Goal: Task Accomplishment & Management: Complete application form

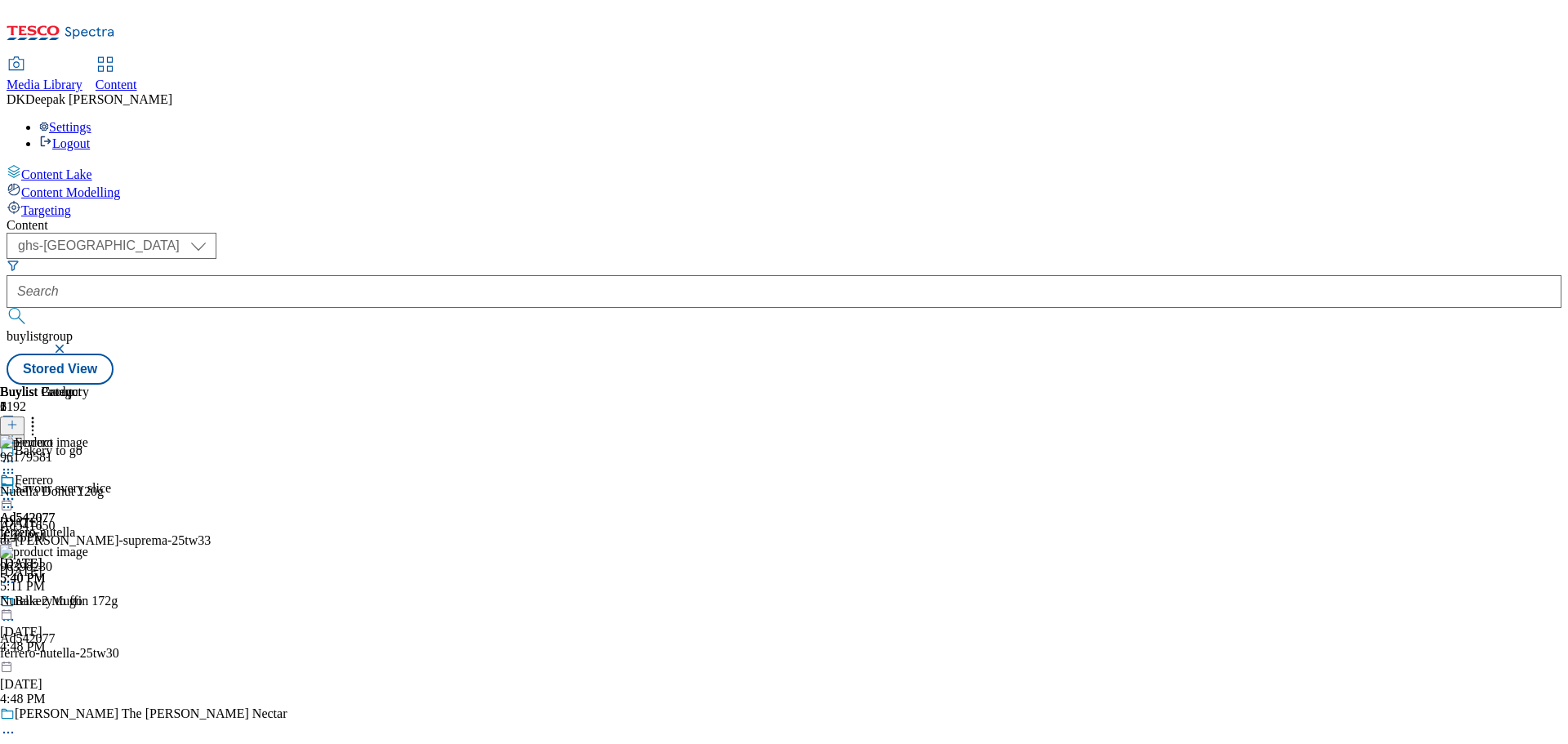
select select "ghs-[GEOGRAPHIC_DATA]"
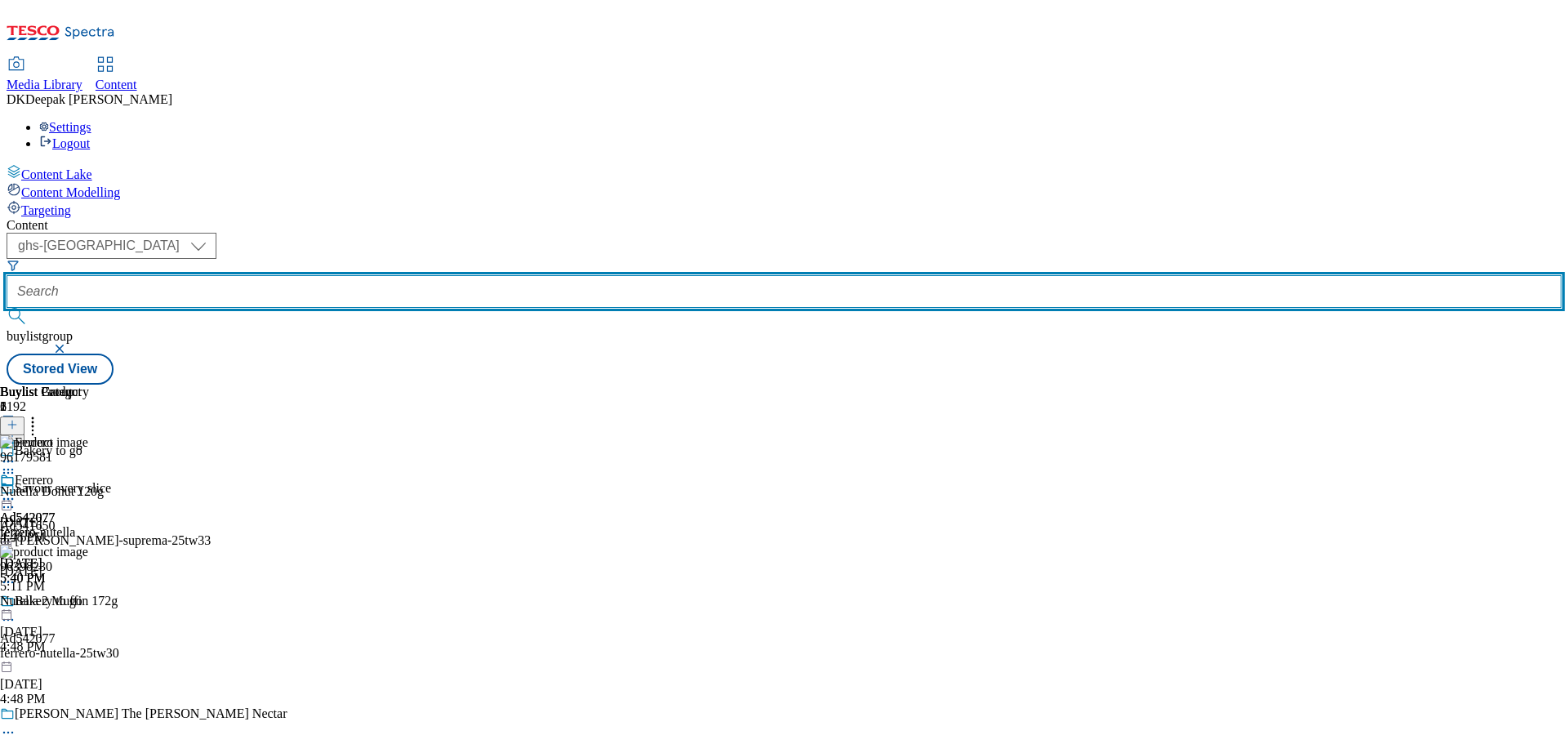
click at [402, 275] on input "text" at bounding box center [784, 291] width 1555 height 33
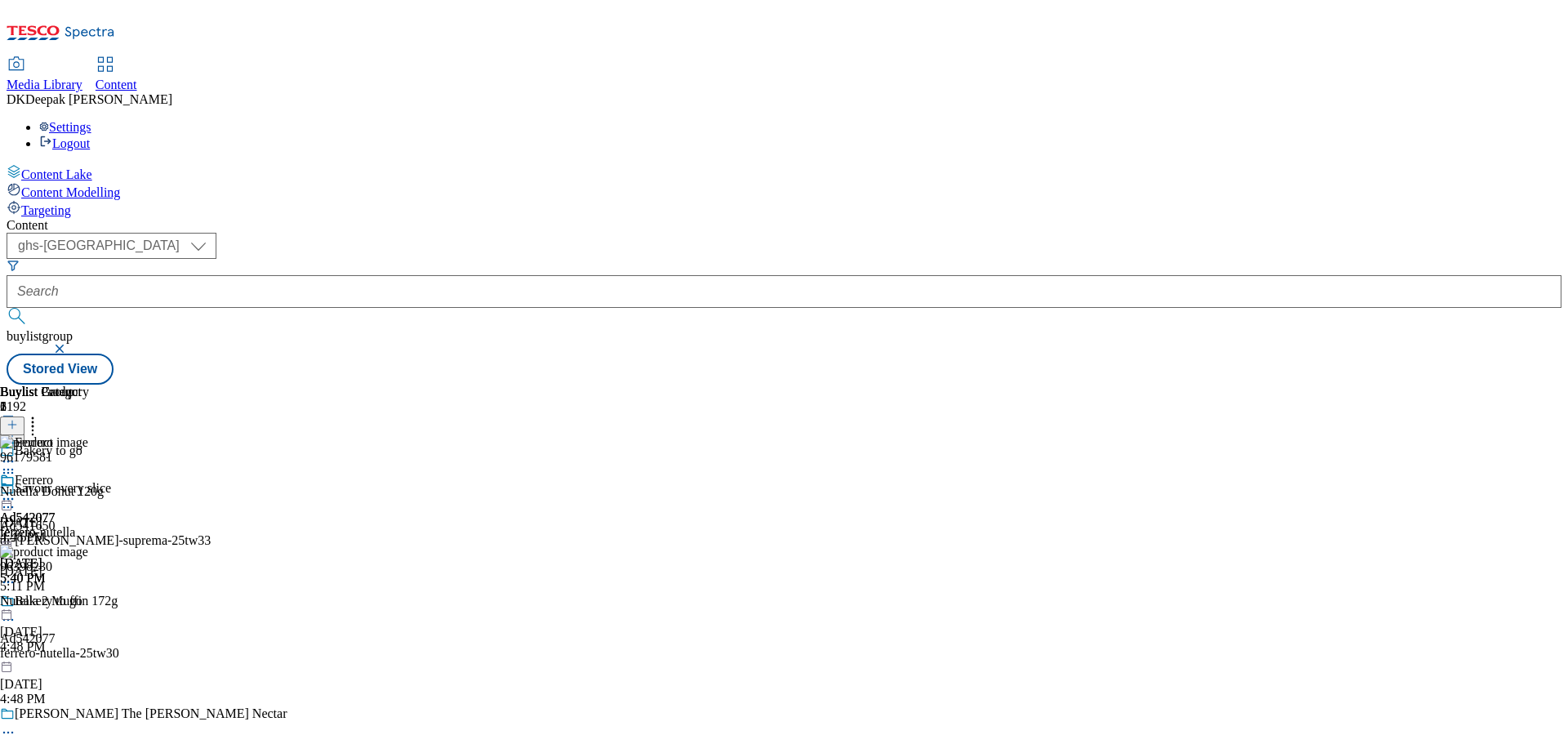
click at [18, 427] on icon at bounding box center [13, 433] width 12 height 12
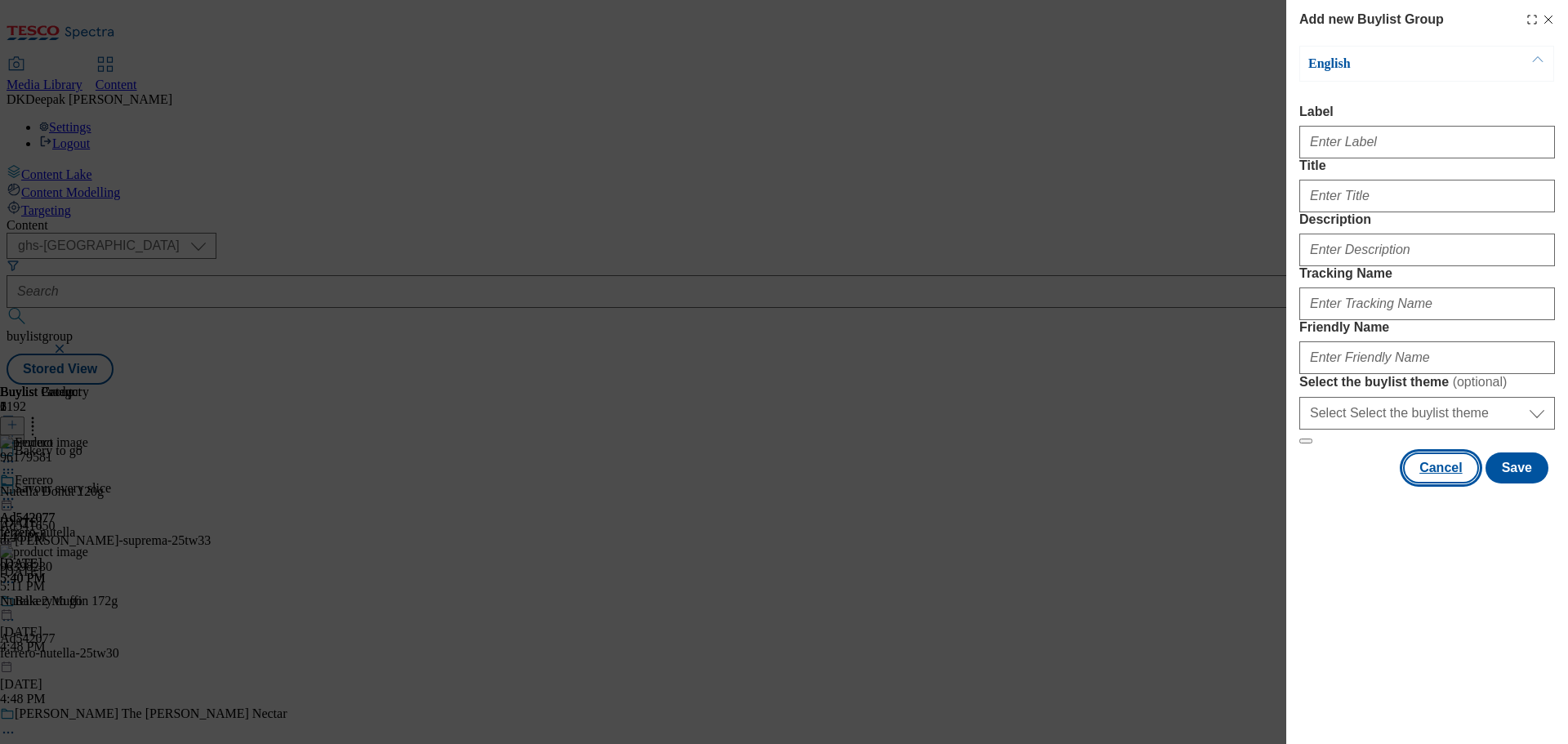
click at [1437, 483] on button "Cancel" at bounding box center [1440, 468] width 75 height 31
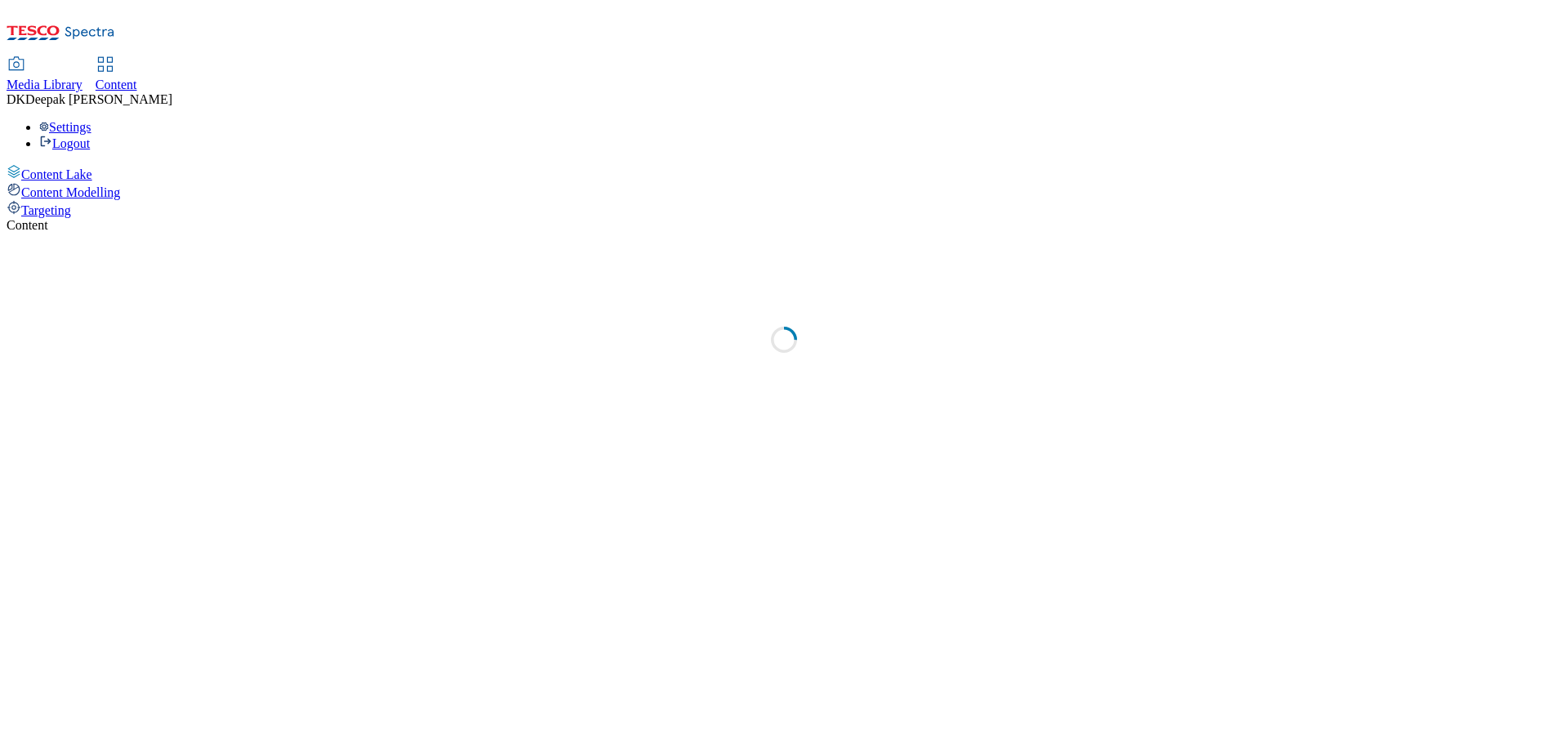
select select "ghs-[GEOGRAPHIC_DATA]"
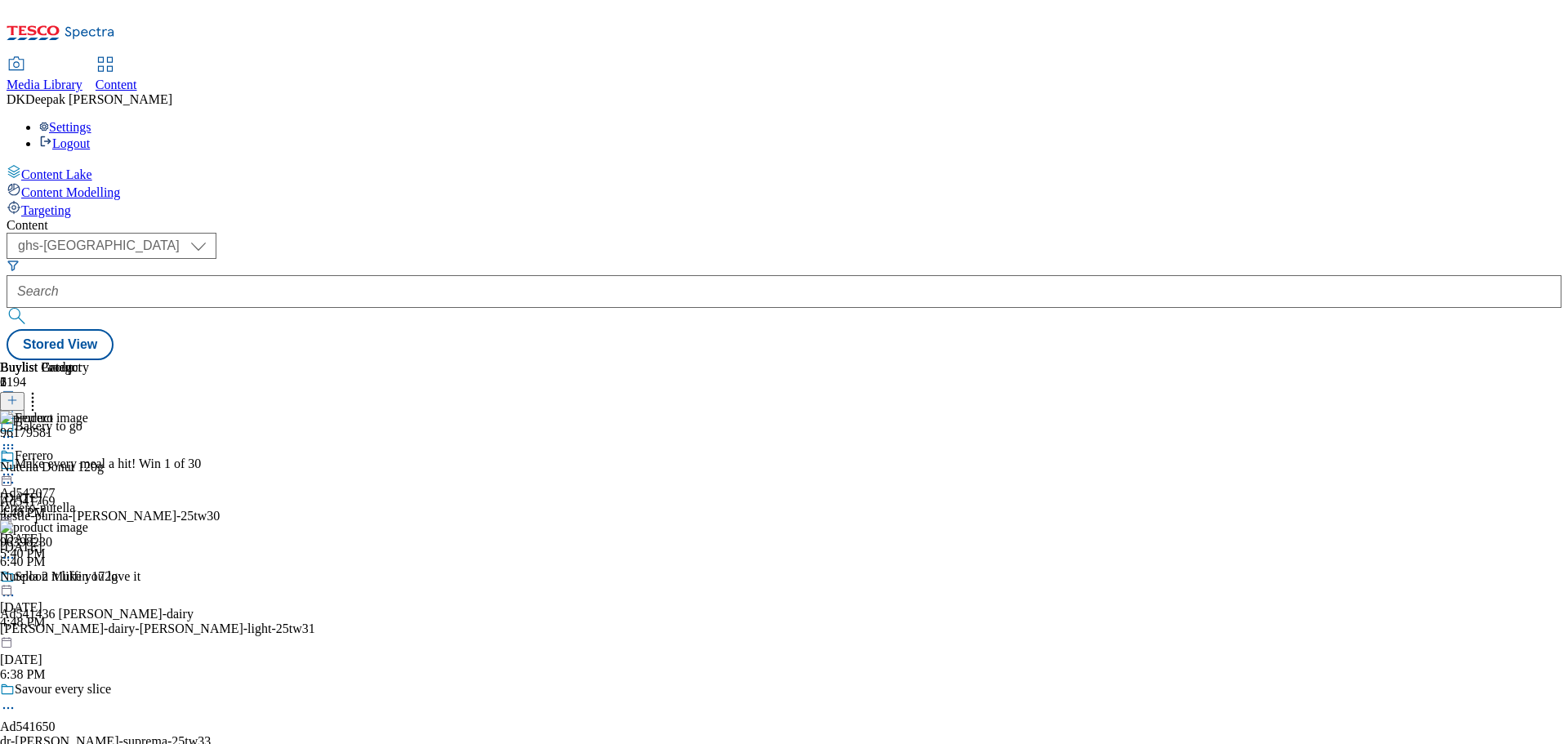
click at [18, 402] on icon at bounding box center [13, 408] width 12 height 12
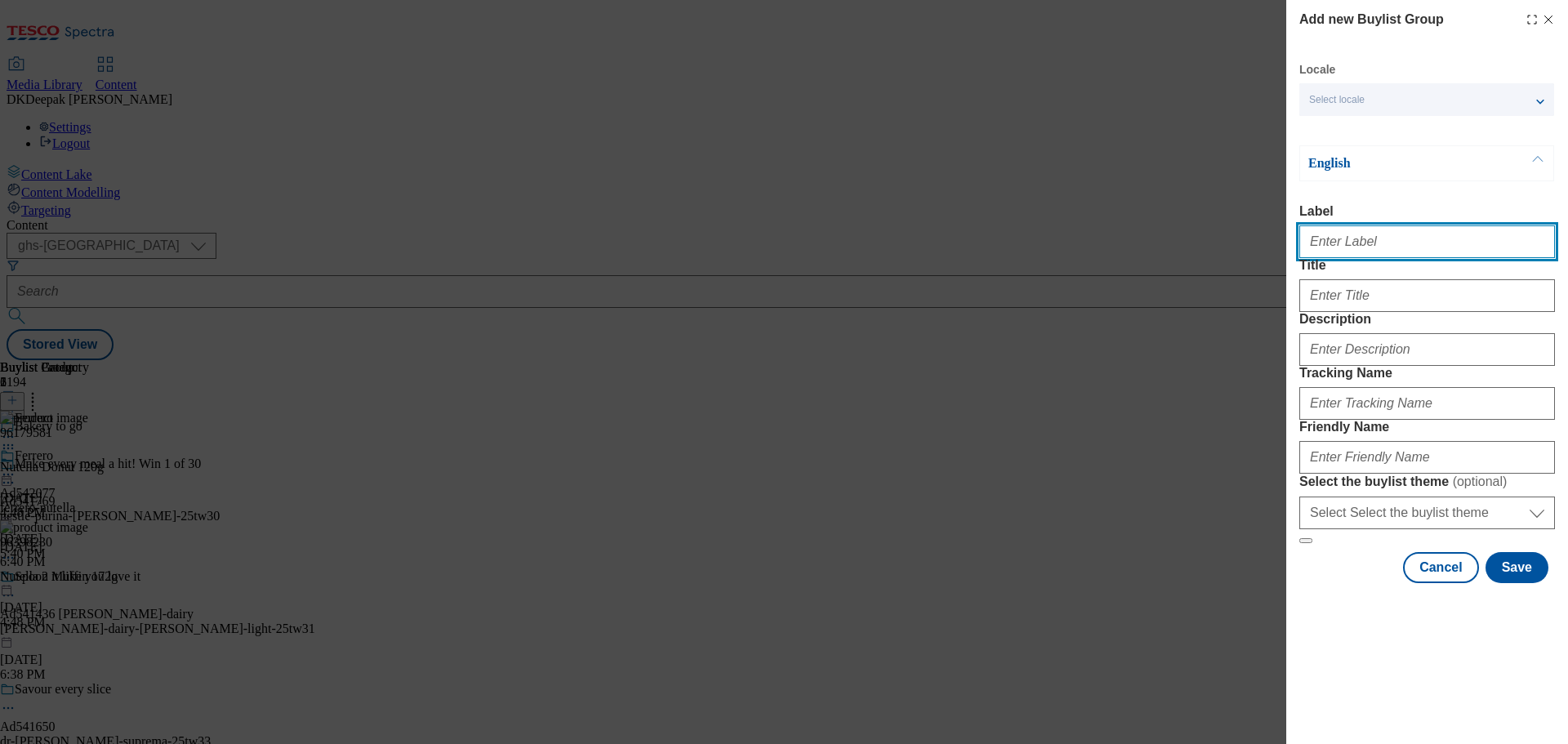
click at [1391, 254] on input "Label" at bounding box center [1427, 241] width 256 height 33
paste input "Ad541982"
type input "Ad541982"
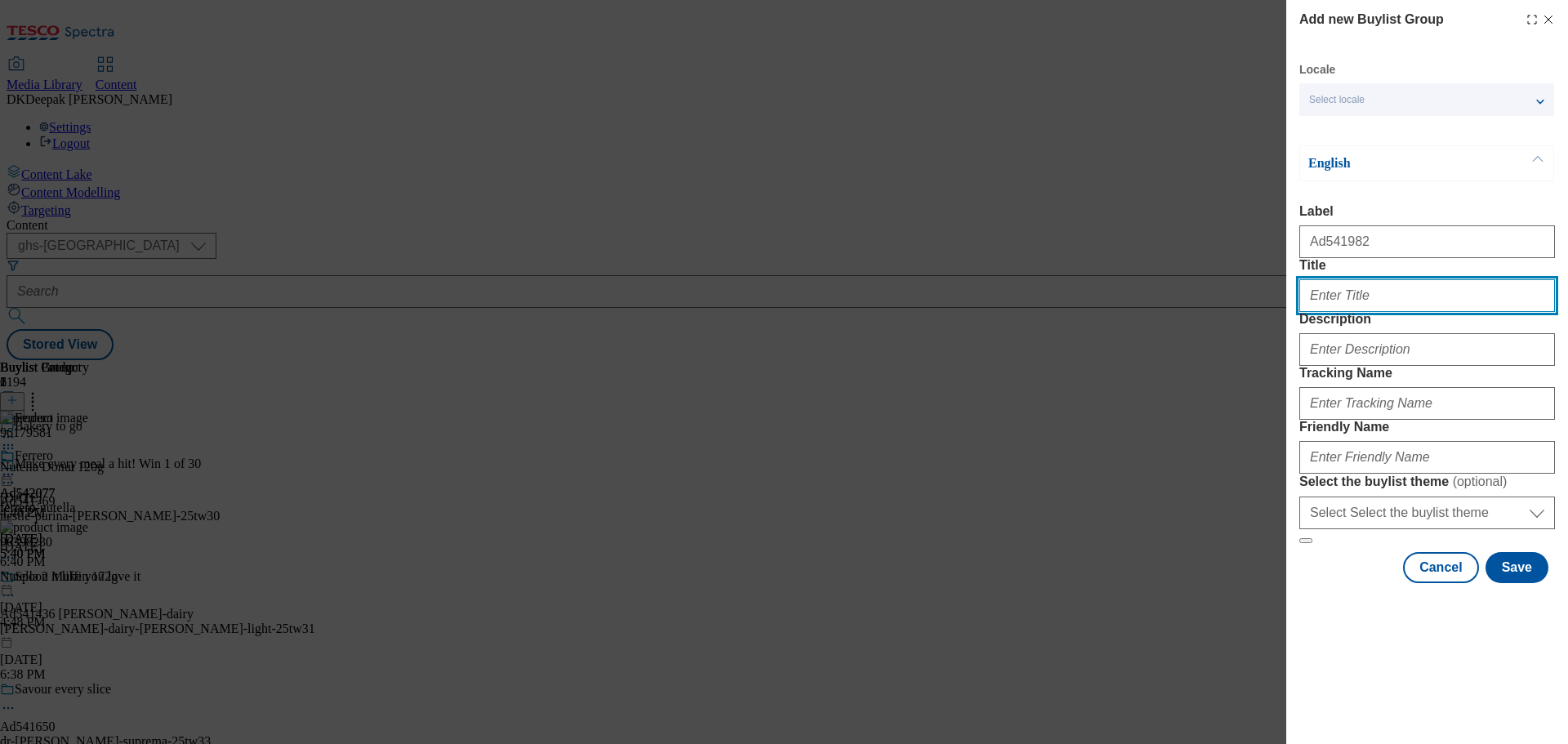
click at [1368, 311] on input "Title" at bounding box center [1427, 295] width 256 height 33
paste input "Helps unblock your nose in 2 minutes and lasts up to 10 hours"
type input "Helps unblock your nose in 2 minutes and lasts up to 10 hours"
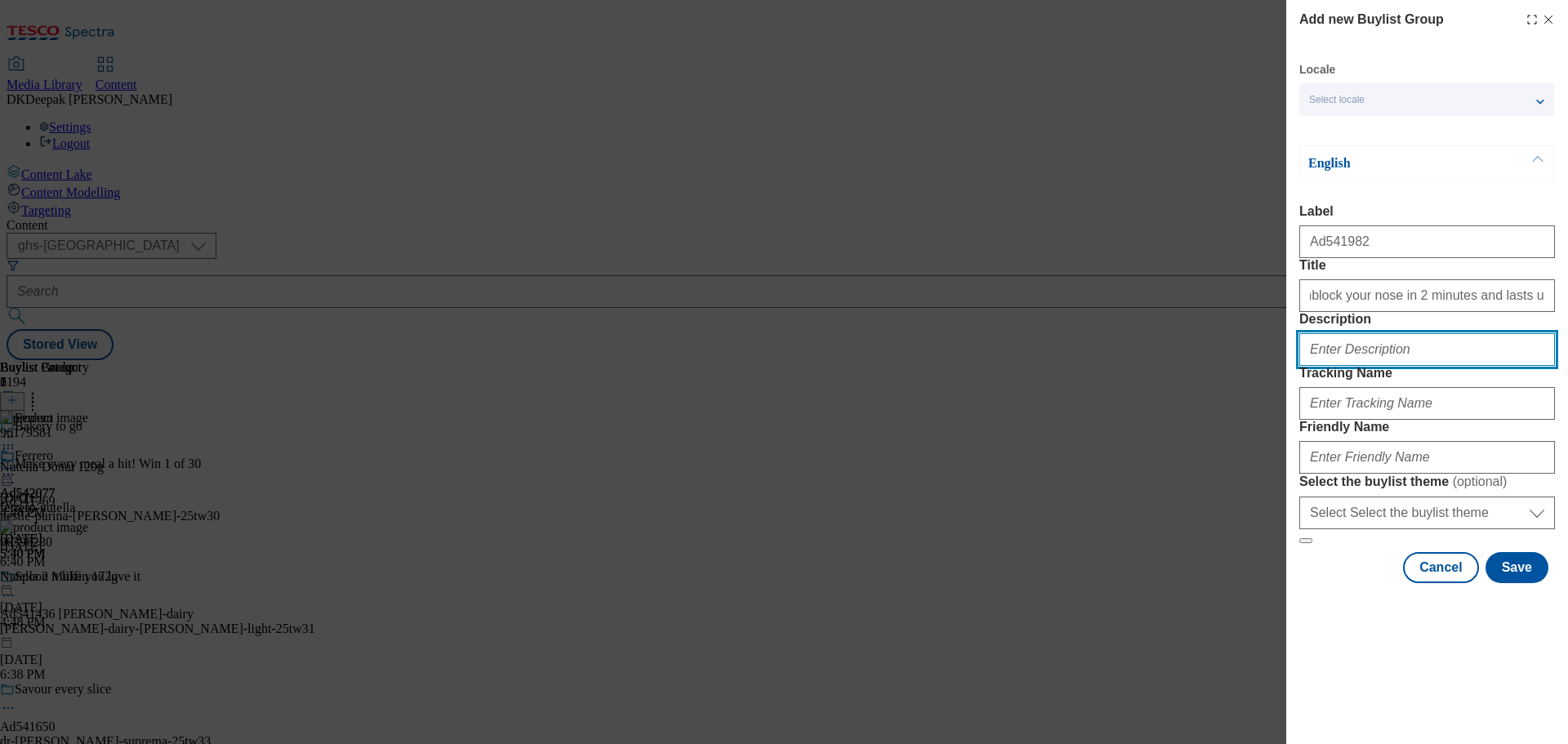
scroll to position [0, 0]
click at [1371, 366] on input "Description" at bounding box center [1427, 349] width 256 height 33
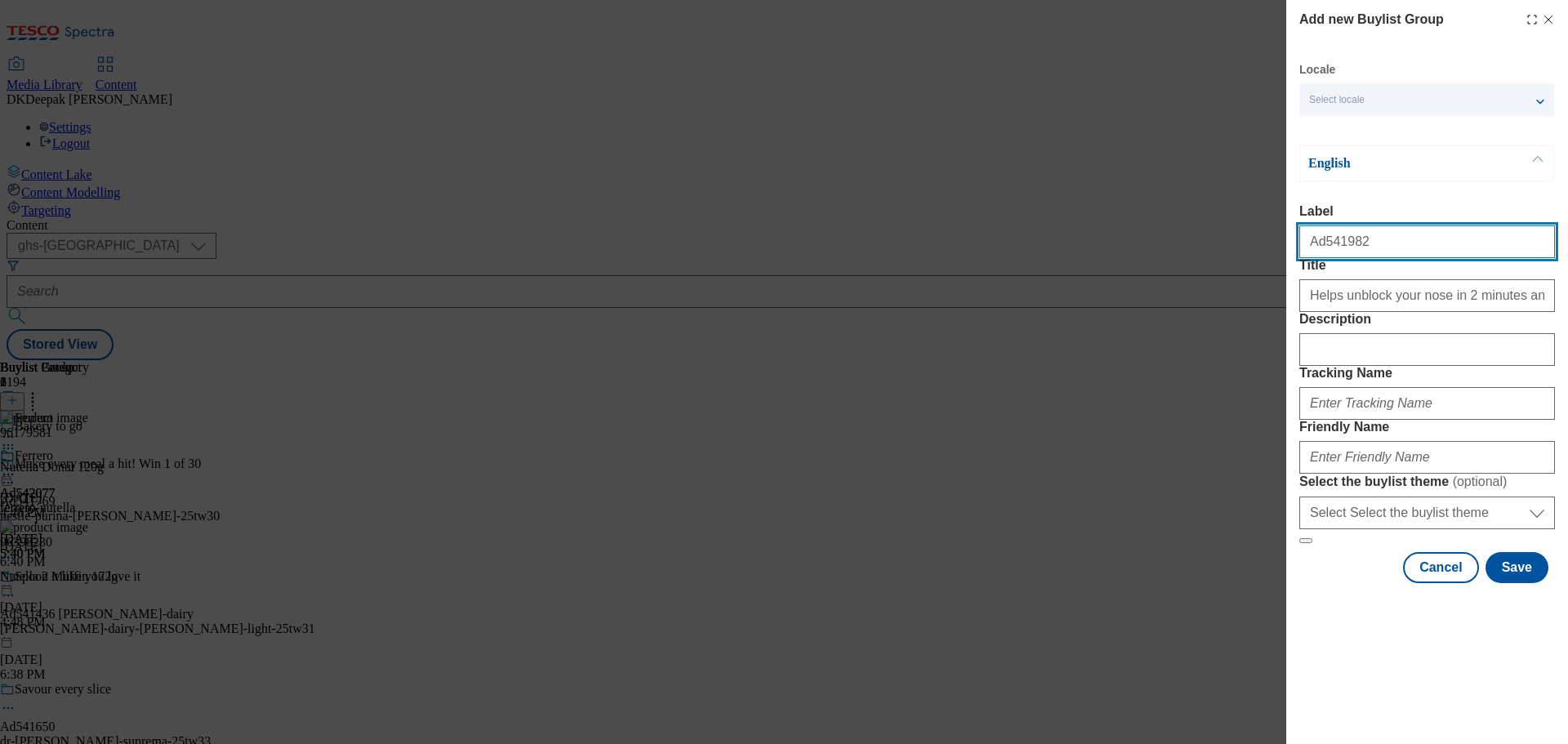
click at [1331, 247] on input "Ad541982" at bounding box center [1427, 241] width 256 height 33
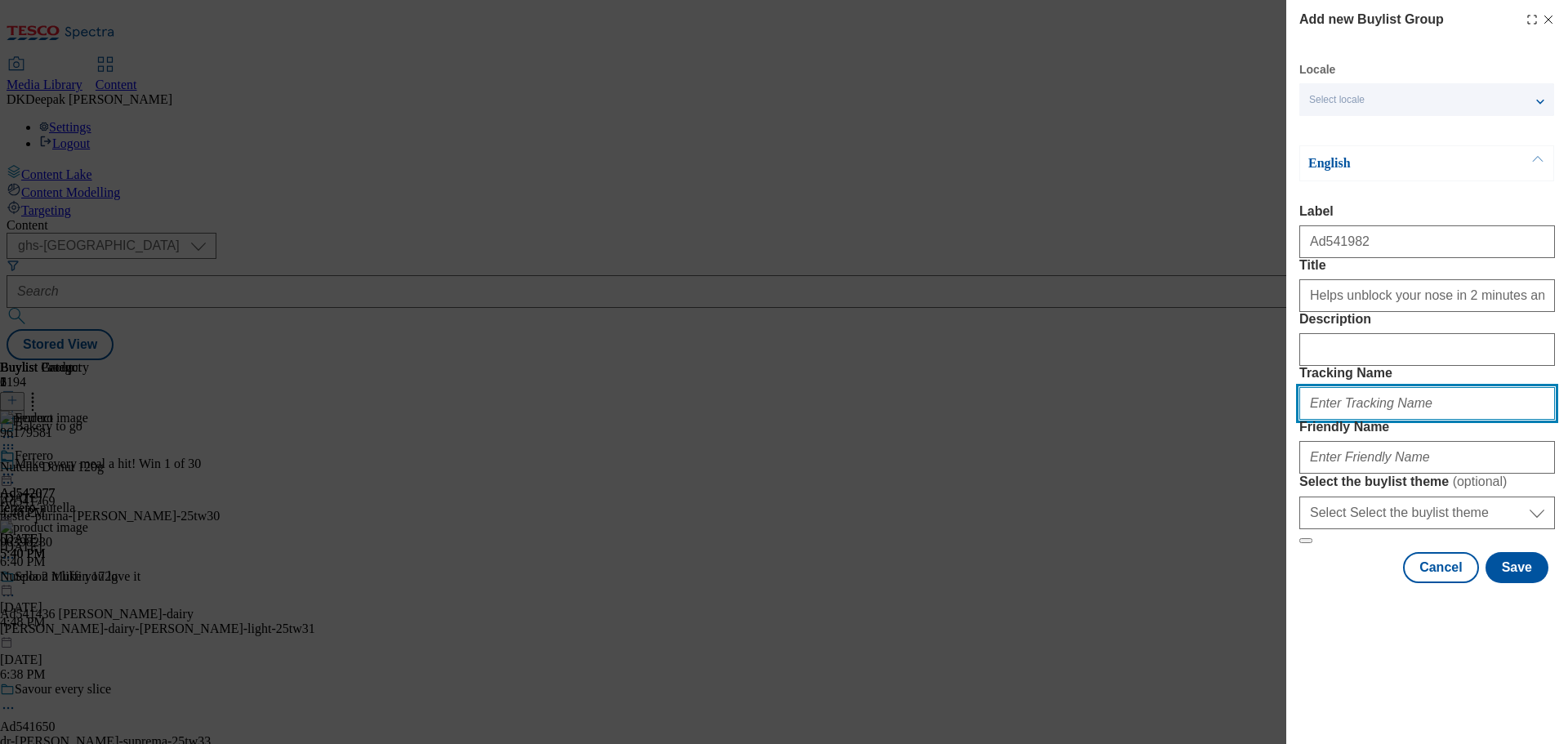
click at [1375, 419] on input "Tracking Name" at bounding box center [1427, 402] width 256 height 33
paste input "Ad541982"
type input "DH_AD541982"
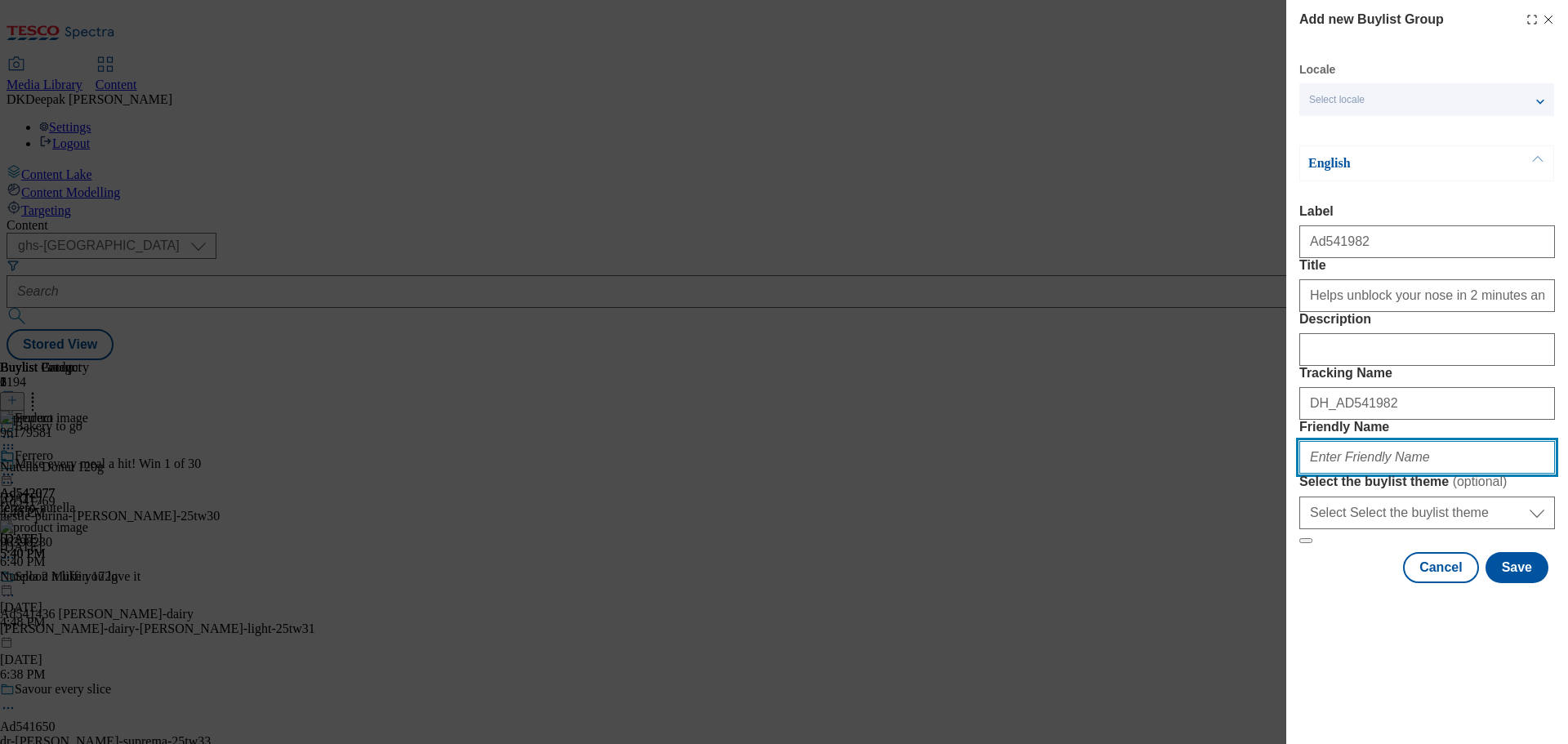
click at [1346, 473] on input "Friendly Name" at bounding box center [1427, 457] width 256 height 33
paste input "Haleon"
paste input "trivine"
type input "haleon-otrivine-25tw30"
drag, startPoint x: 1378, startPoint y: 574, endPoint x: 1225, endPoint y: 584, distance: 153.3
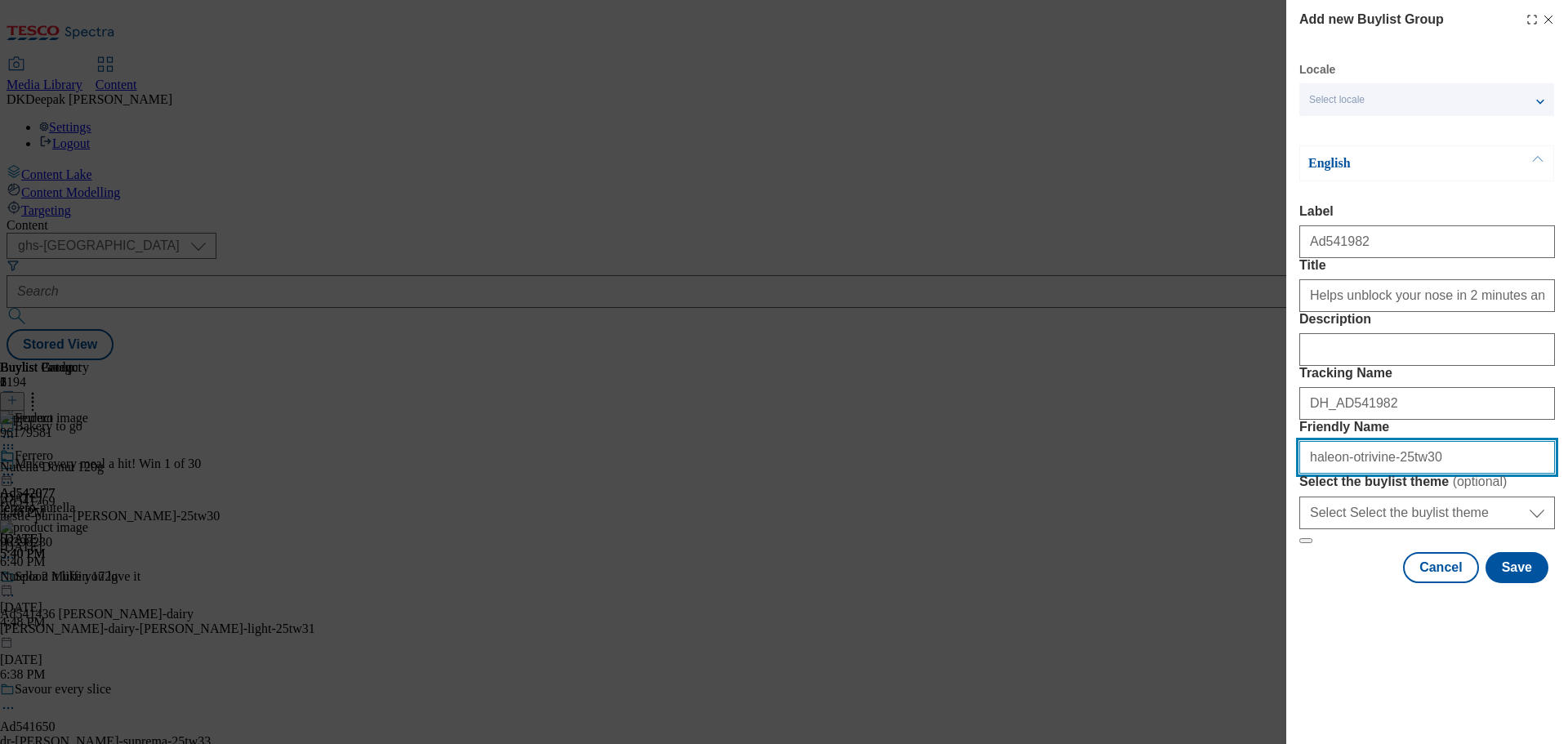
click at [1225, 584] on div "Add new Buylist Group Locale Select locale English Welsh English Label Ad541982…" at bounding box center [784, 372] width 1568 height 744
click at [1340, 583] on div "Cancel Save" at bounding box center [1427, 567] width 256 height 31
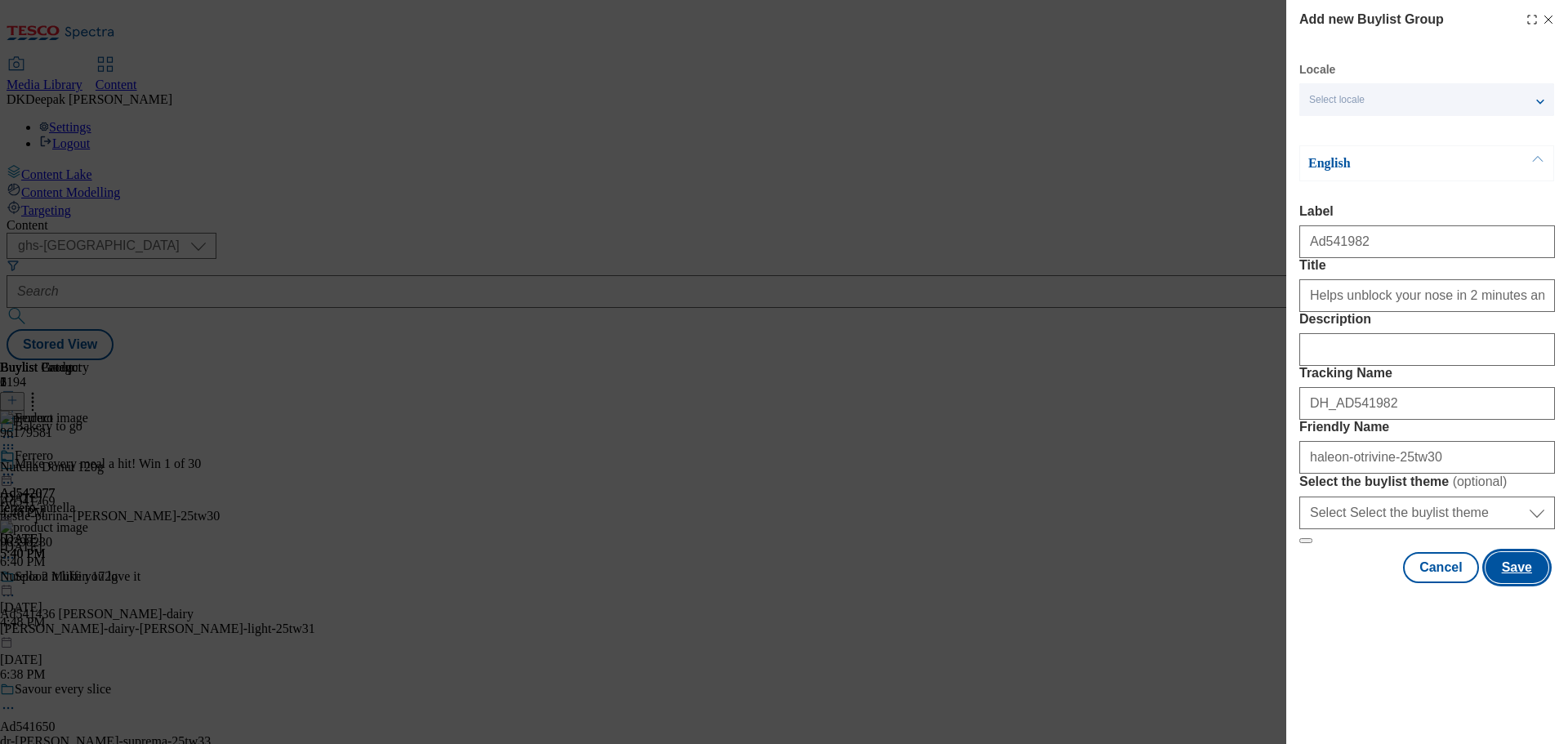
click at [1489, 583] on button "Save" at bounding box center [1516, 567] width 63 height 31
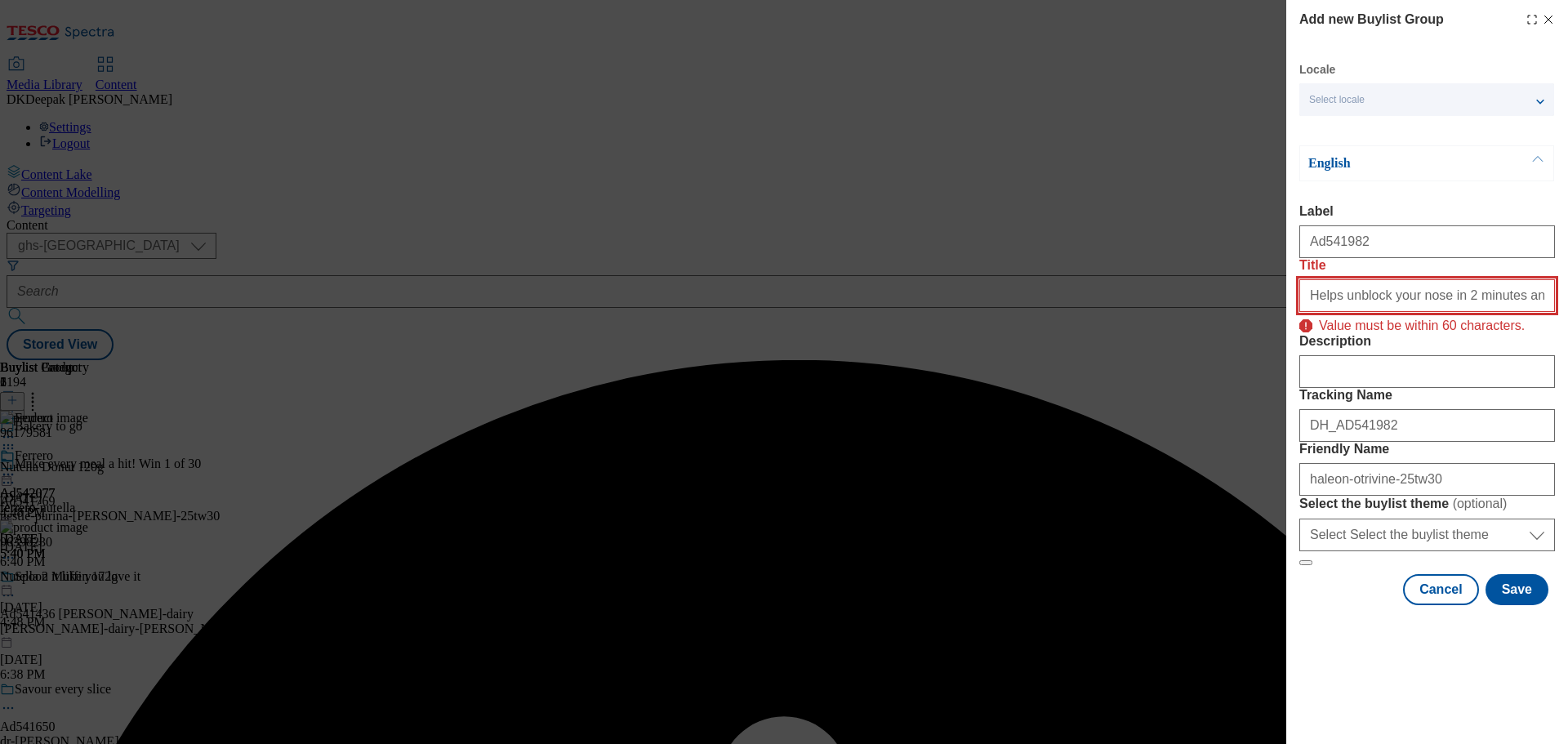
click at [1428, 311] on input "Helps unblock your nose in 2 minutes and lasts up to 10 hours" at bounding box center [1427, 295] width 256 height 33
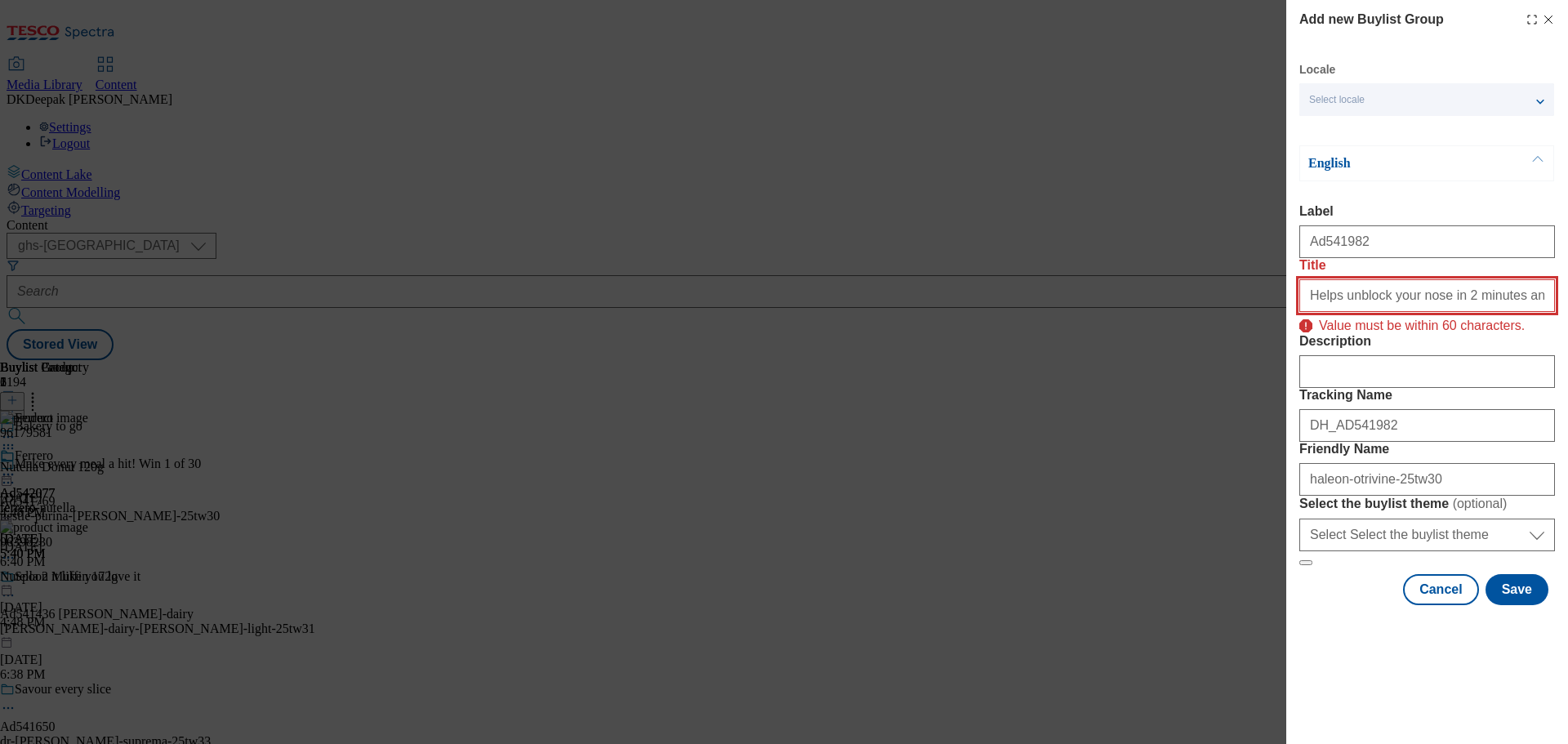
scroll to position [0, 52]
drag, startPoint x: 1479, startPoint y: 326, endPoint x: 1567, endPoint y: 323, distance: 88.1
click at [1567, 323] on div "Add new Buylist Group Locale Select locale English Welsh English Label Ad541982…" at bounding box center [1427, 304] width 282 height 608
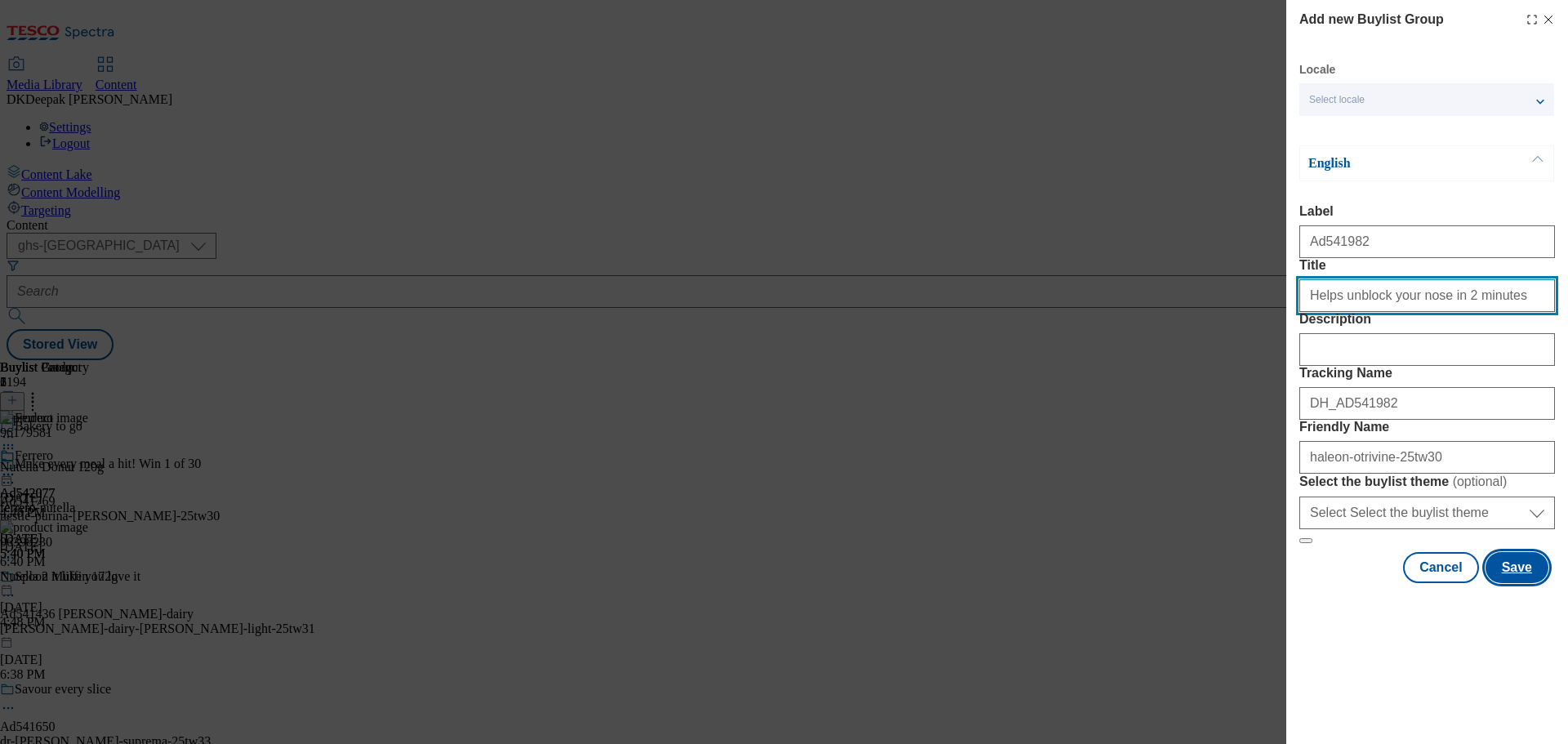
type input "Helps unblock your nose in 2 minutes"
click at [1507, 583] on button "Save" at bounding box center [1516, 567] width 63 height 31
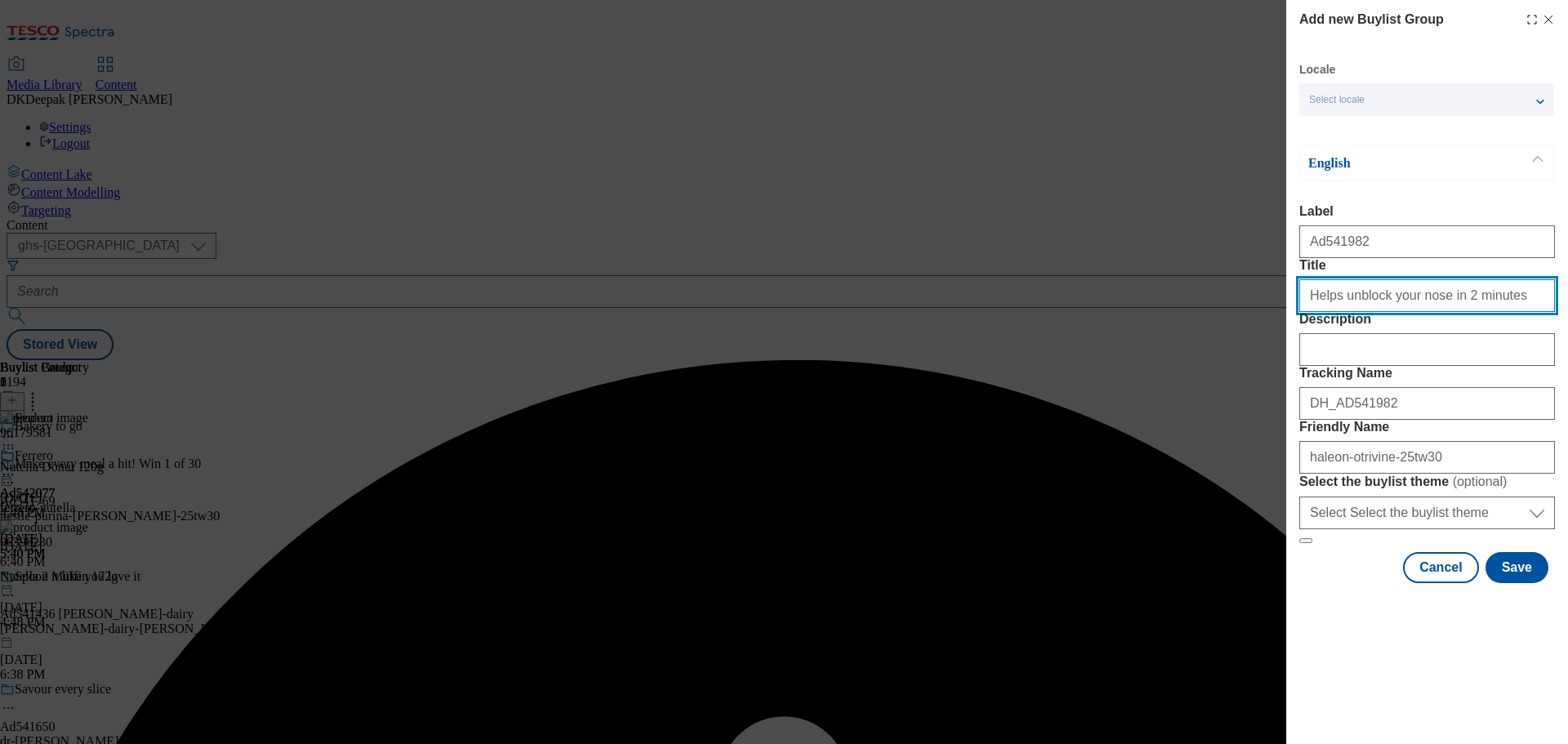
click at [1490, 311] on input "Helps unblock your nose in 2 minutes" at bounding box center [1427, 295] width 256 height 33
type input "Helps unblock your nose in 2 minutes"
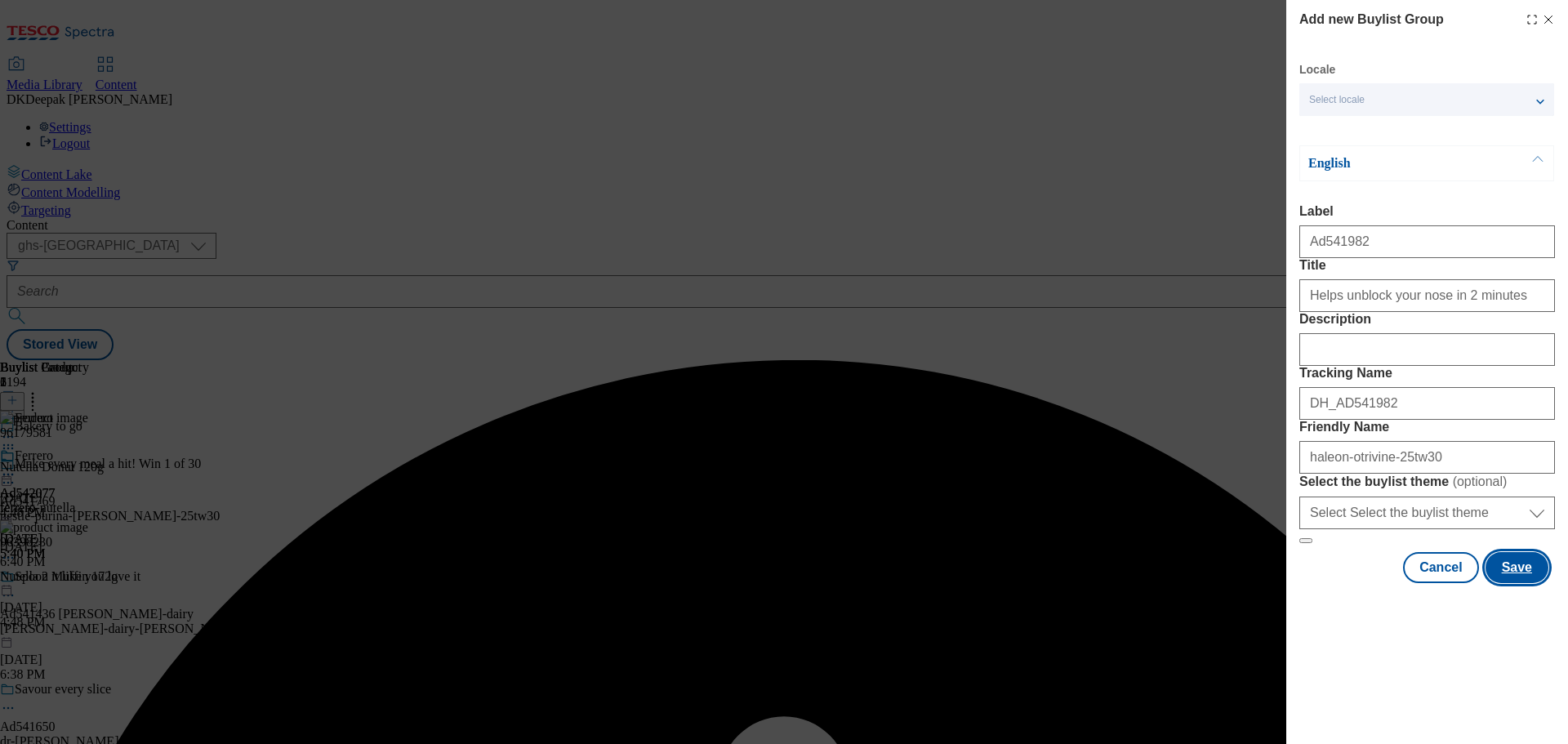
click at [1505, 583] on button "Save" at bounding box center [1516, 567] width 63 height 31
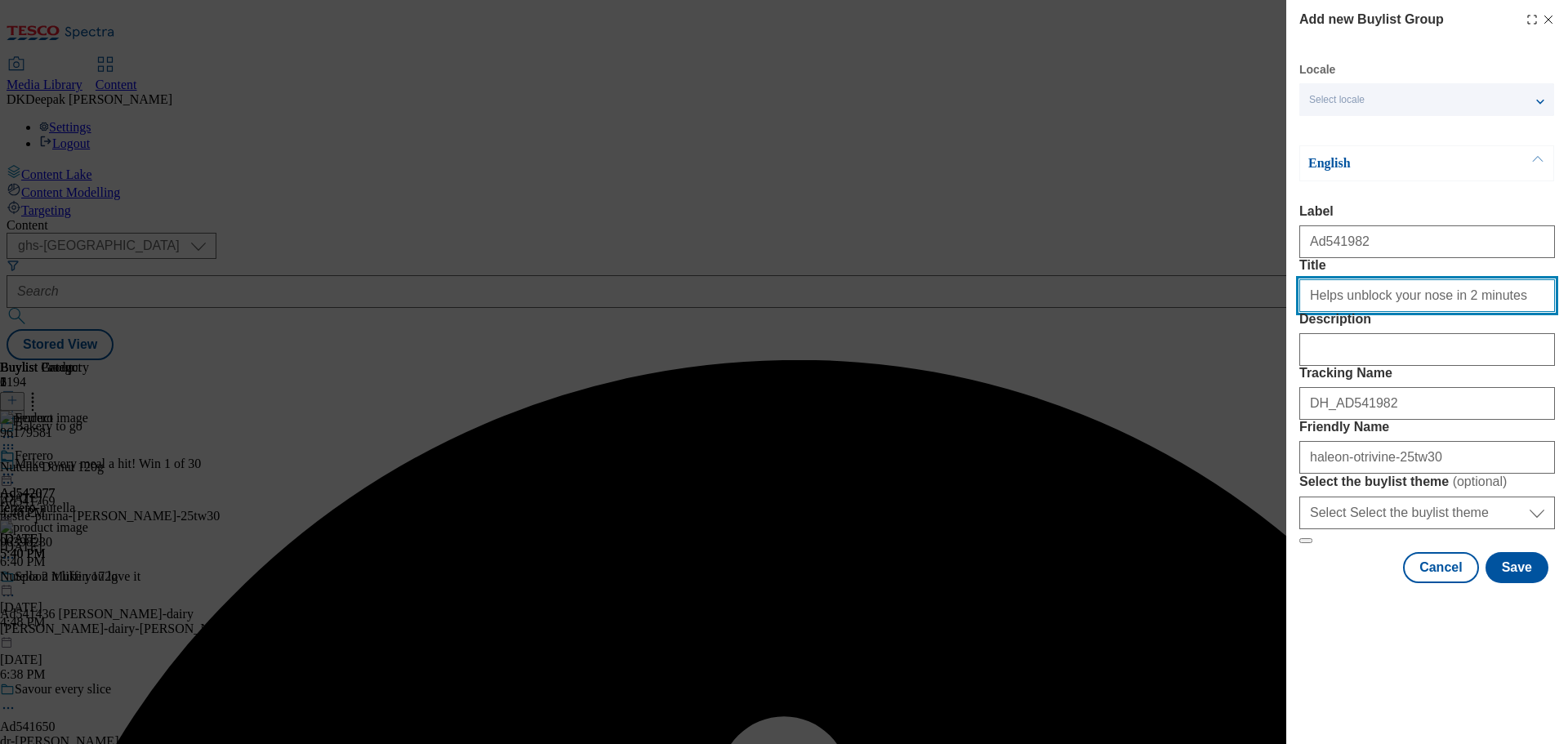
click at [1499, 311] on input "Helps unblock your nose in 2 minutes" at bounding box center [1427, 295] width 256 height 33
type input "Helps unblock your nose in 2 minutes"
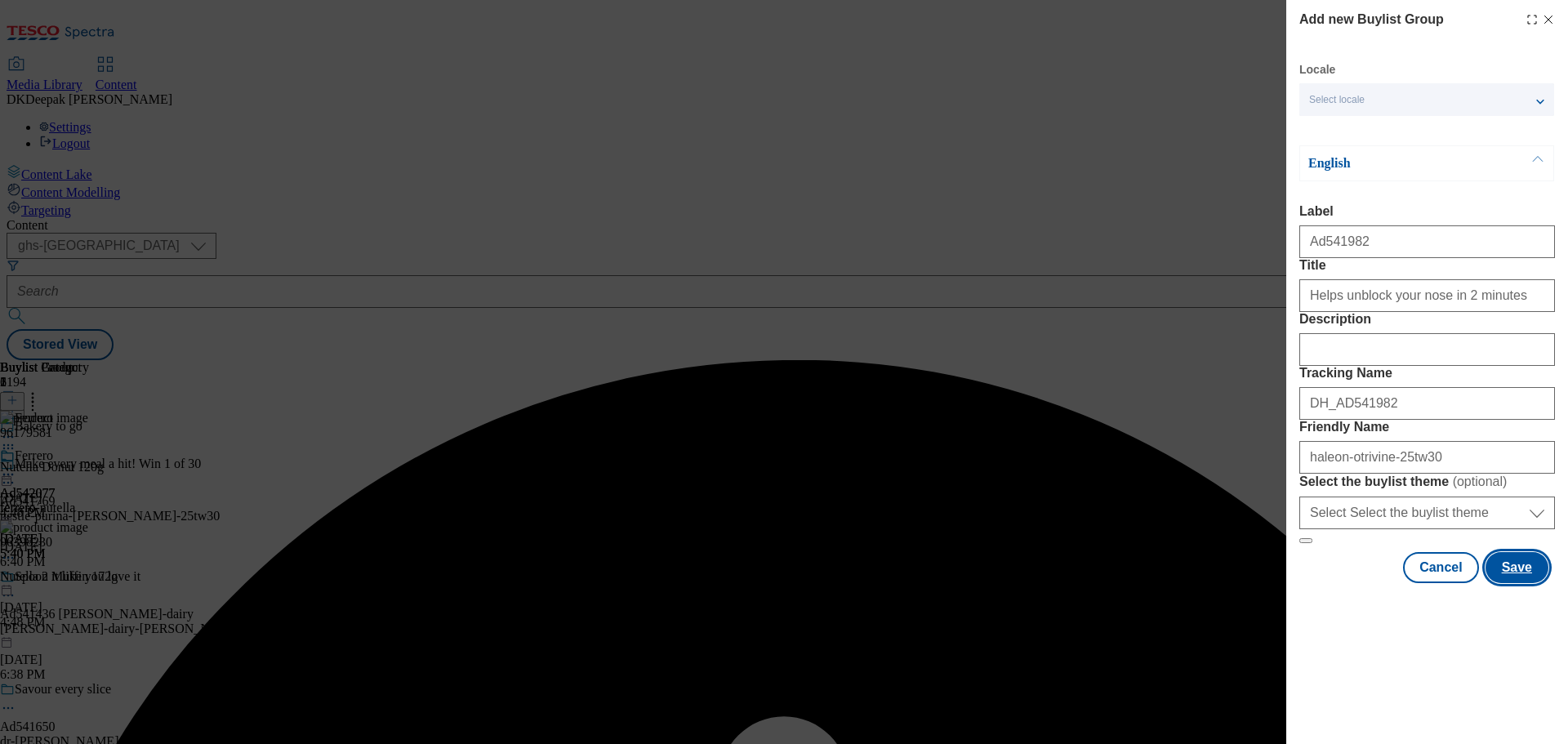
click at [1510, 583] on button "Save" at bounding box center [1516, 567] width 63 height 31
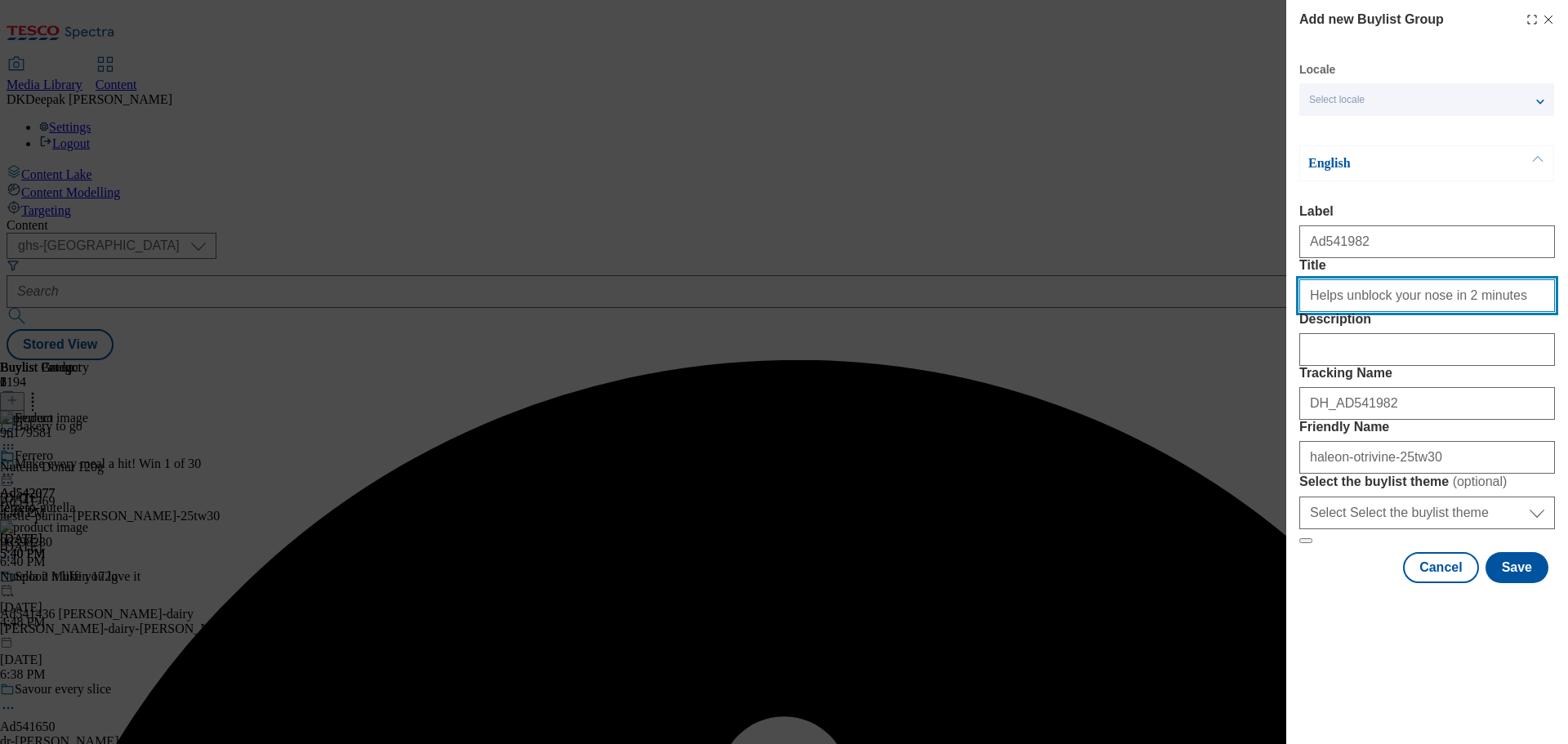
click at [1484, 311] on input "Helps unblock your nose in 2 minutes" at bounding box center [1427, 295] width 256 height 33
type input "Helps unblock your nose in 2 minutes"
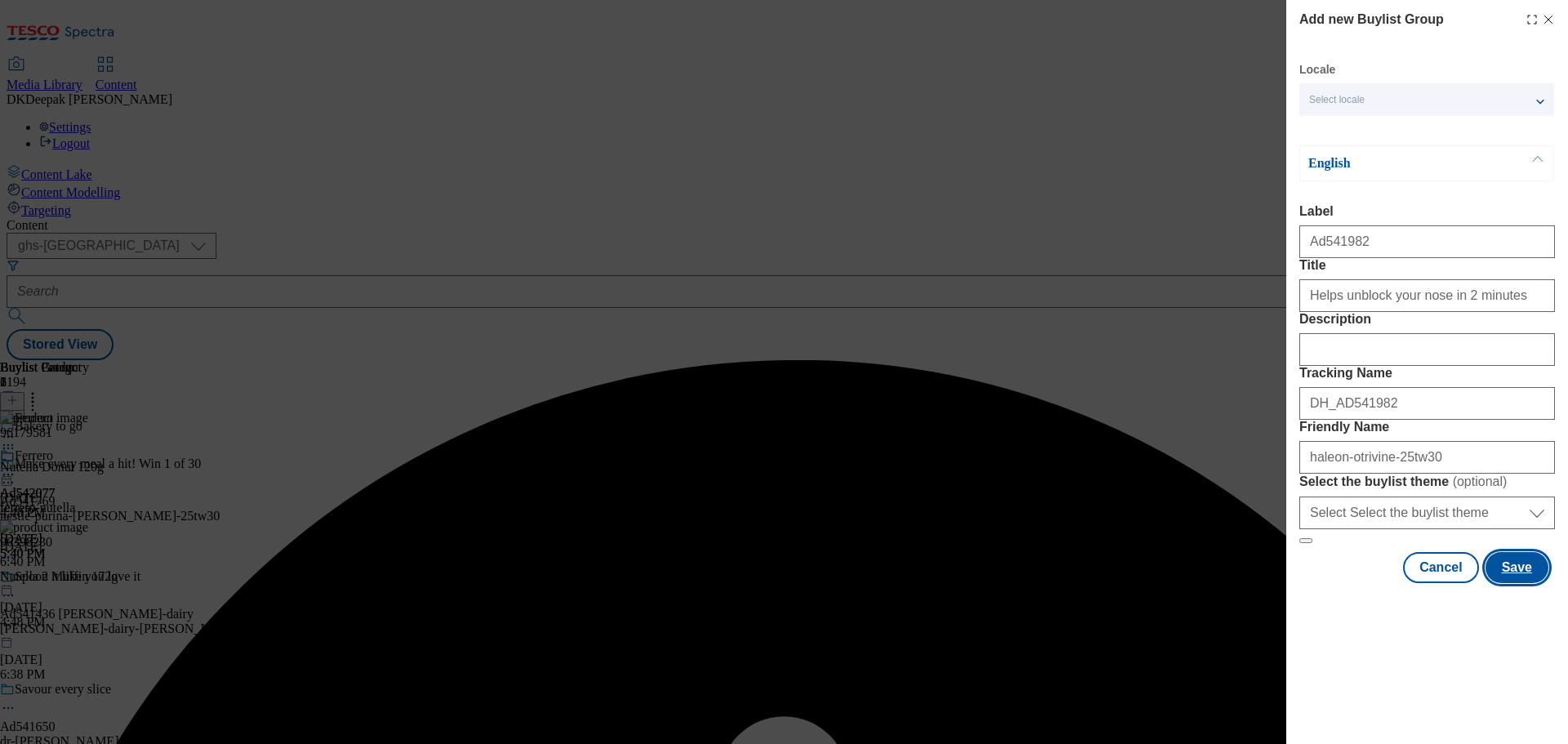
click at [1501, 583] on button "Save" at bounding box center [1516, 567] width 63 height 31
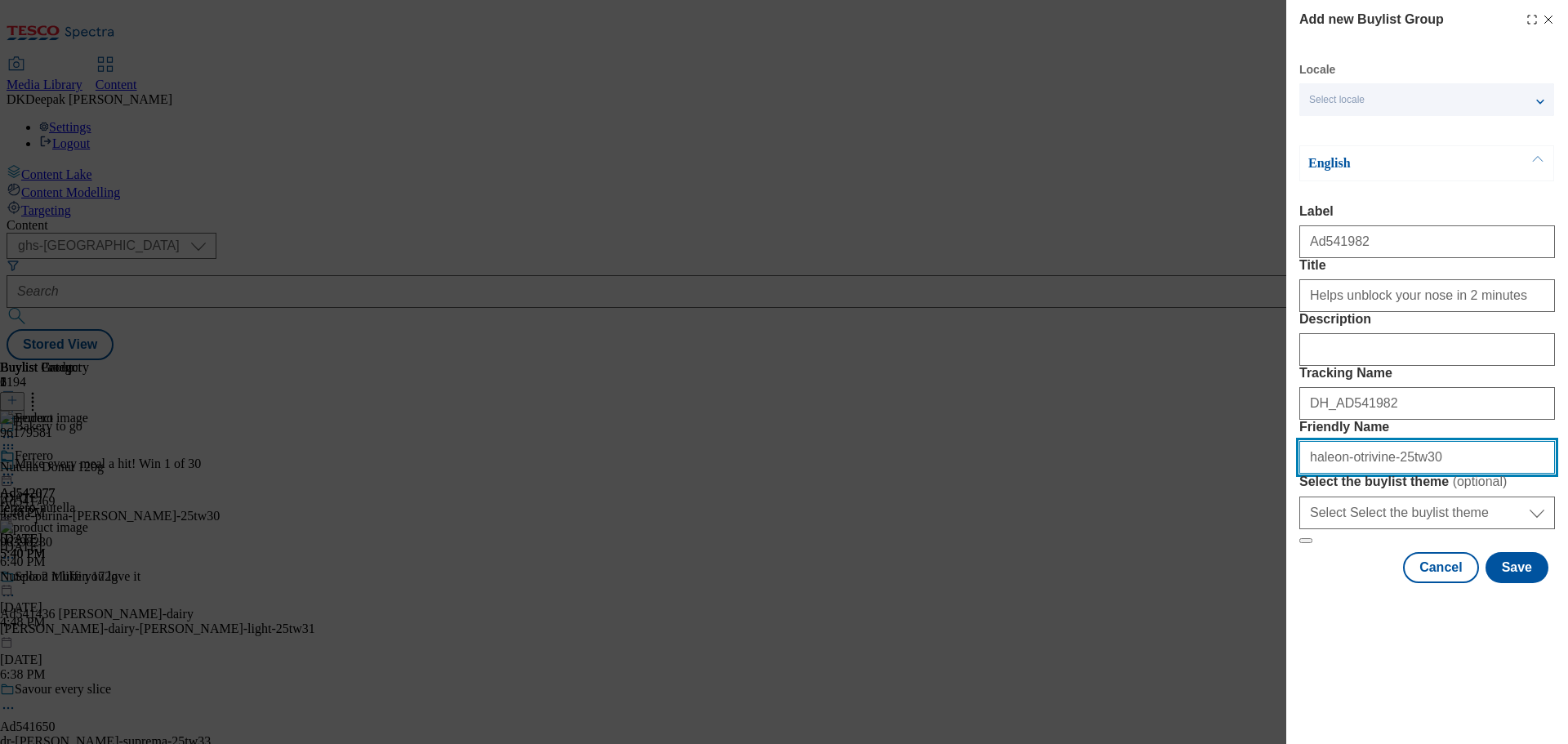
click at [1381, 473] on input "haleon-otrivine-25tw30" at bounding box center [1427, 457] width 256 height 33
type input "haleon-otrivine-spray-25tw30"
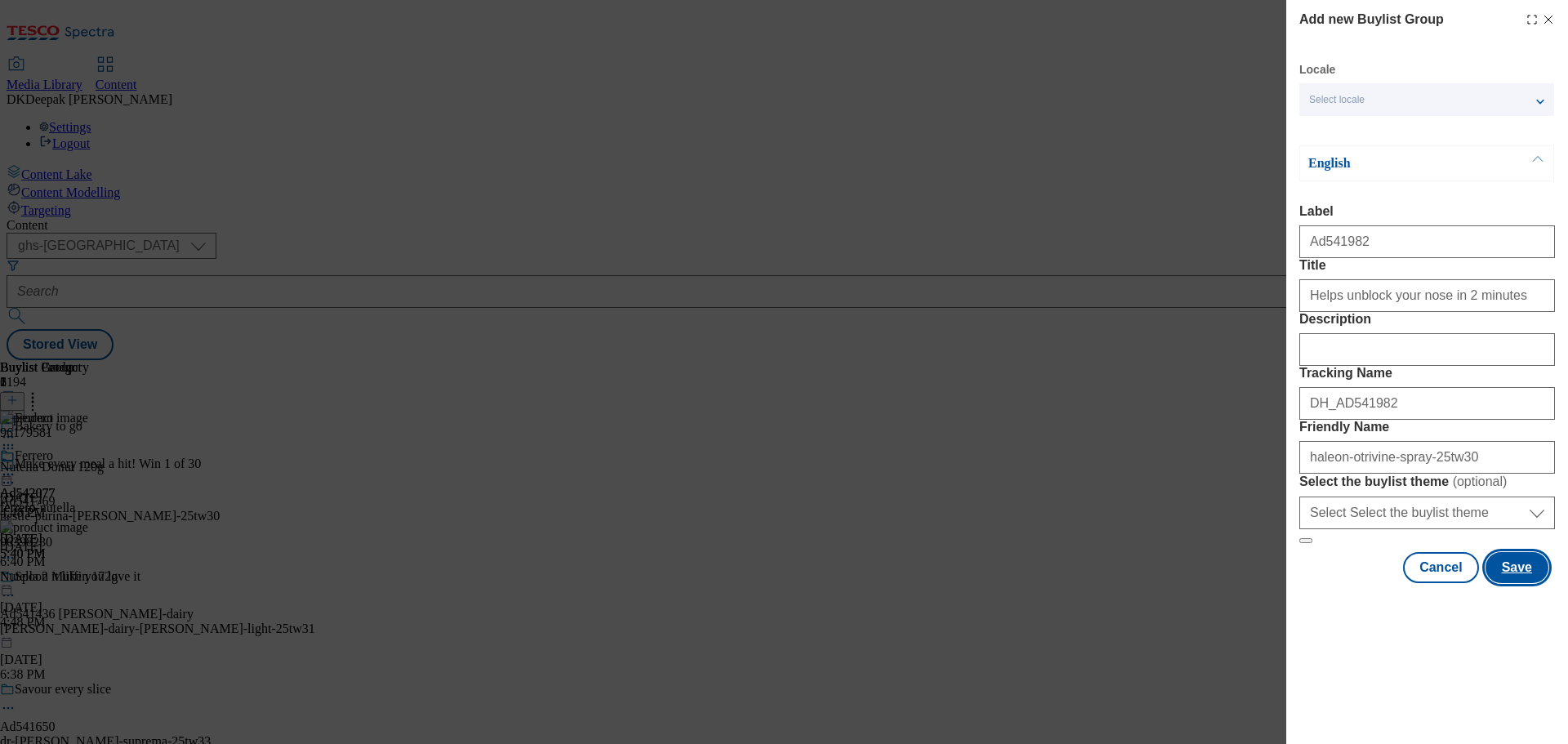
click at [1508, 583] on button "Save" at bounding box center [1516, 567] width 63 height 31
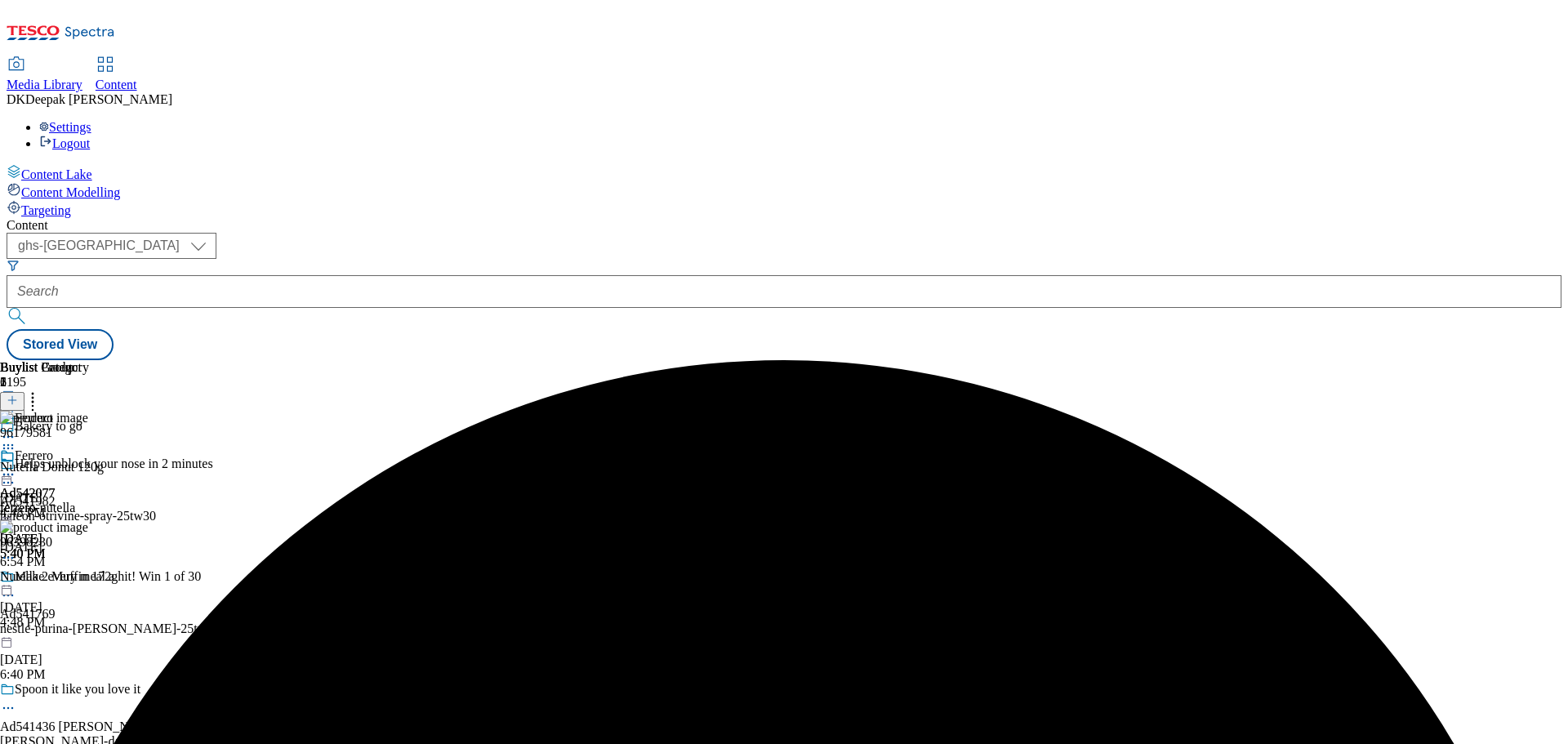
click at [17, 437] on icon at bounding box center [8, 445] width 17 height 17
click at [55, 503] on div "Ad542077 ferrero Sep 9, 2025 5:40 PM" at bounding box center [28, 504] width 55 height 113
click at [315, 509] on div "haleon-otrivine-spray-25tw30" at bounding box center [157, 516] width 315 height 15
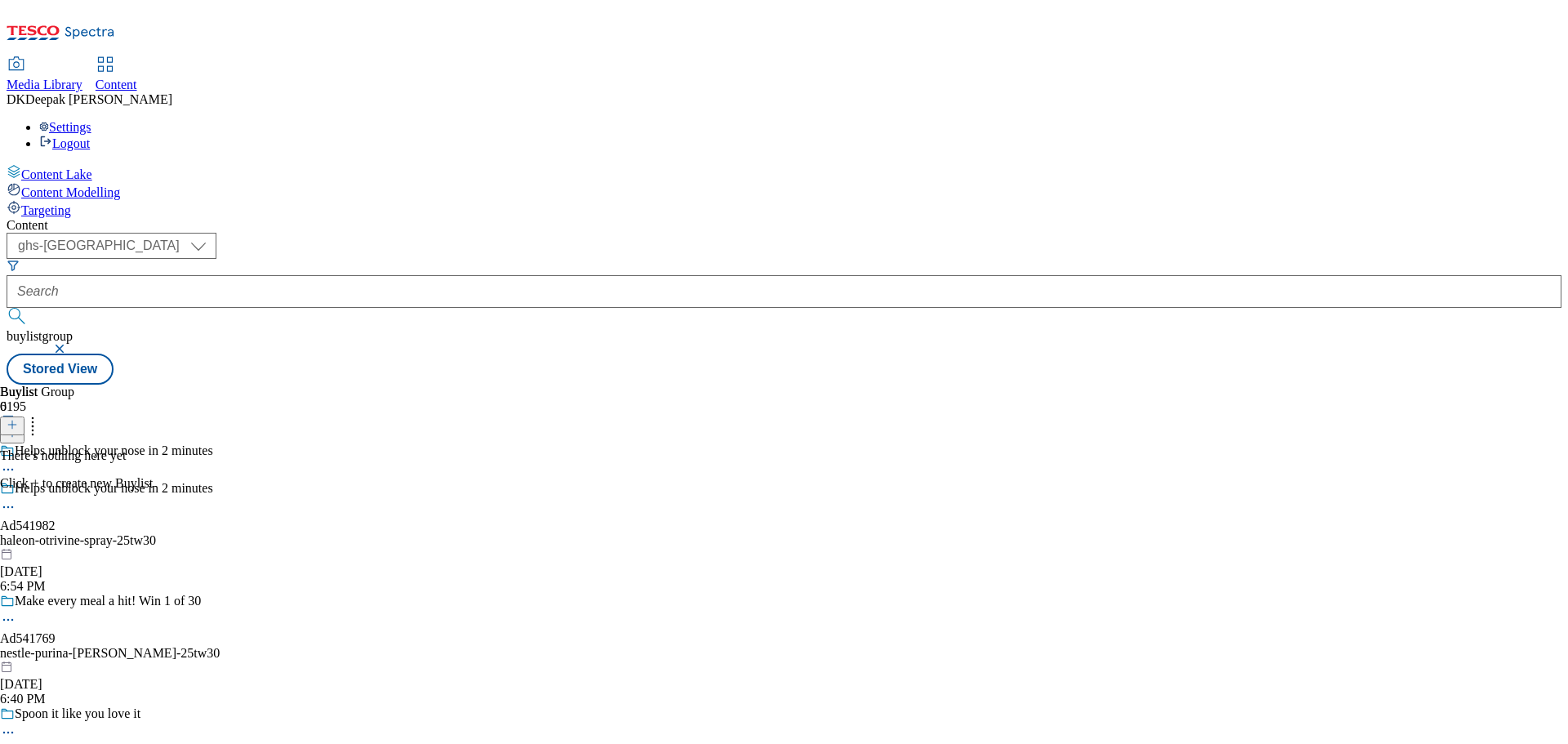
click at [18, 418] on icon at bounding box center [13, 424] width 12 height 12
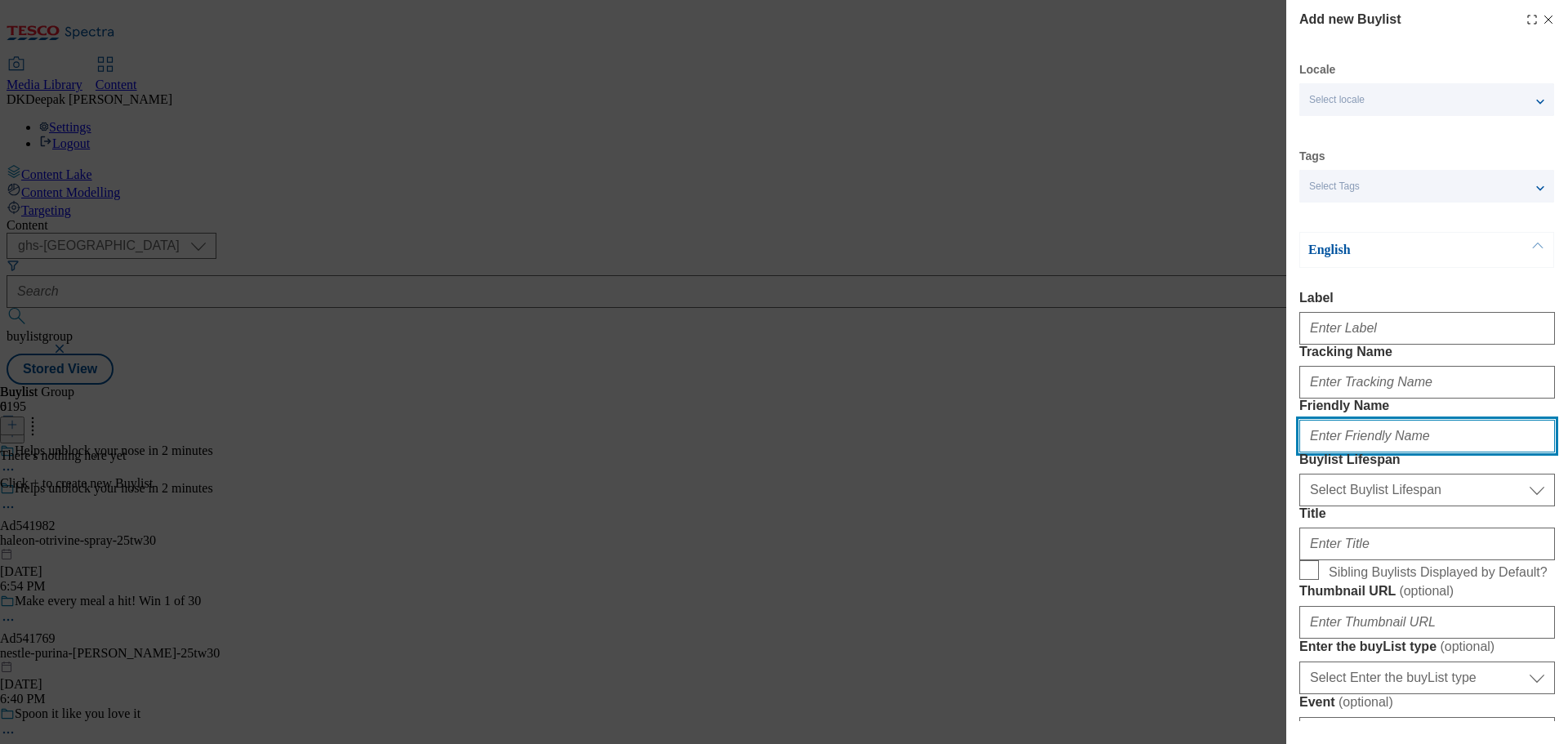
click at [1368, 453] on input "Friendly Name" at bounding box center [1427, 435] width 256 height 33
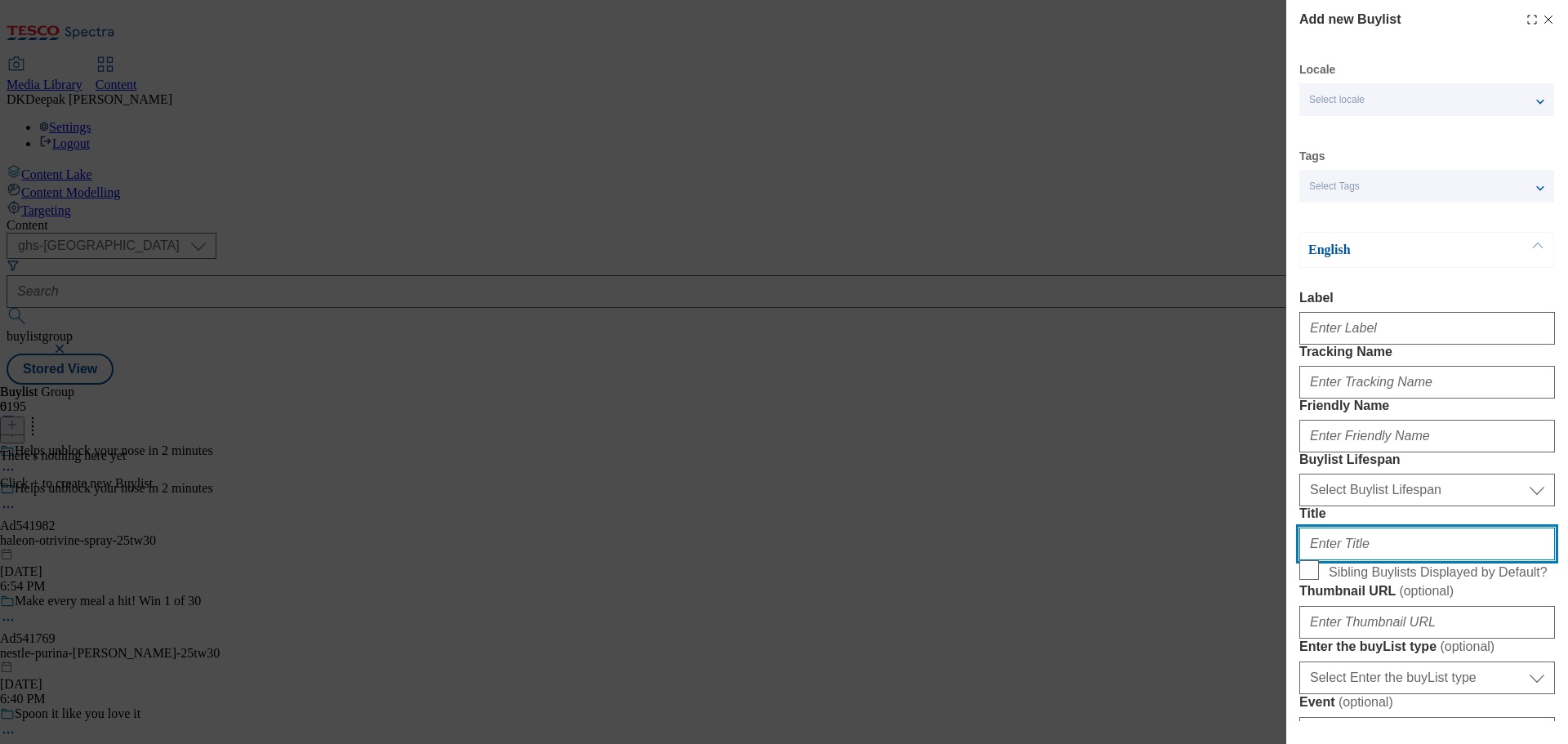
click at [1377, 560] on input "Title" at bounding box center [1427, 543] width 256 height 33
paste input "and lasts up to 10 hours"
type input "and lasts up to 10 hours"
click at [1400, 560] on input "and lasts up to 10 hours" at bounding box center [1427, 543] width 256 height 33
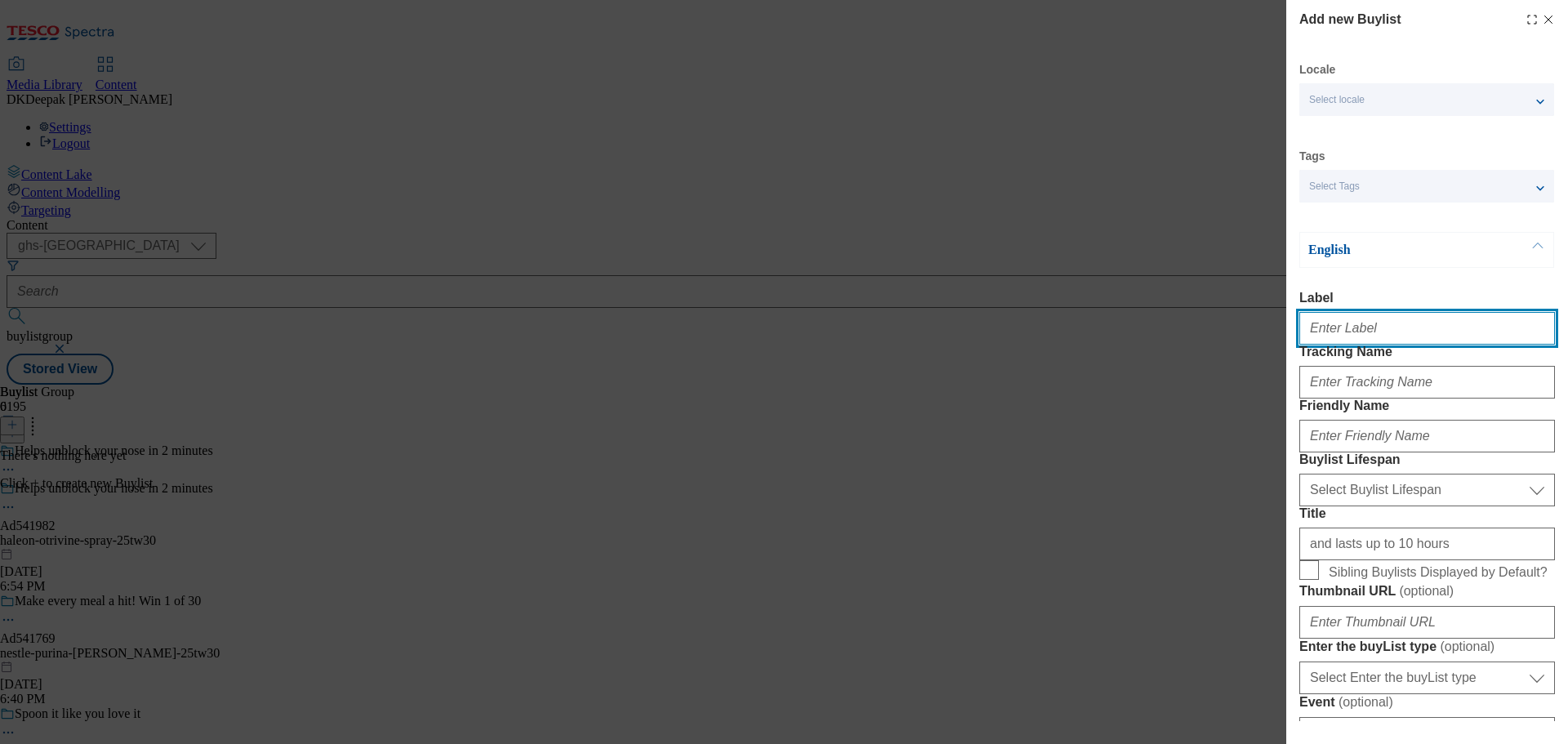
click at [1347, 327] on input "Label" at bounding box center [1427, 327] width 256 height 33
paste input "Ad541982"
type input "Ad541982"
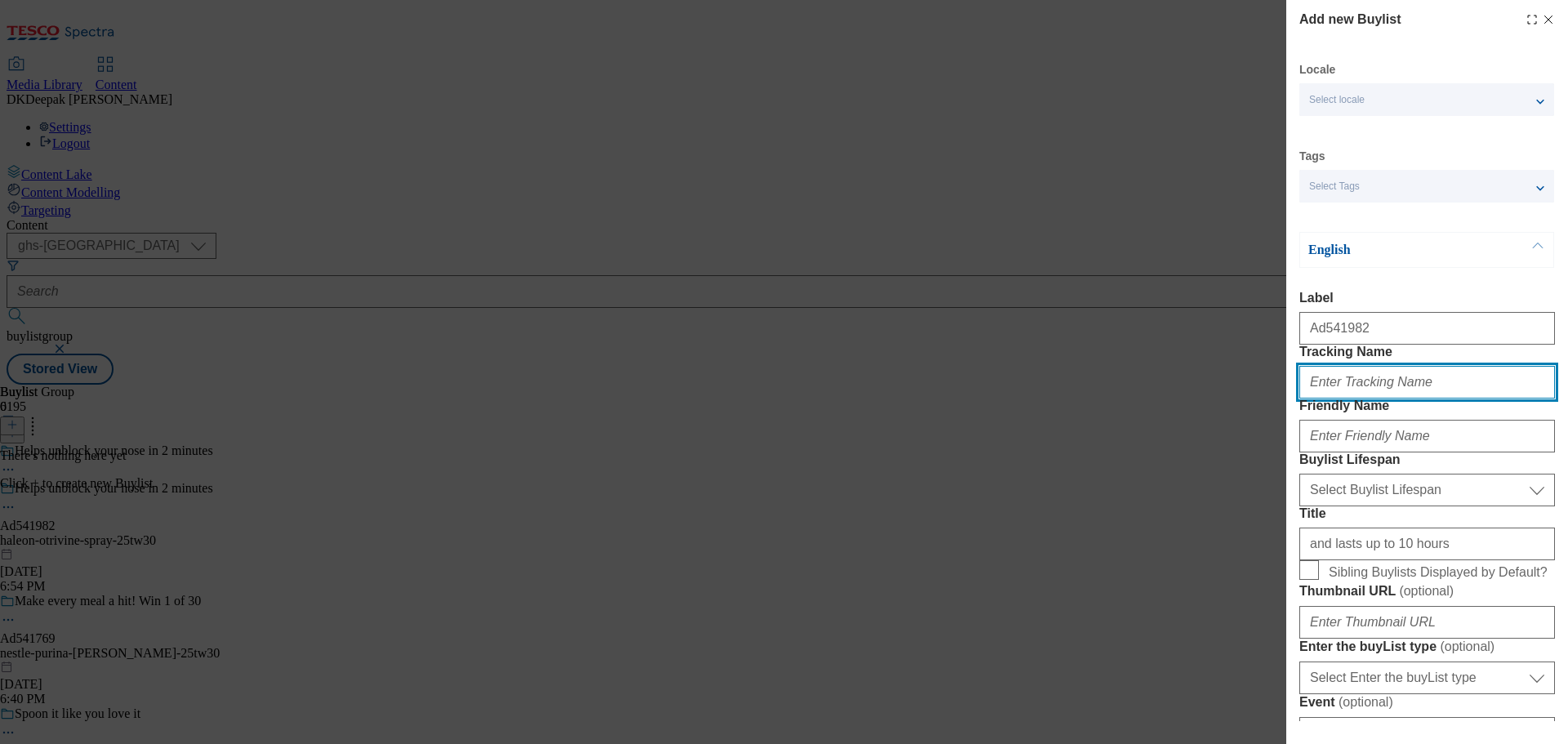
click at [1388, 398] on input "Tracking Name" at bounding box center [1427, 382] width 256 height 33
paste input "Ad541982"
type input "DH_AD541982"
drag, startPoint x: 1028, startPoint y: 641, endPoint x: 1101, endPoint y: 604, distance: 81.8
click at [1028, 641] on div "Add new Buylist Locale Select locale English Welsh Tags Select Tags fnf marketp…" at bounding box center [784, 372] width 1568 height 744
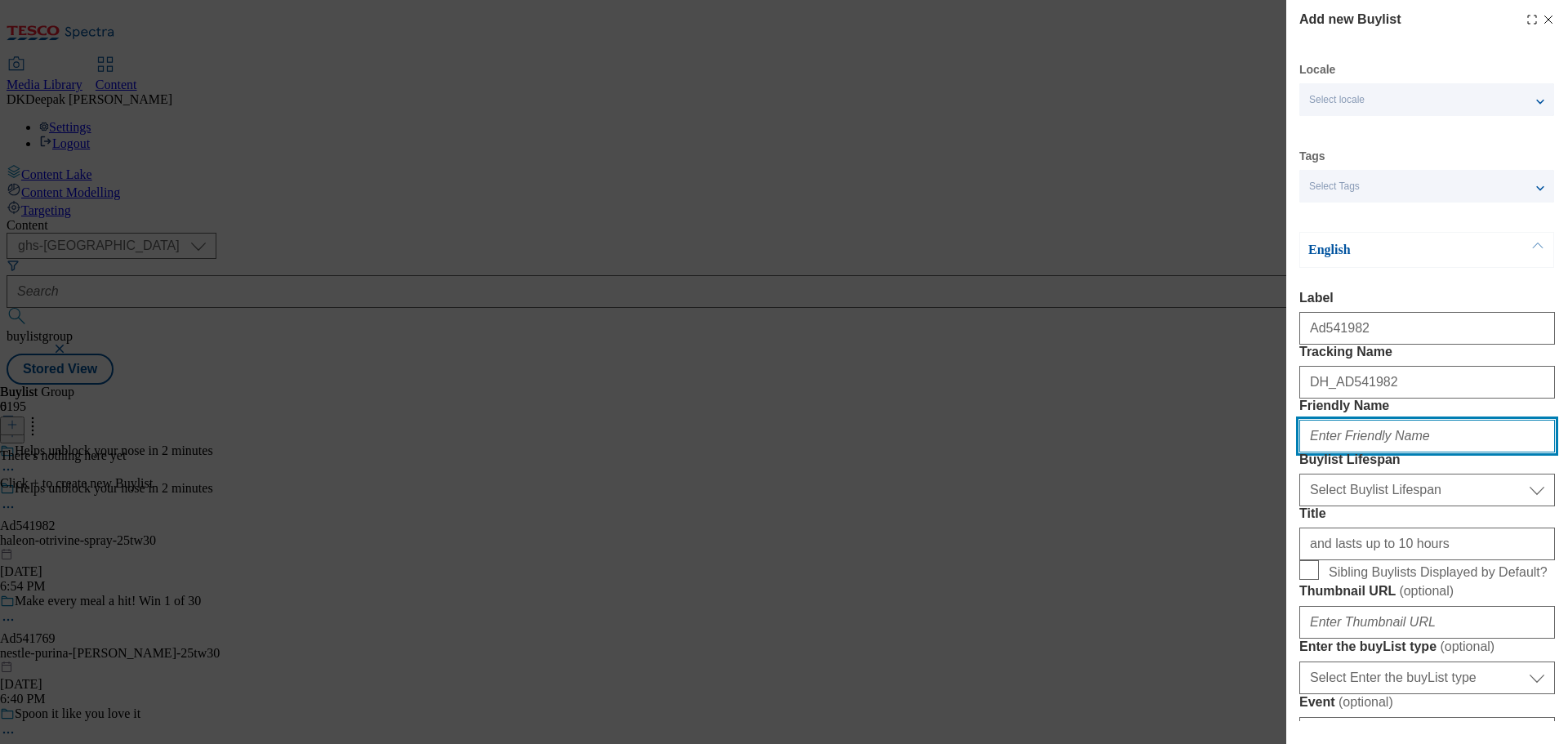
click at [1377, 453] on input "Friendly Name" at bounding box center [1427, 435] width 256 height 33
paste input "haleon-otrivine"
drag, startPoint x: 1393, startPoint y: 499, endPoint x: 1340, endPoint y: 492, distance: 53.5
click at [1340, 453] on input "haleon-otrivine" at bounding box center [1427, 435] width 256 height 33
type input "haleon"
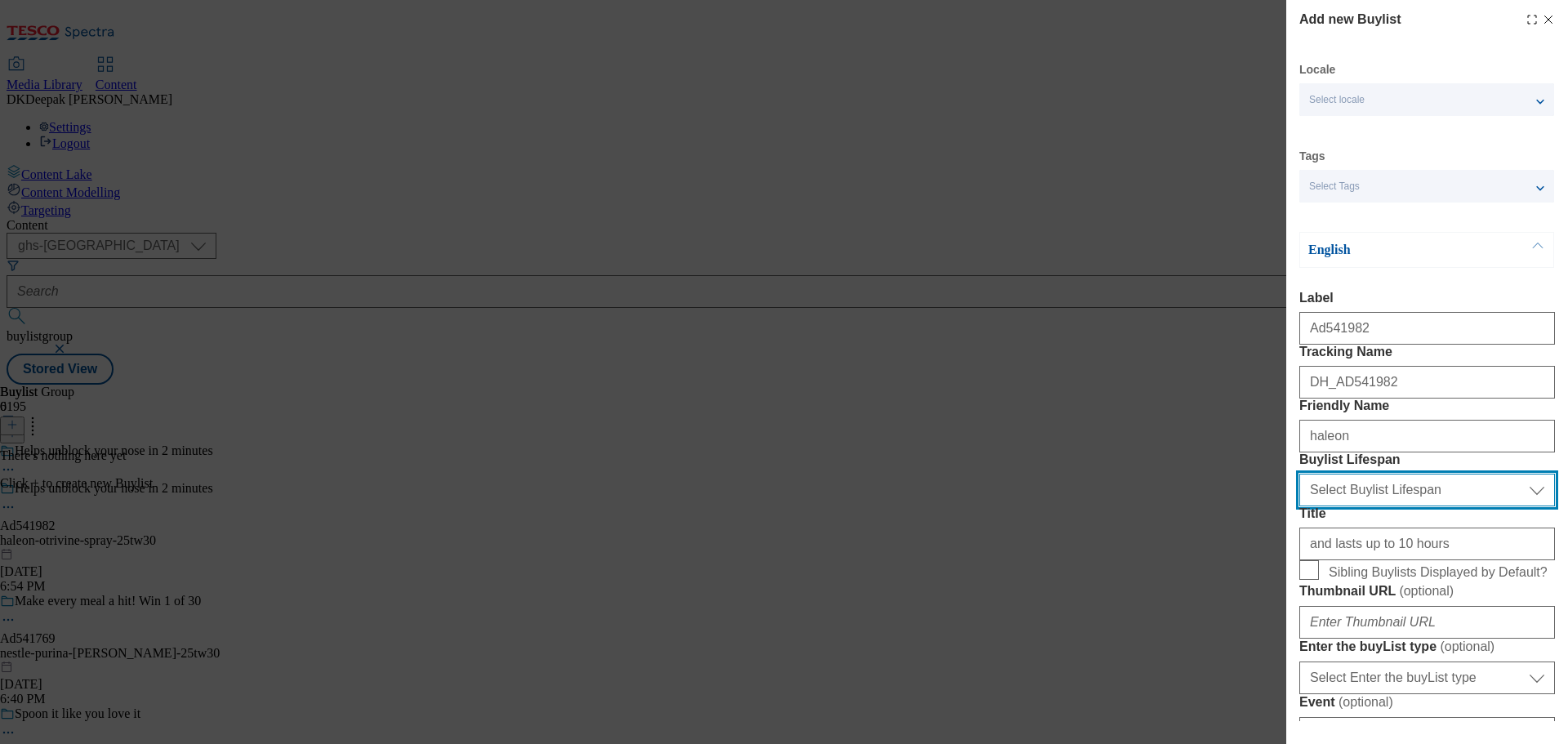
click at [1402, 506] on select "Select Buylist Lifespan evergreen seasonal tactical" at bounding box center [1427, 489] width 256 height 33
select select "tactical"
click at [1299, 506] on select "Select Buylist Lifespan evergreen seasonal tactical" at bounding box center [1427, 489] width 256 height 33
click at [1168, 590] on div "Add new Buylist Locale Select locale English Welsh Tags Select Tags fnf marketp…" at bounding box center [784, 372] width 1568 height 744
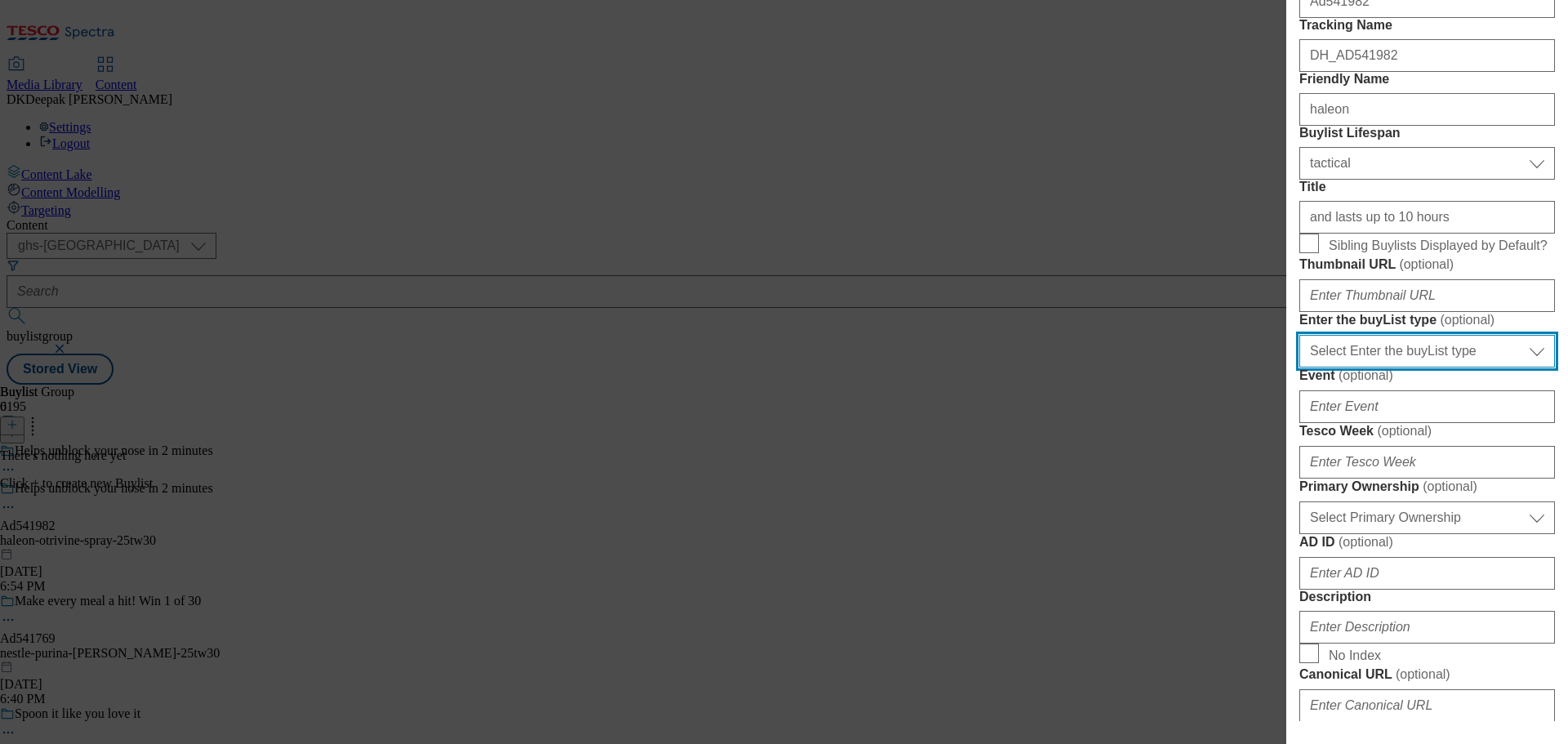
click at [1396, 367] on select "Select Enter the buyList type event supplier funded long term >4 weeks supplier…" at bounding box center [1427, 351] width 256 height 33
select select "supplier funded short term 1-3 weeks"
click at [1299, 367] on select "Select Enter the buyList type event supplier funded long term >4 weeks supplier…" at bounding box center [1427, 351] width 256 height 33
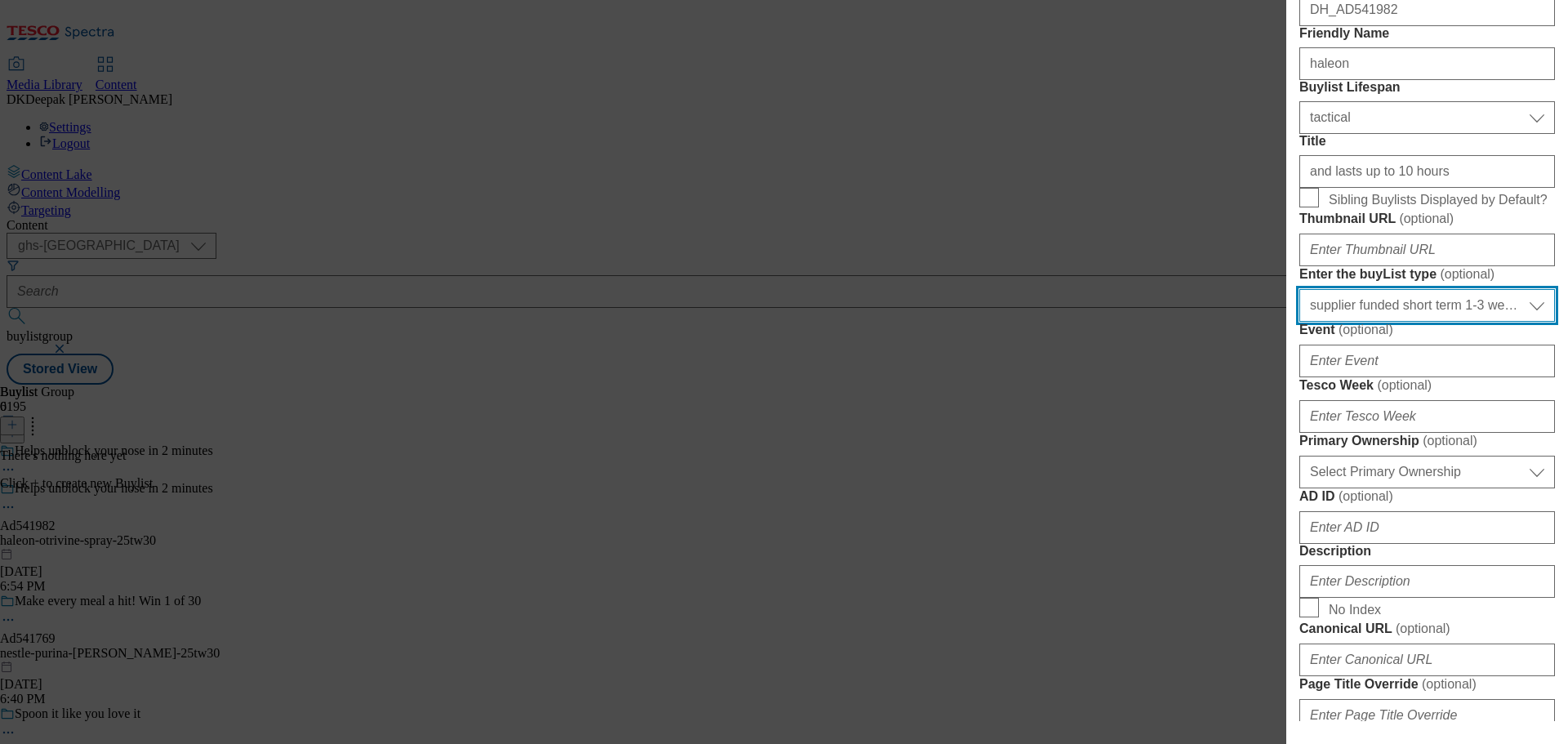
scroll to position [489, 0]
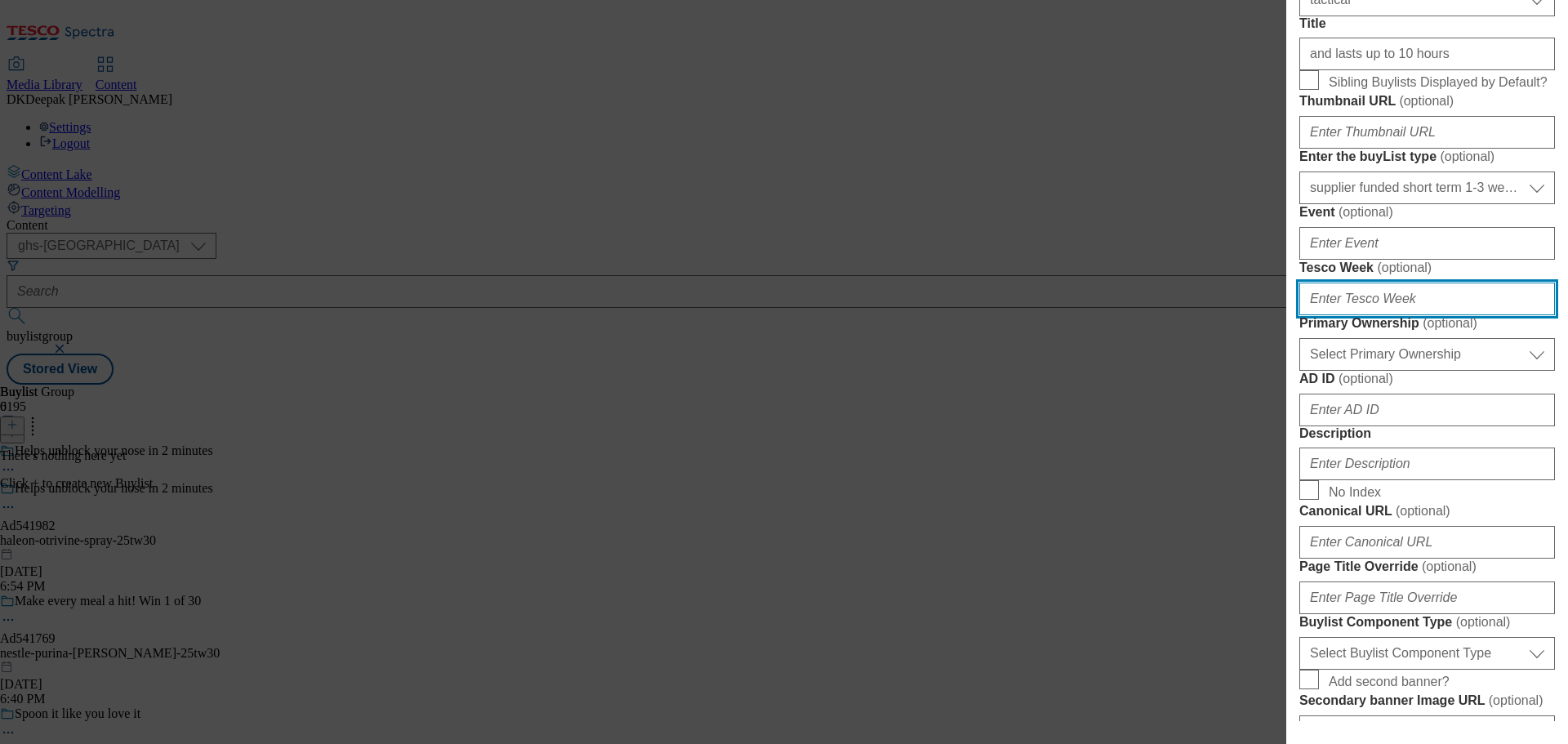
click at [1372, 315] on input "Tesco Week ( optional )" at bounding box center [1427, 298] width 256 height 33
type input "30"
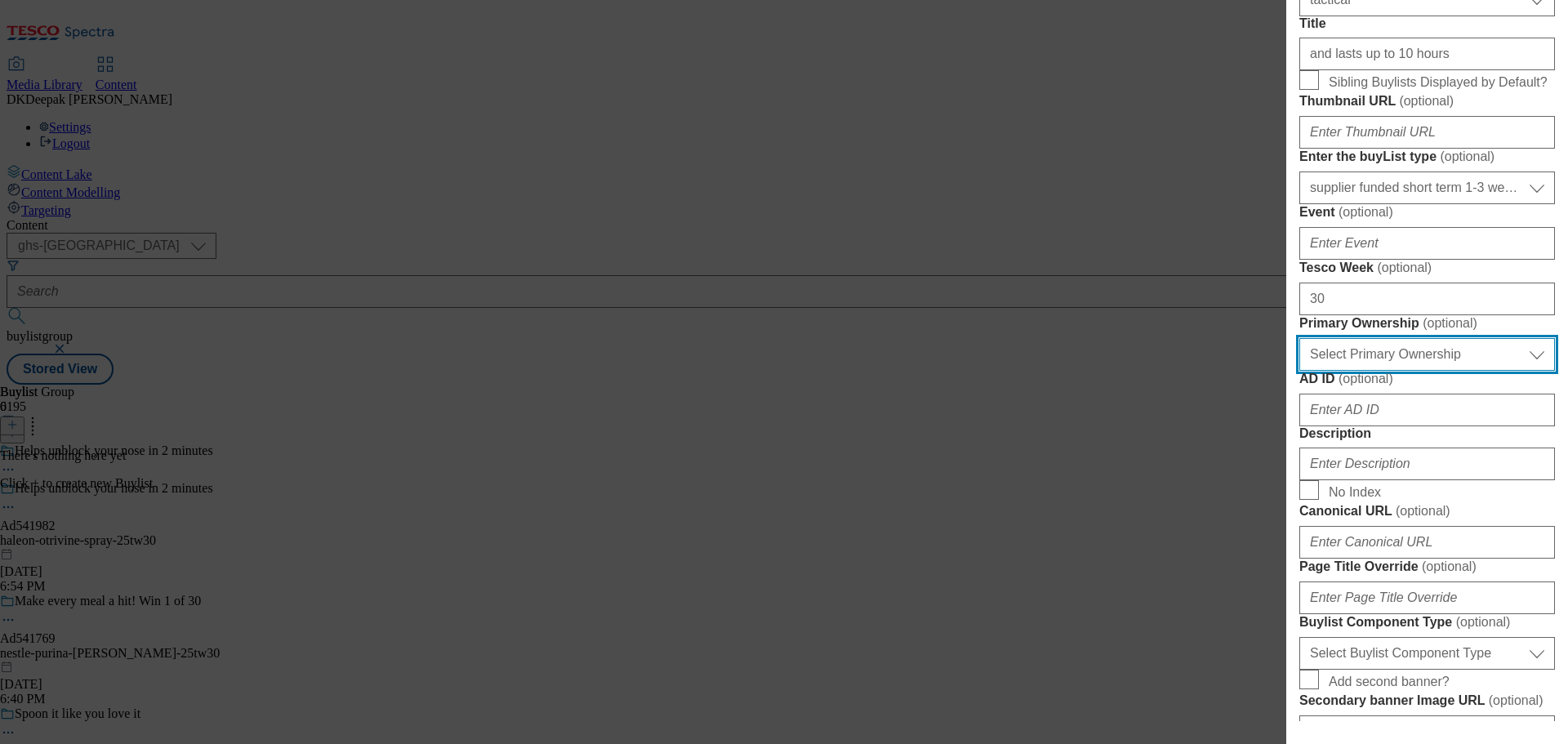
click at [1427, 371] on select "Select Primary Ownership tesco dunnhumby" at bounding box center [1427, 354] width 256 height 33
select select "dunnhumby"
click at [1299, 371] on select "Select Primary Ownership tesco dunnhumby" at bounding box center [1427, 354] width 256 height 33
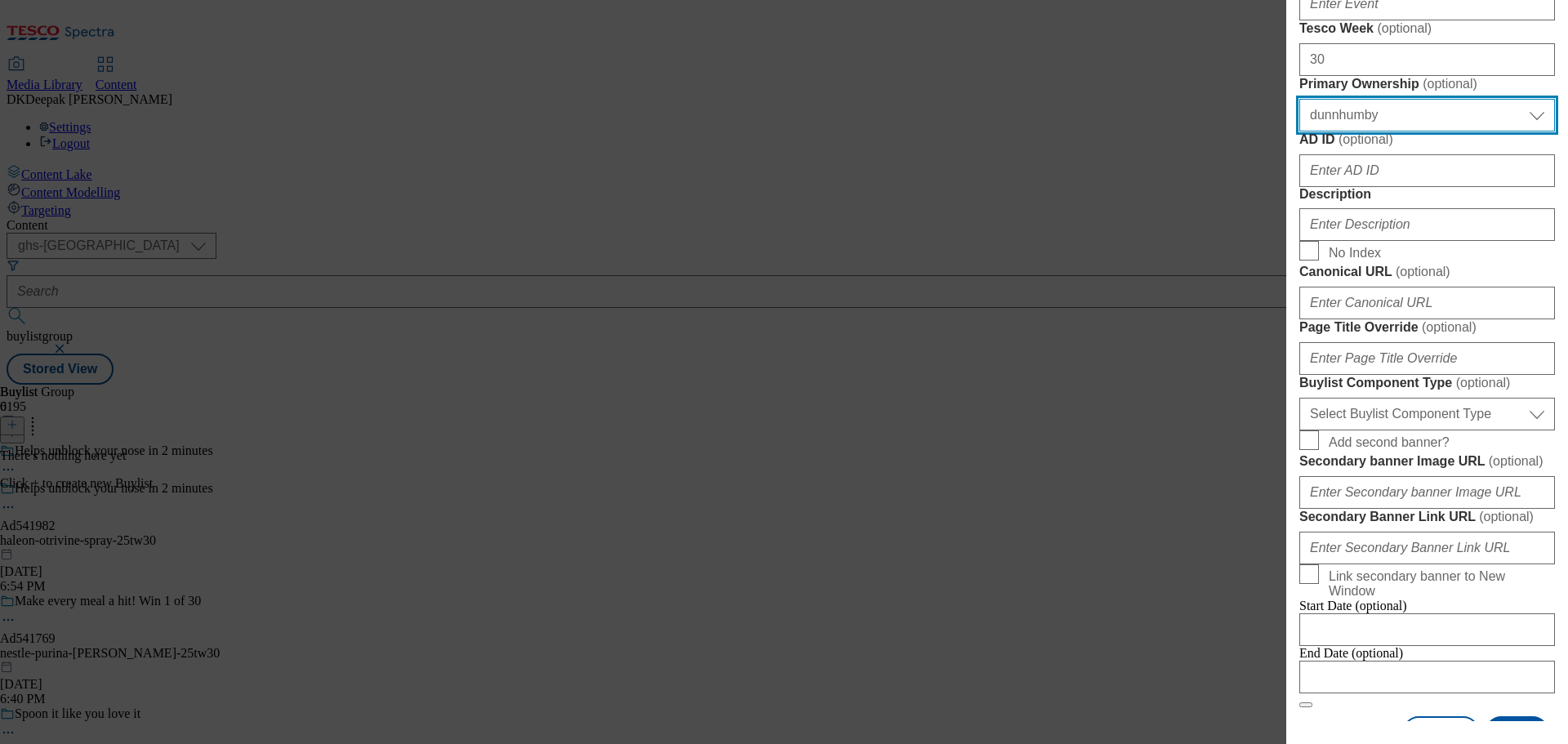
scroll to position [735, 0]
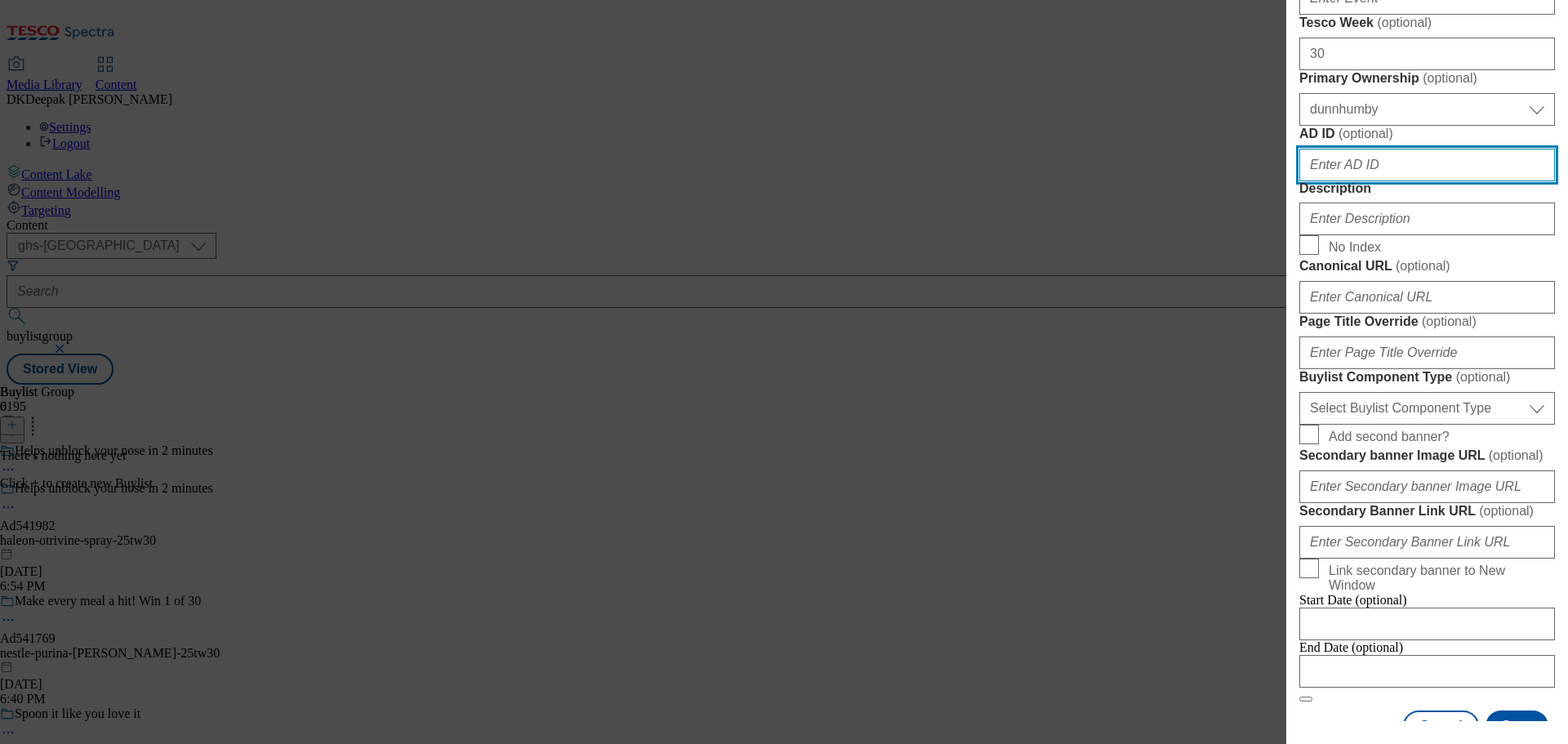
click at [1369, 181] on input "AD ID ( optional )" at bounding box center [1427, 164] width 256 height 33
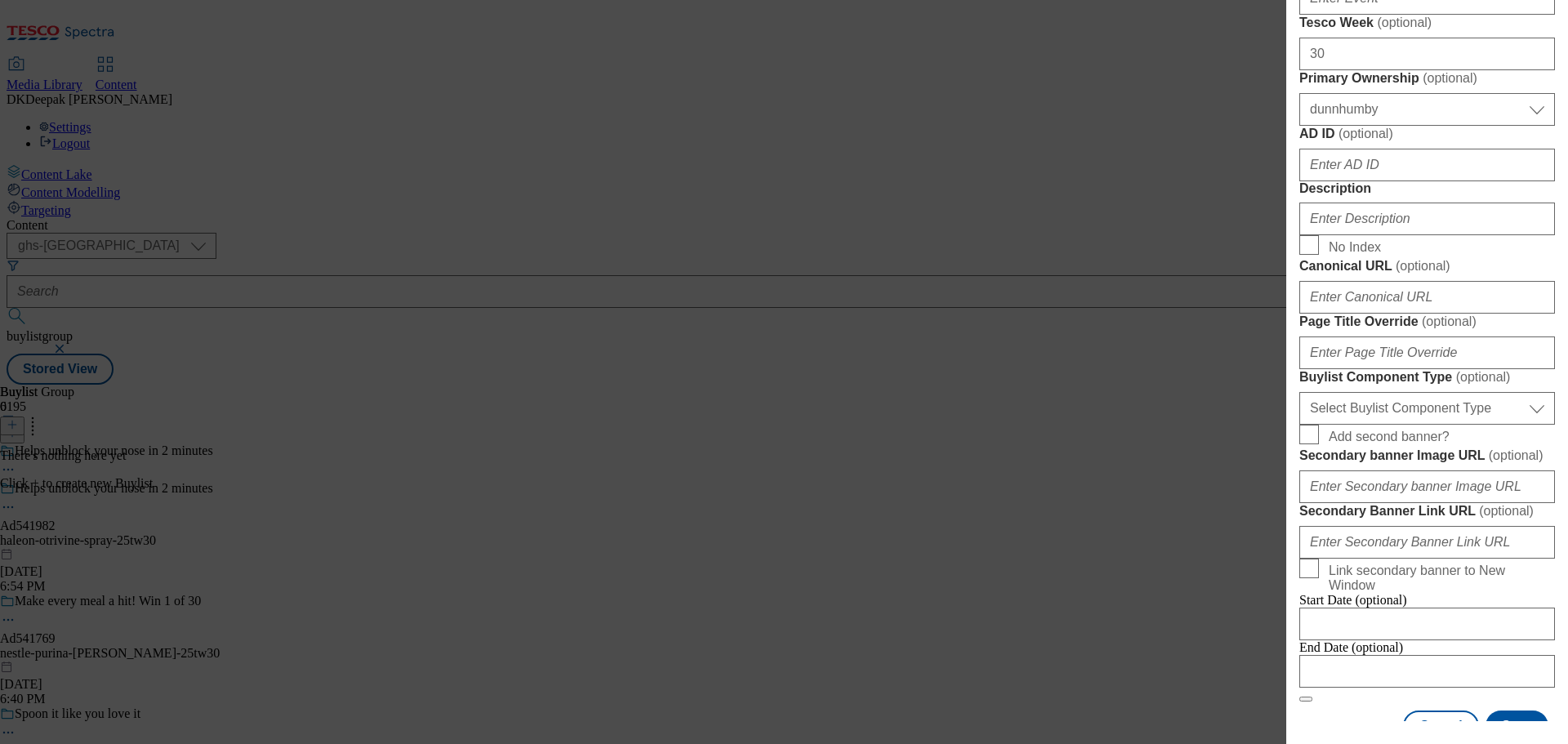
click at [1049, 620] on div "Add new Buylist Locale Select locale English Welsh Tags Select Tags fnf marketp…" at bounding box center [784, 372] width 1568 height 744
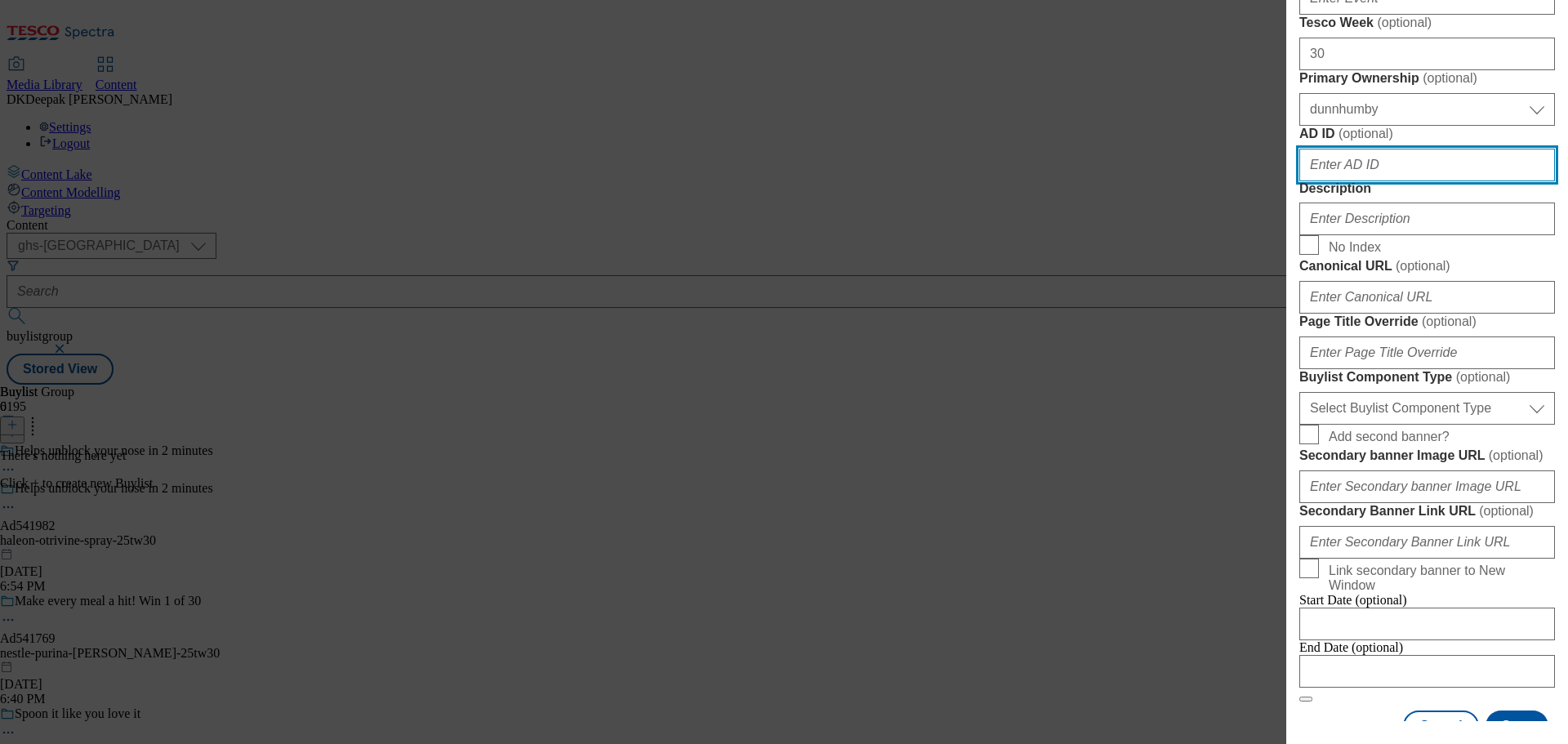
click at [1365, 181] on input "AD ID ( optional )" at bounding box center [1427, 164] width 256 height 33
paste input "Ad541982"
drag, startPoint x: 1322, startPoint y: 456, endPoint x: 1269, endPoint y: 457, distance: 53.0
click at [1269, 458] on div "Add new Buylist Locale Select locale English Welsh Tags Select Tags fnf marketp…" at bounding box center [784, 372] width 1568 height 744
type input "541982"
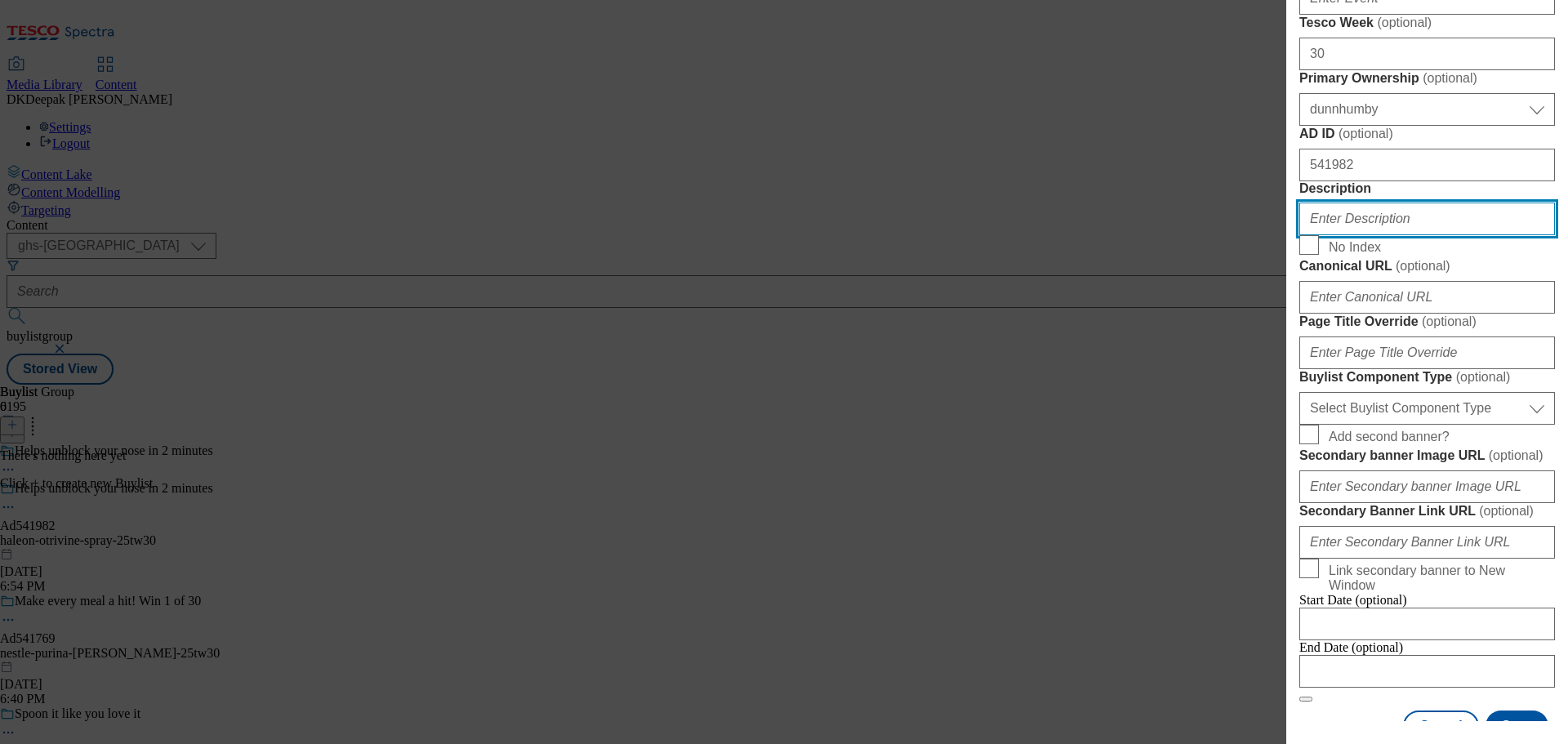
click at [1387, 235] on input "Description" at bounding box center [1427, 218] width 256 height 33
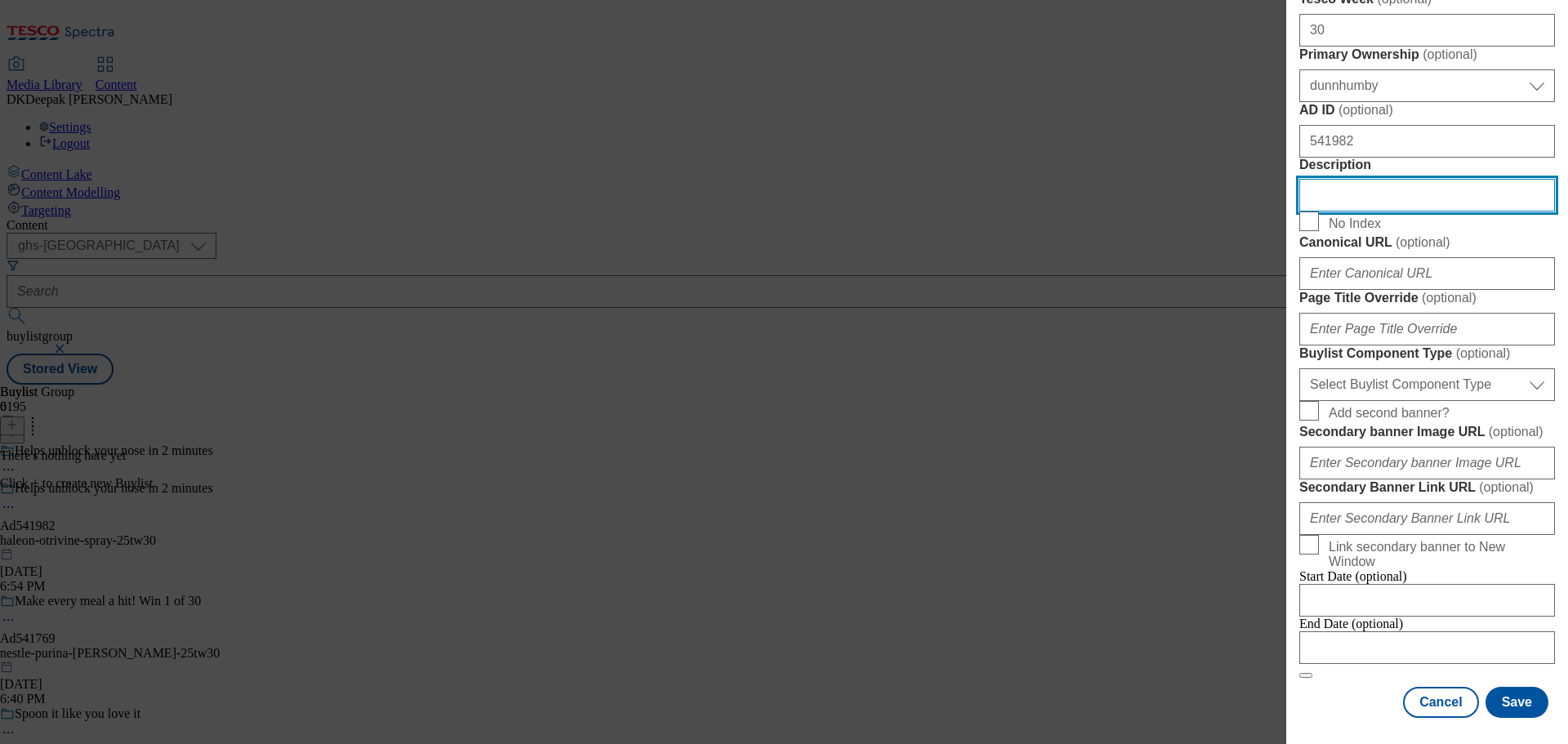
scroll to position [979, 0]
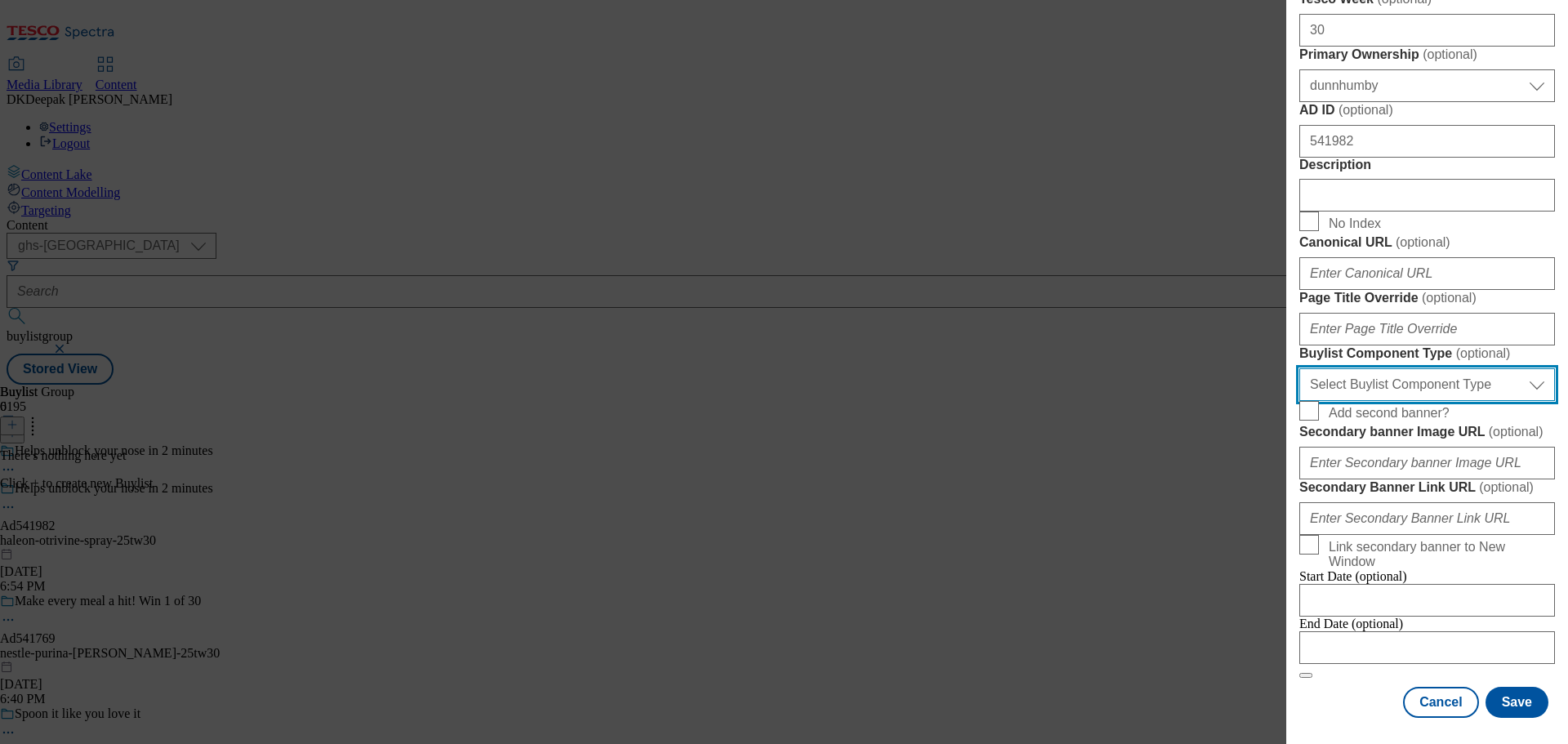
click at [1367, 401] on select "Select Buylist Component Type Banner Competition Header Meal" at bounding box center [1427, 384] width 256 height 33
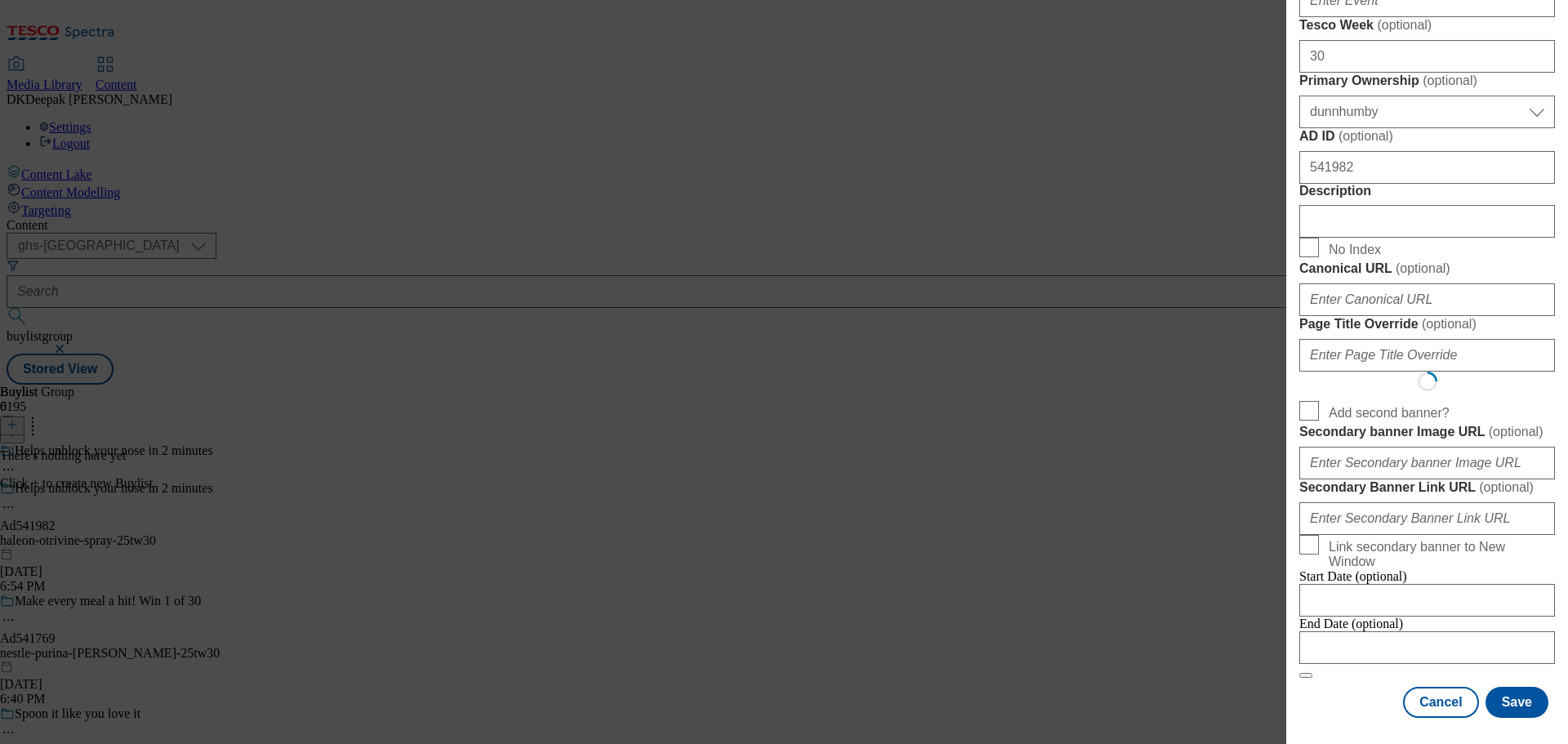
scroll to position [0, 0]
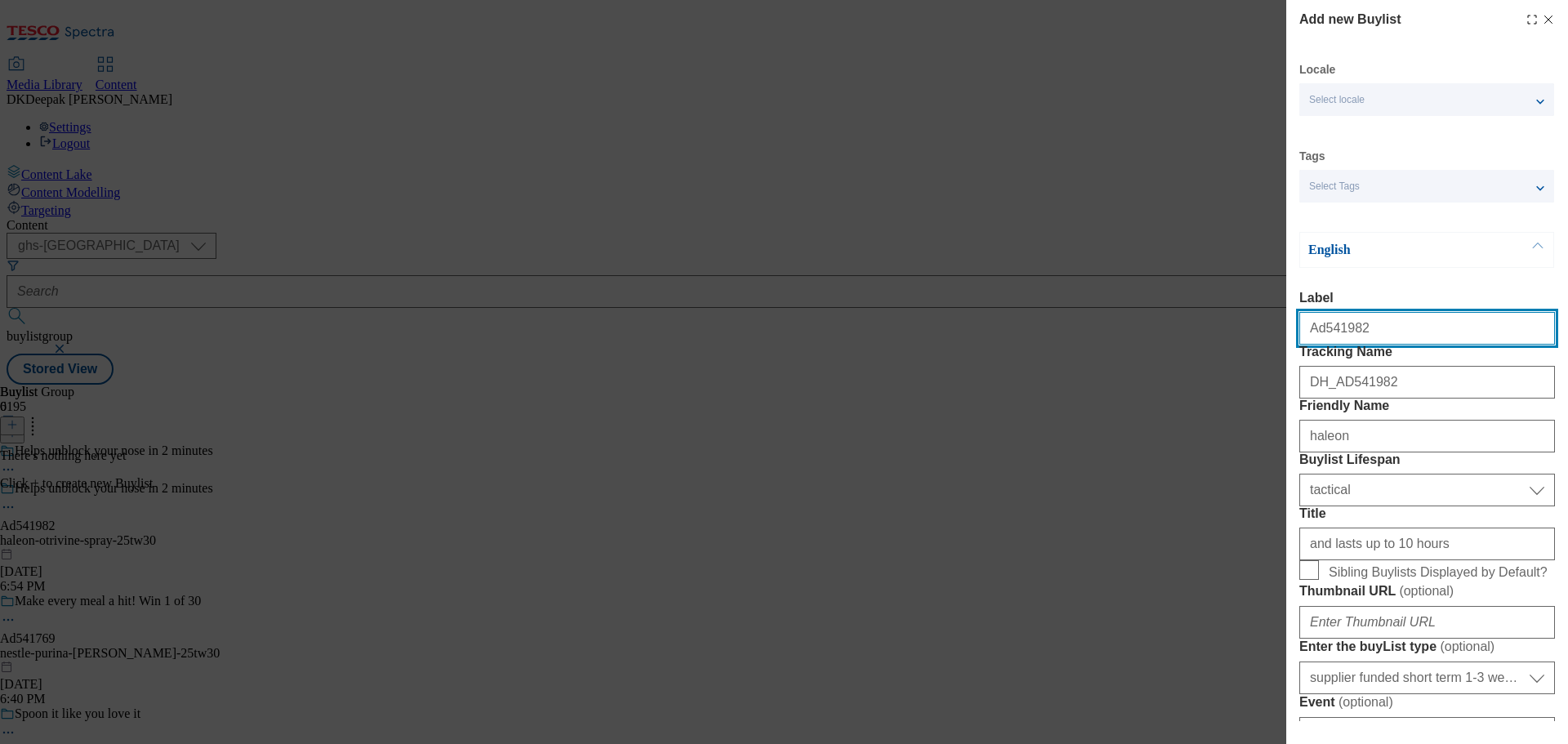
select select "Banner"
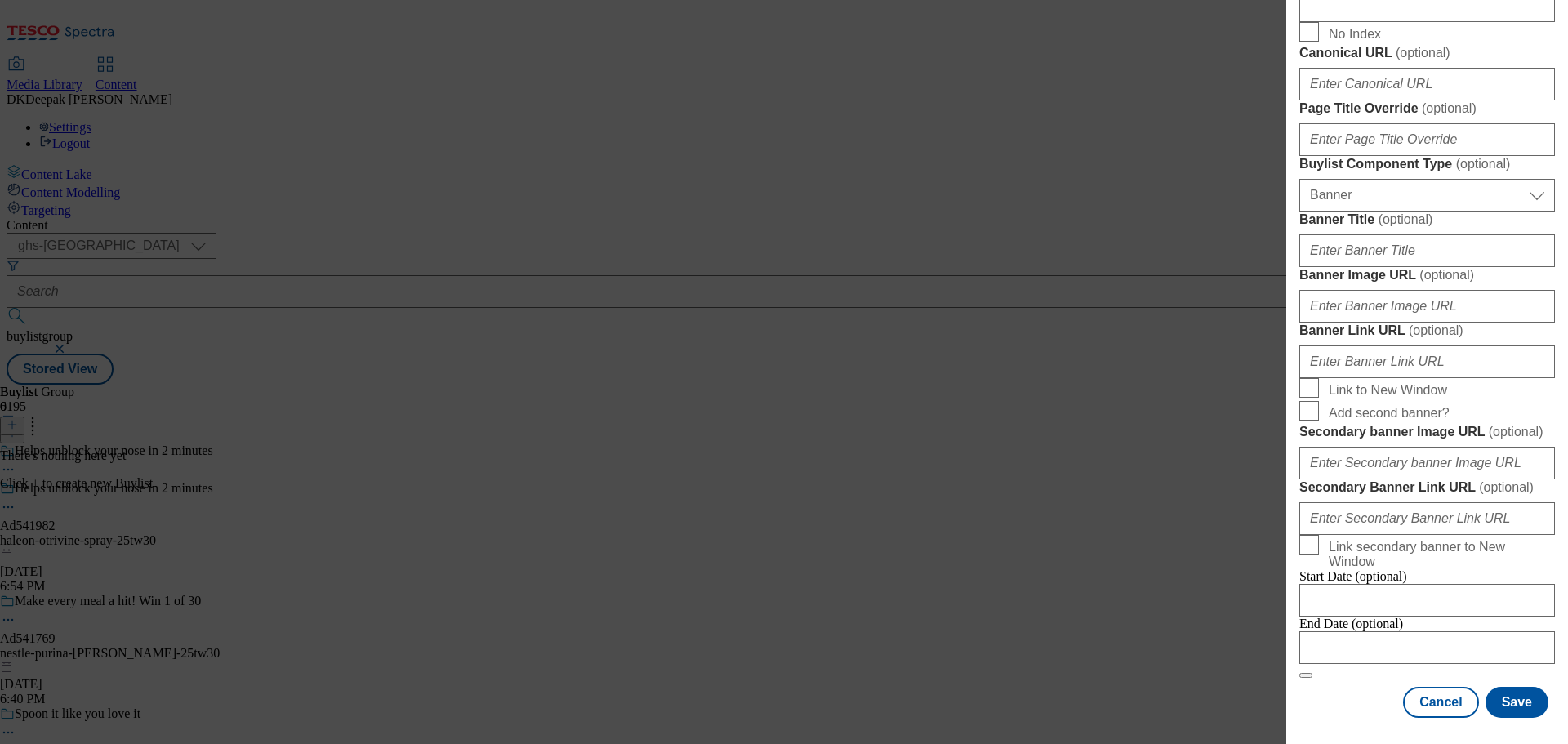
scroll to position [1646, 0]
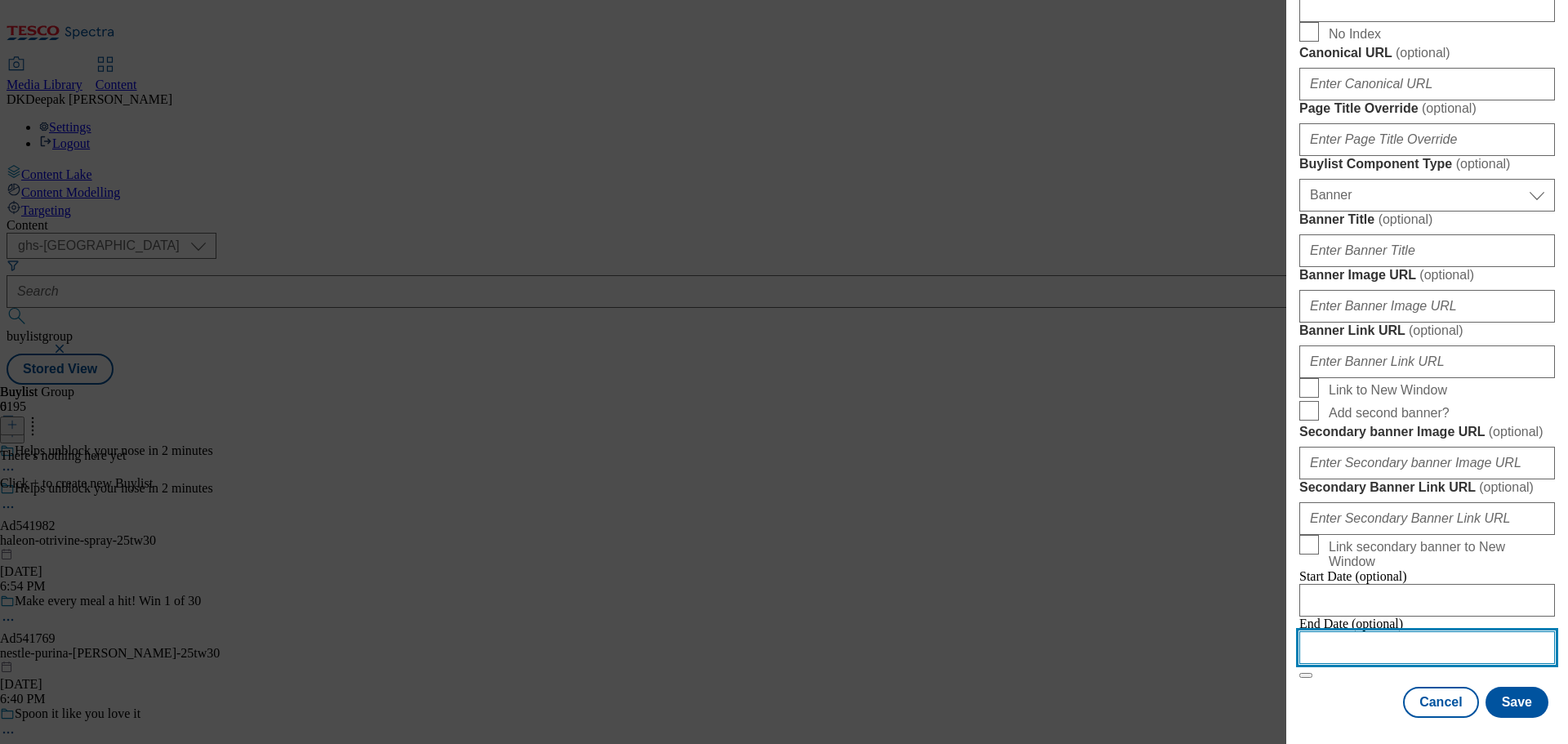
click at [1384, 637] on input "Modal" at bounding box center [1427, 647] width 256 height 33
select select "2025"
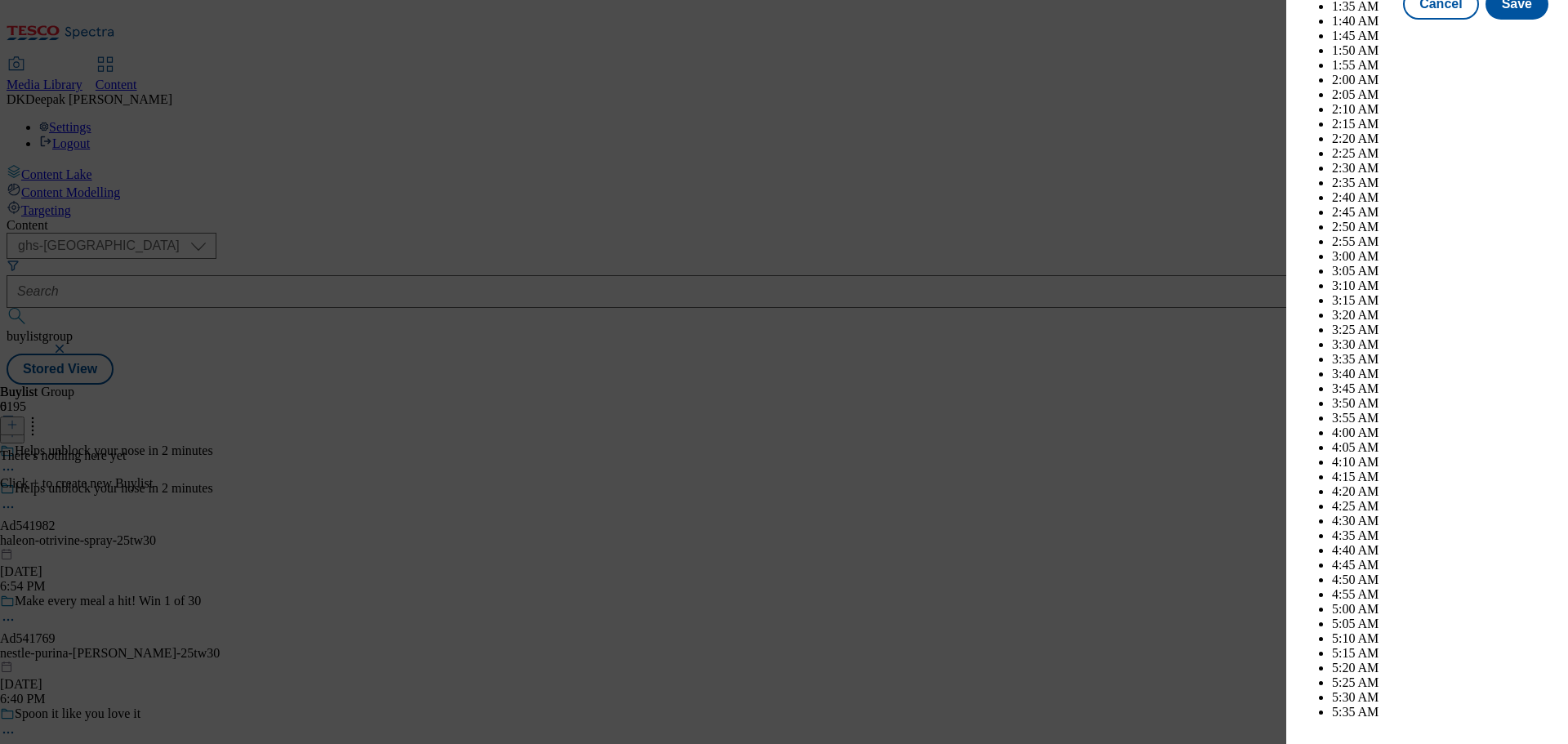
scroll to position [6846, 0]
select select "December"
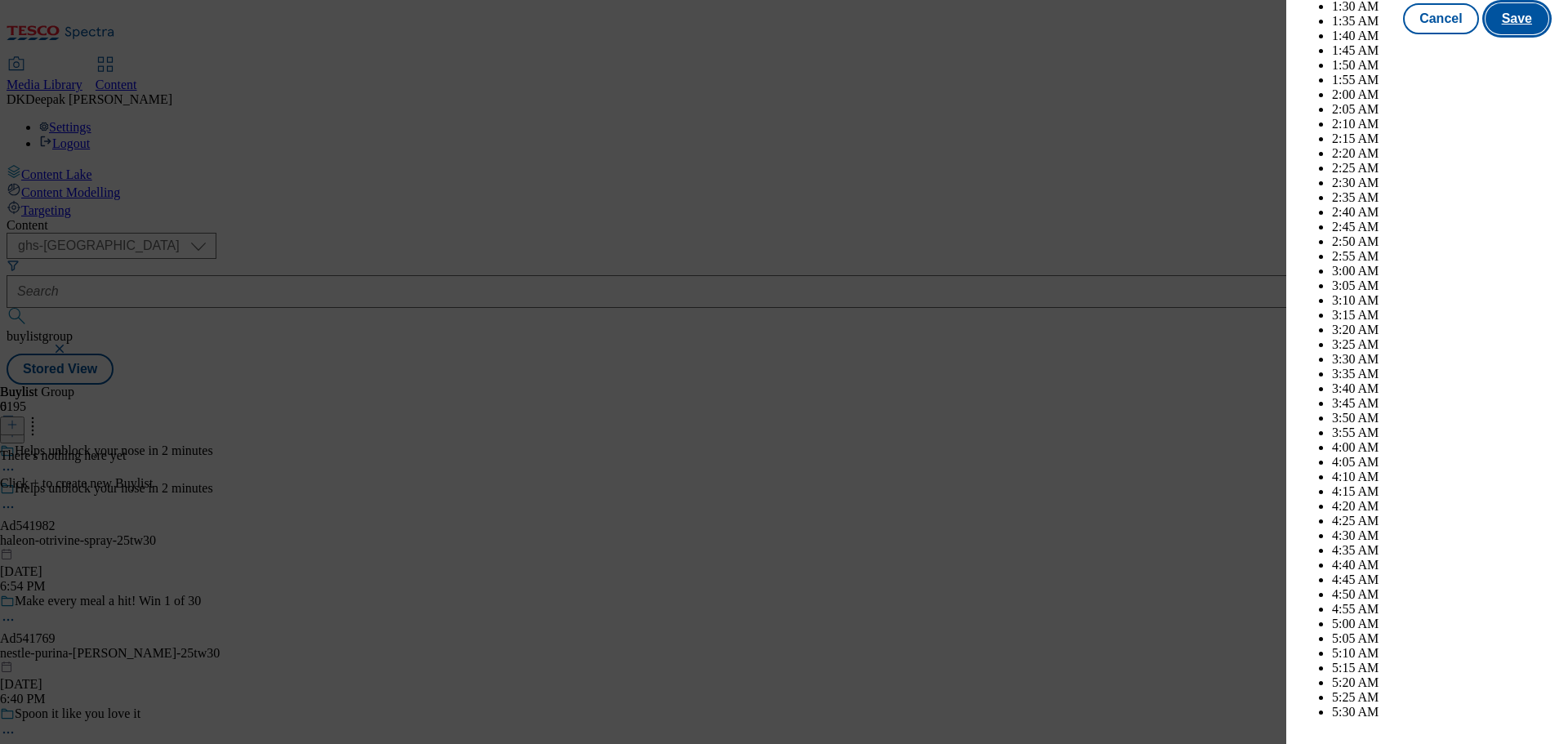
click at [1502, 34] on button "Save" at bounding box center [1516, 18] width 63 height 31
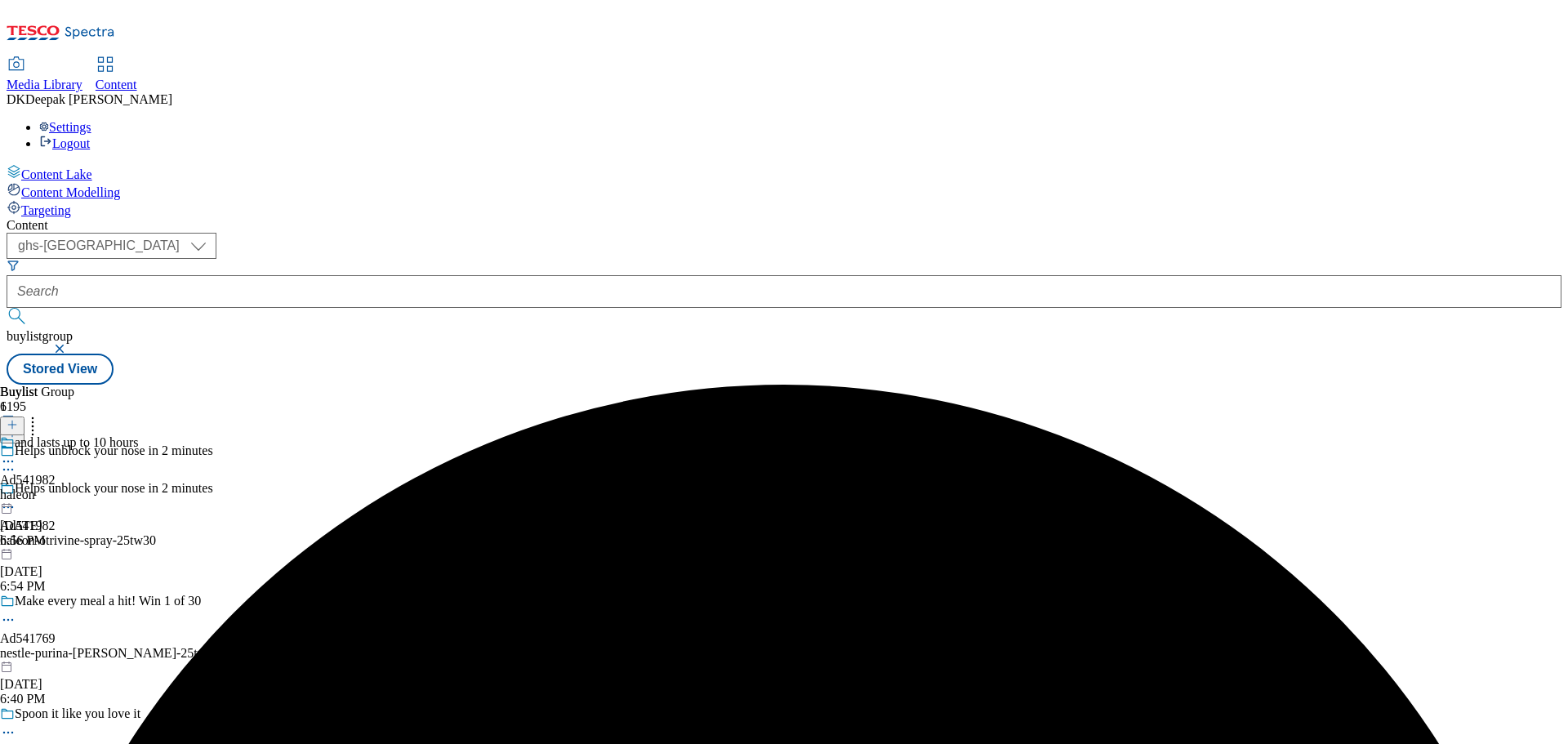
click at [139, 488] on div "haleon" at bounding box center [69, 495] width 139 height 15
click at [18, 418] on icon at bounding box center [13, 424] width 12 height 12
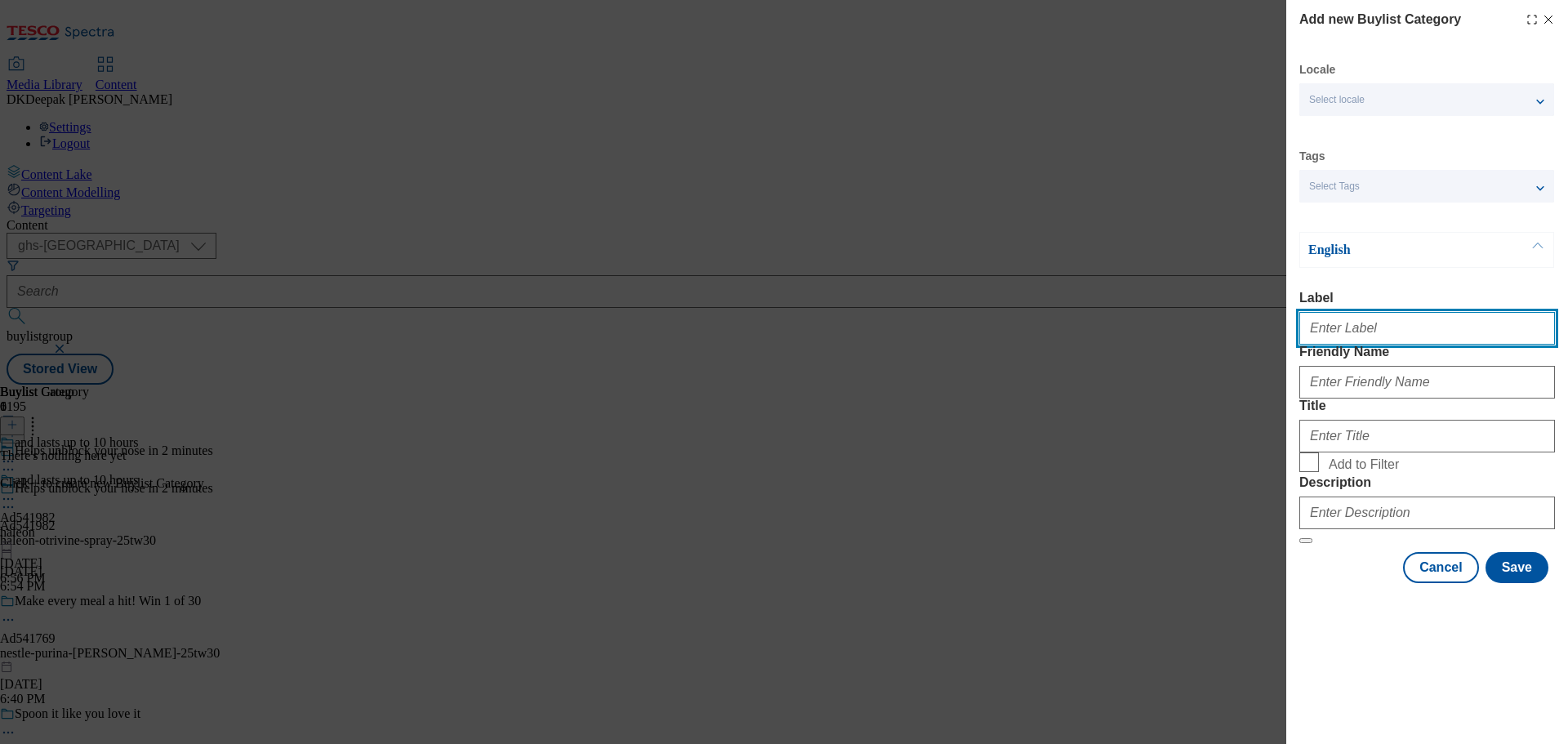
click at [1394, 333] on input "Label" at bounding box center [1427, 327] width 256 height 33
paste input "Ad541982"
type input "Ad541982"
click at [1312, 609] on div "Modal" at bounding box center [1427, 597] width 282 height 23
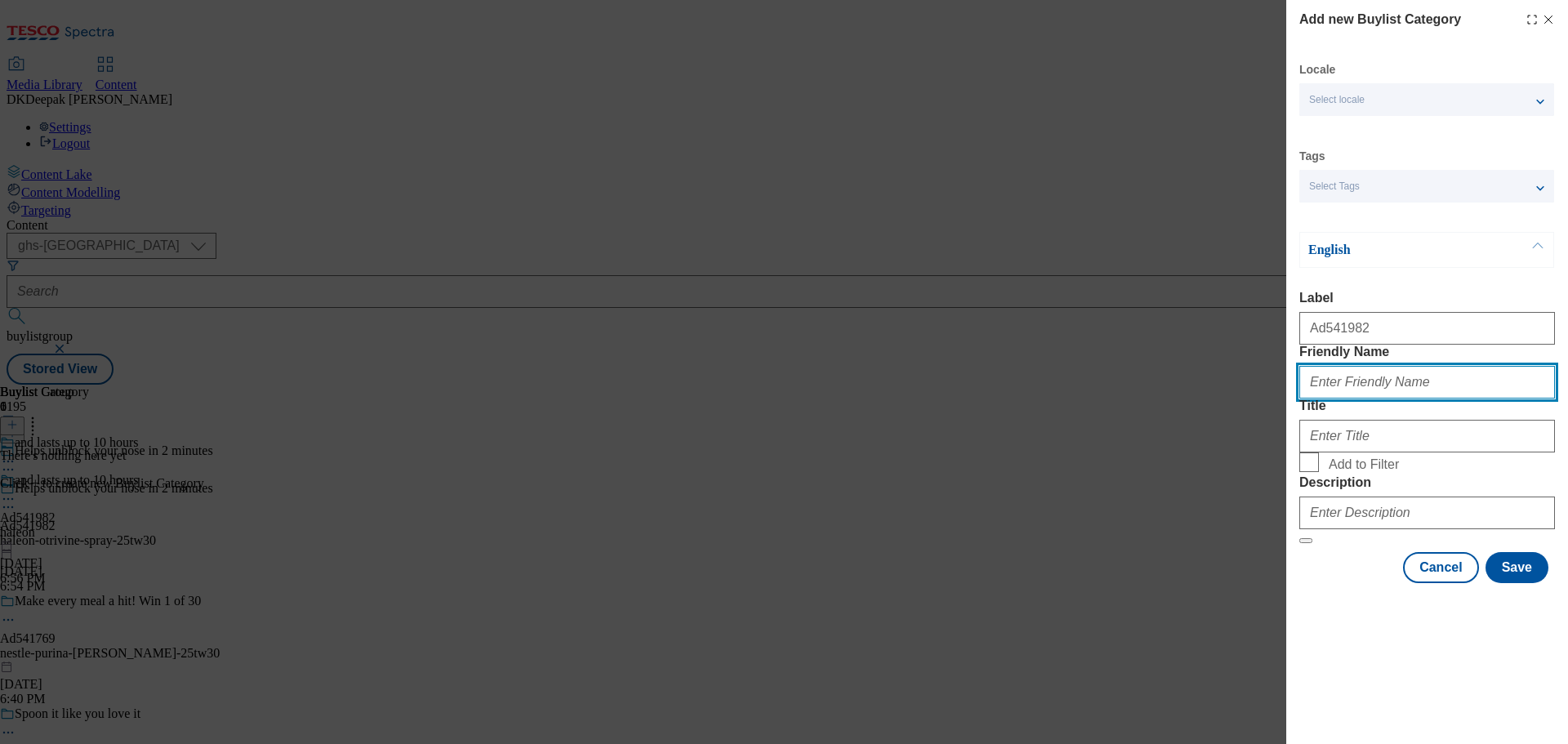
click at [1378, 398] on input "Friendly Name" at bounding box center [1427, 382] width 256 height 33
paste input "haleon-otrivine"
type input "haleon-otrivine-spray"
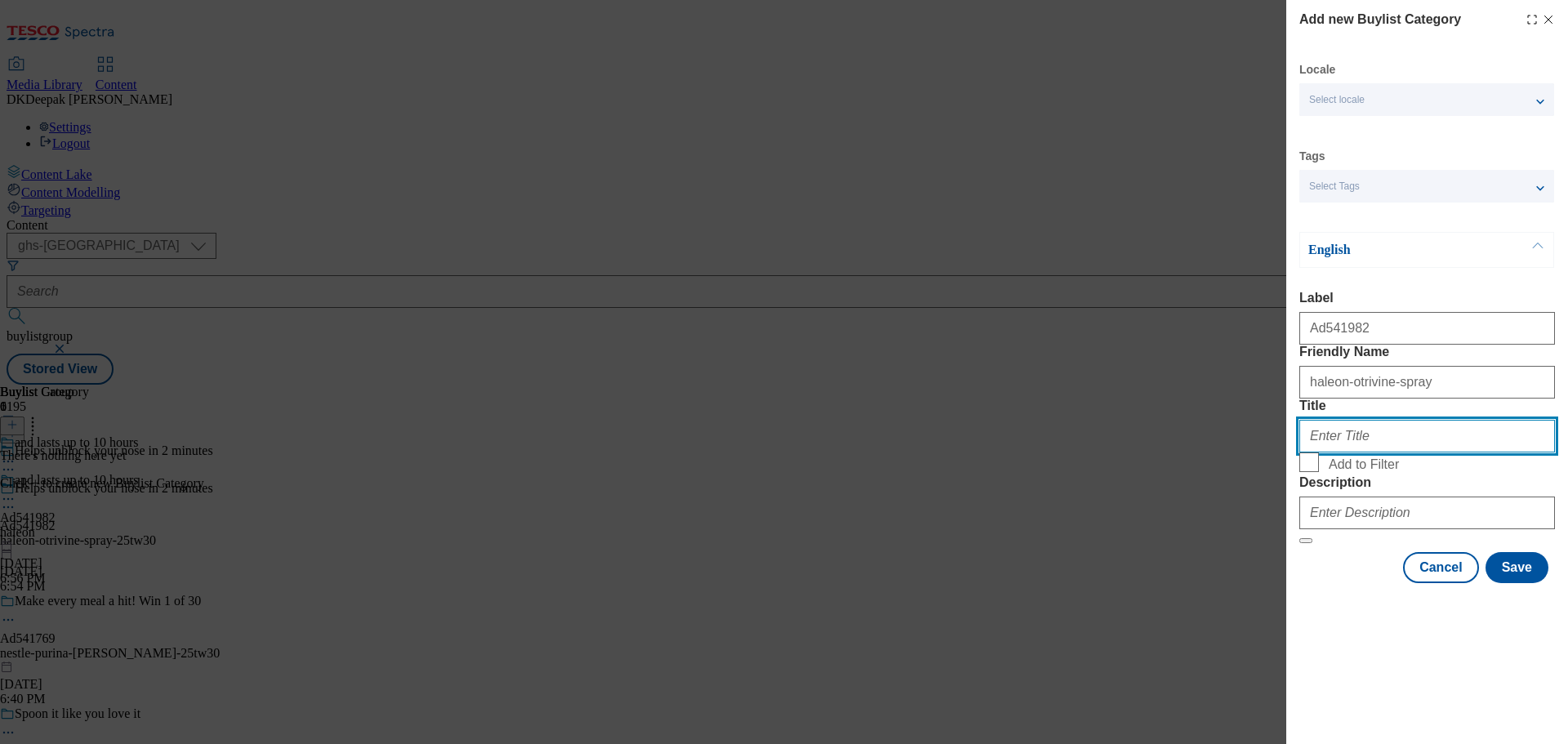
click at [1367, 453] on input "Title" at bounding box center [1427, 435] width 256 height 33
paste input "Haleon UK Services Limited"
type input "Haleon UK Services Limited"
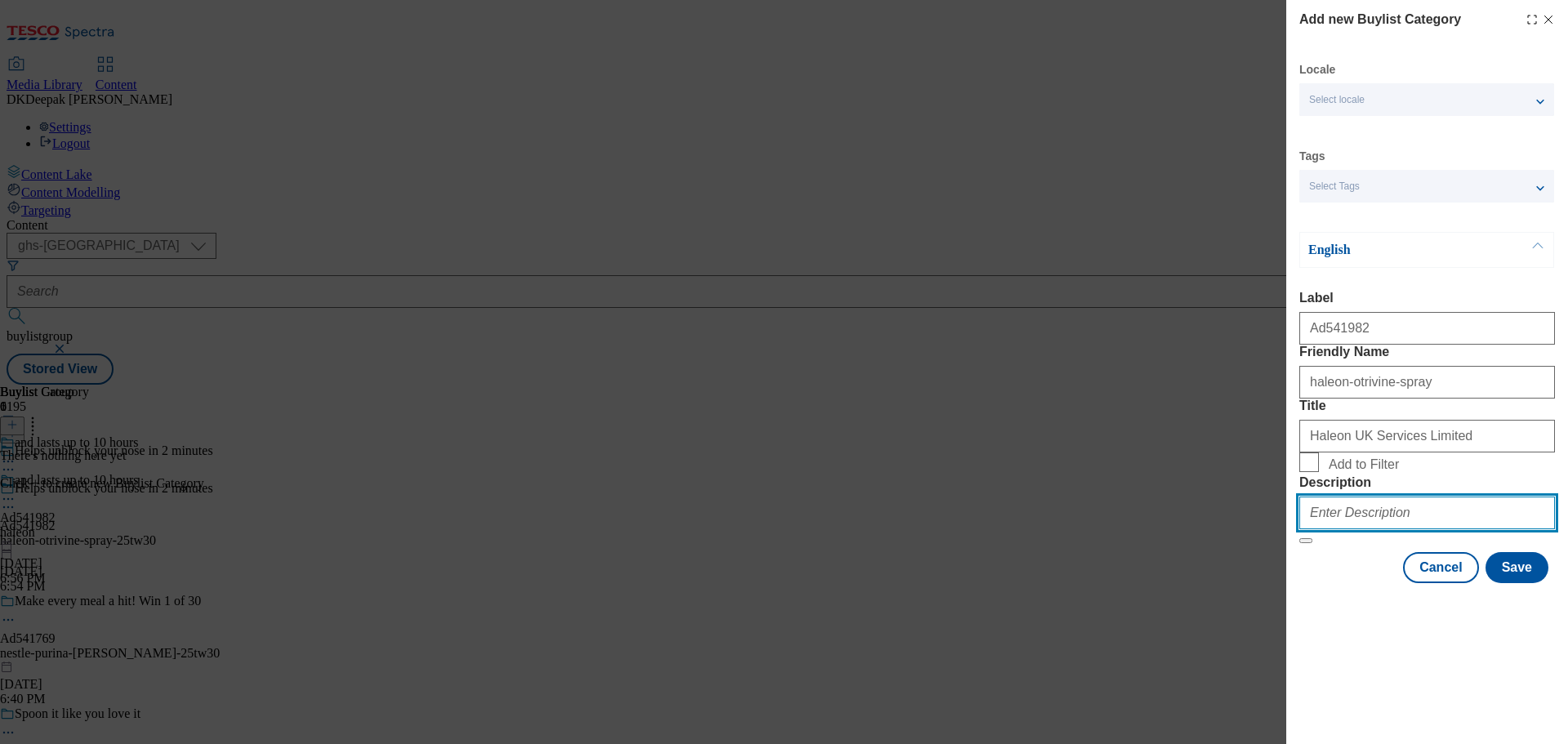
click at [1388, 529] on input "Description" at bounding box center [1427, 512] width 256 height 33
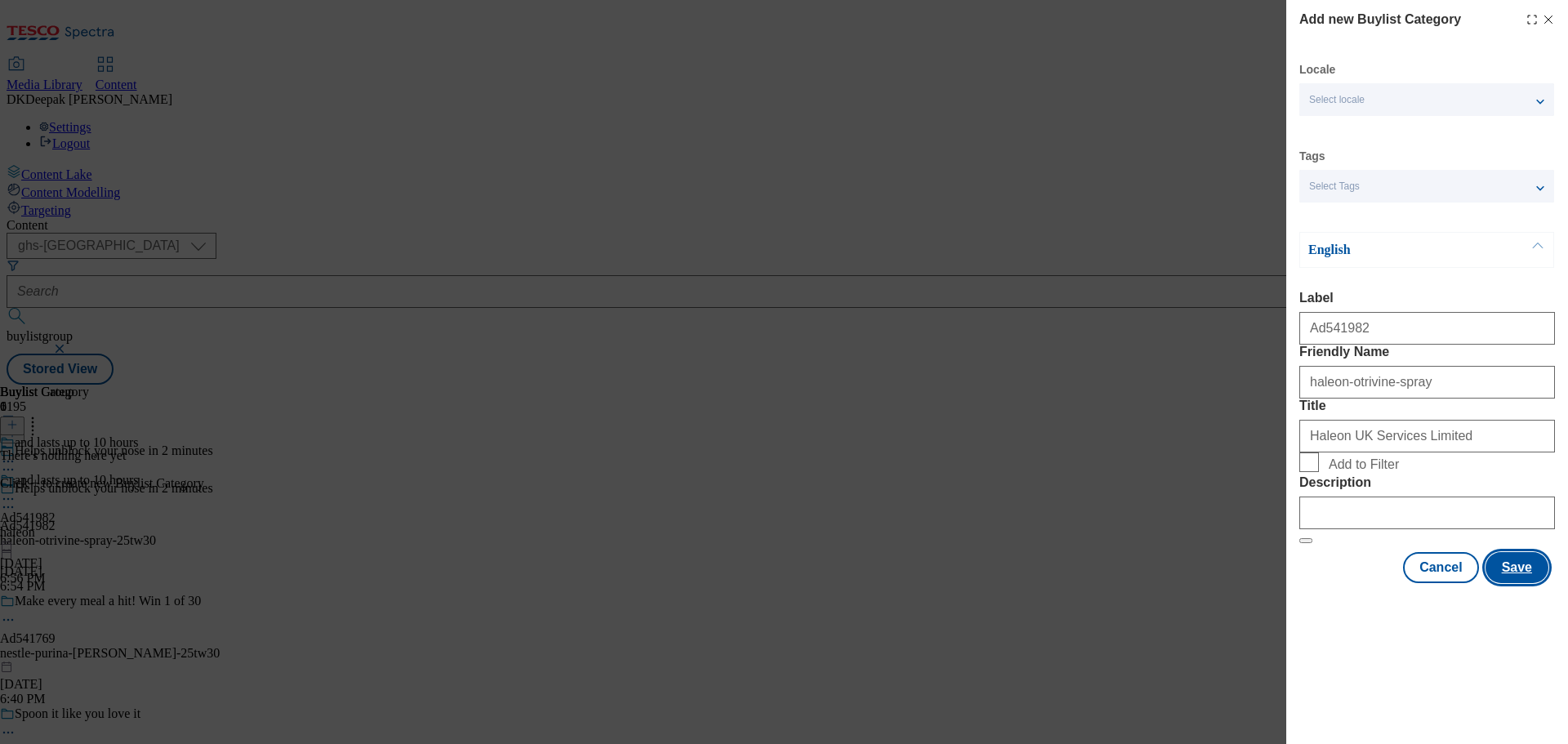
click at [1539, 583] on button "Save" at bounding box center [1516, 567] width 63 height 31
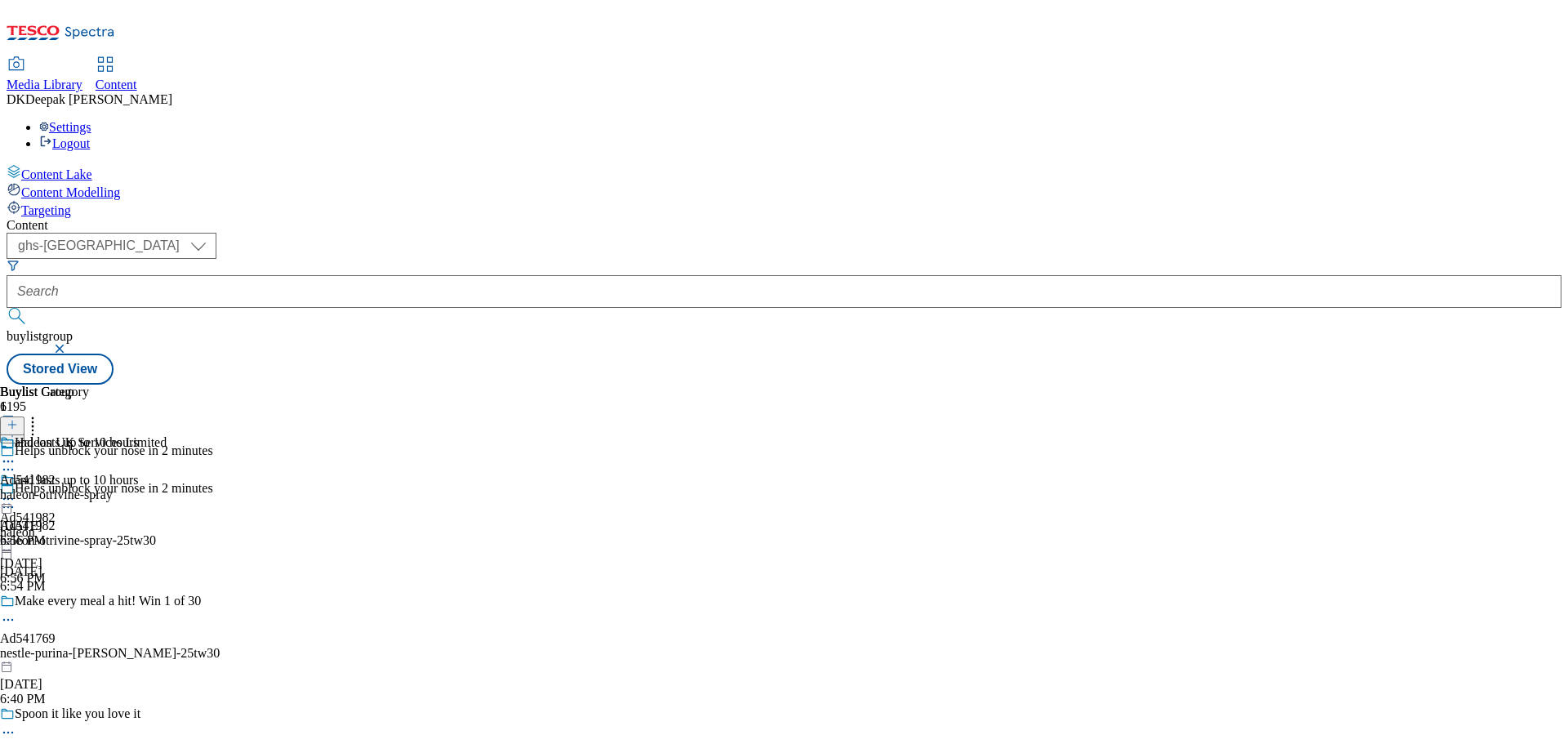
click at [166, 435] on div "Haleon UK Services Limited Ad541982 haleon-otrivine-spray Sep 9, 2025 6:56 PM" at bounding box center [83, 491] width 166 height 113
click at [18, 418] on icon at bounding box center [13, 424] width 12 height 12
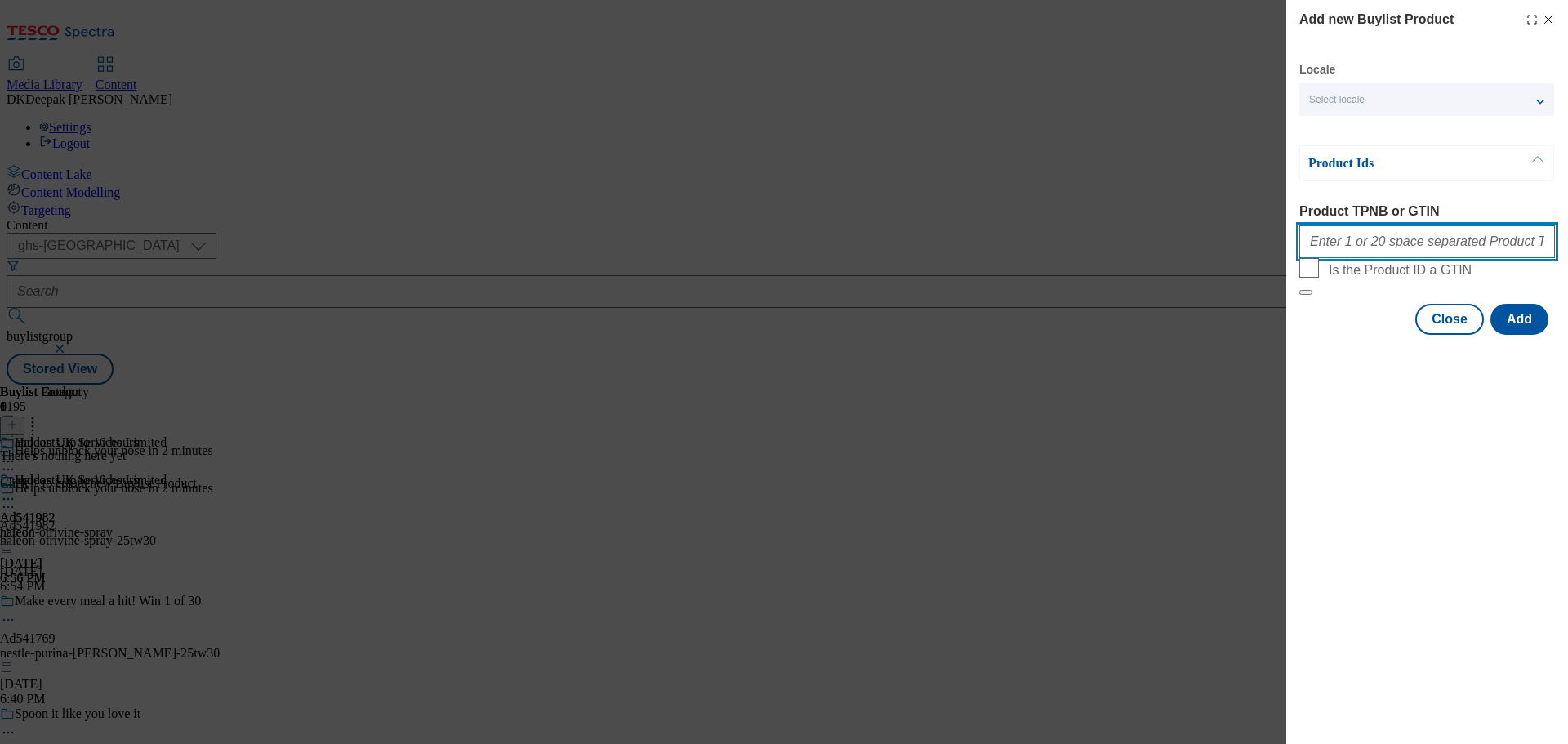
click at [1423, 251] on input "Product TPNB or GTIN" at bounding box center [1427, 241] width 256 height 33
paste input "92808610, 92808610, 92808610, 92808610, 92808610, 92808610, 92808610, 92808610,…"
type input "92808610, 92808610, 92808610, 92808610, 92808610, 92808610, 92808610, 92808610,…"
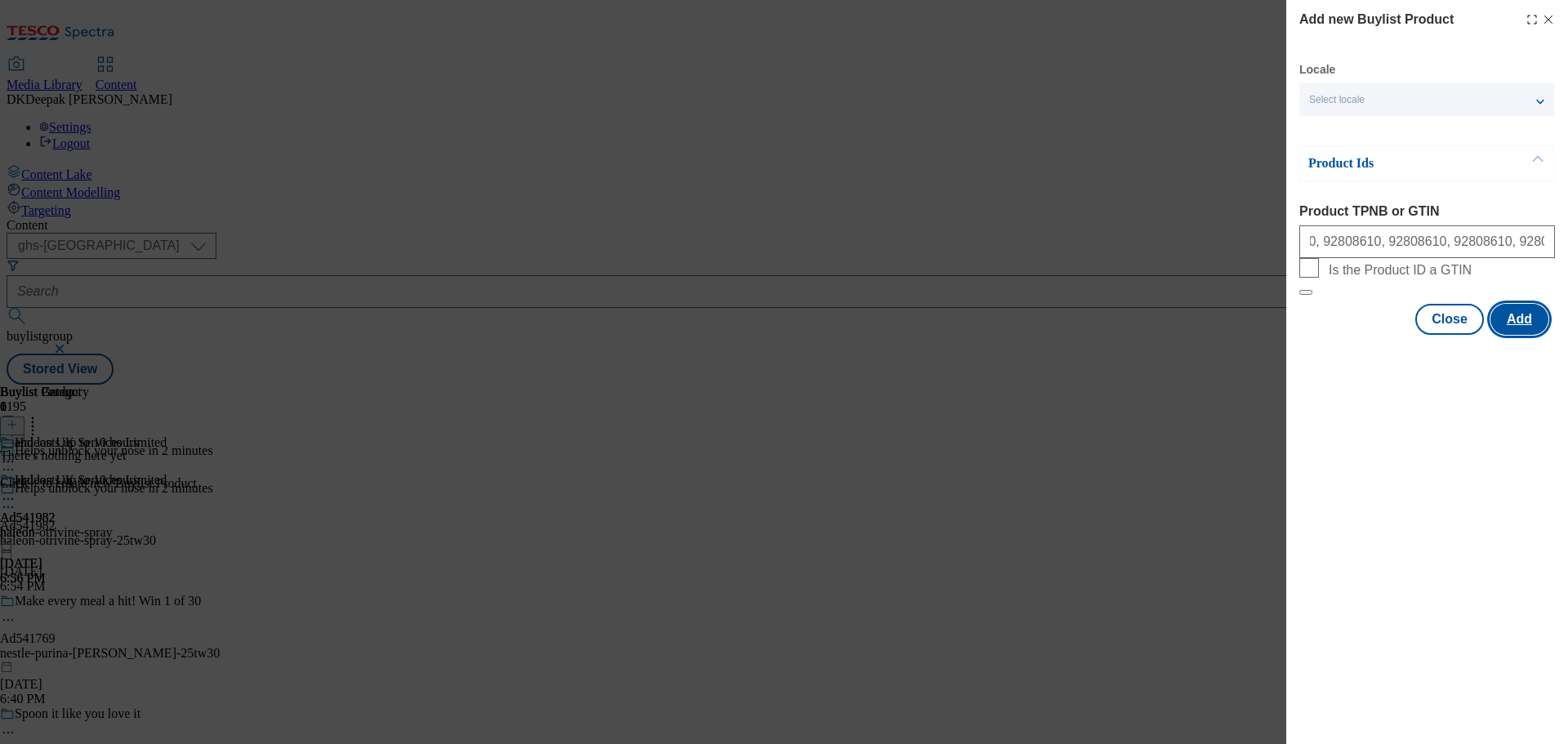
click at [1515, 335] on button "Add" at bounding box center [1519, 319] width 58 height 31
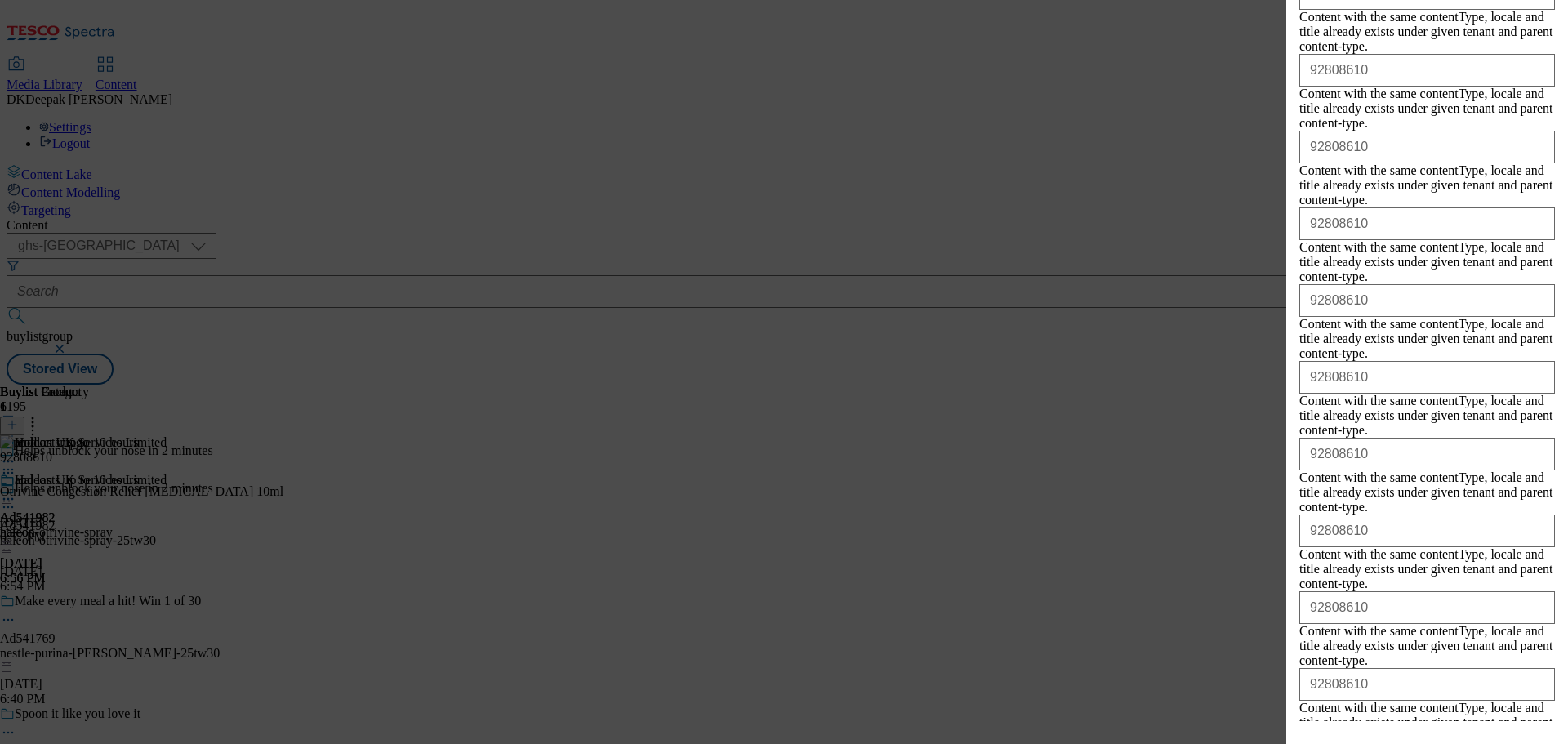
scroll to position [2453, 0]
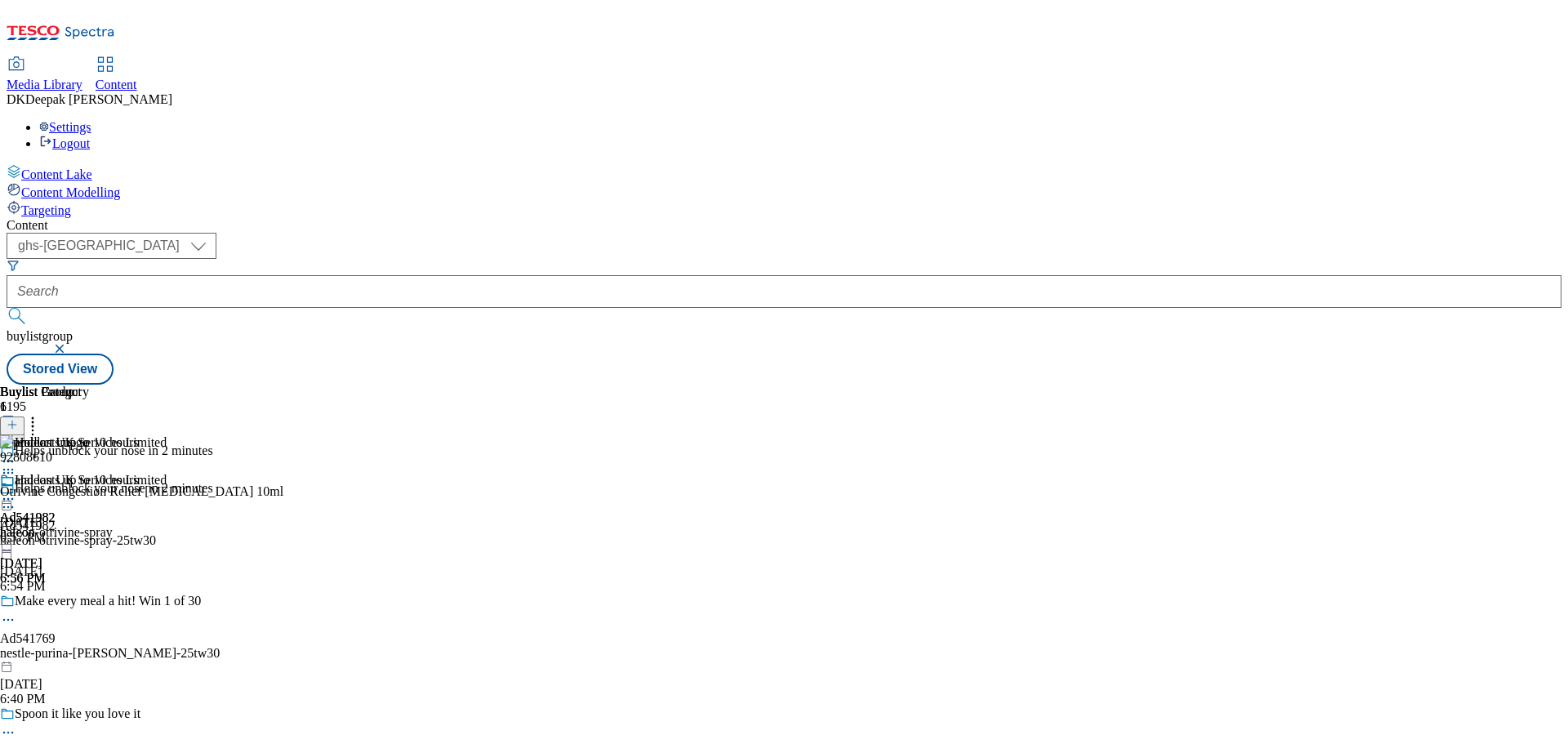
click at [17, 490] on icon at bounding box center [8, 499] width 17 height 17
click at [95, 599] on button "Preview" at bounding box center [63, 608] width 63 height 18
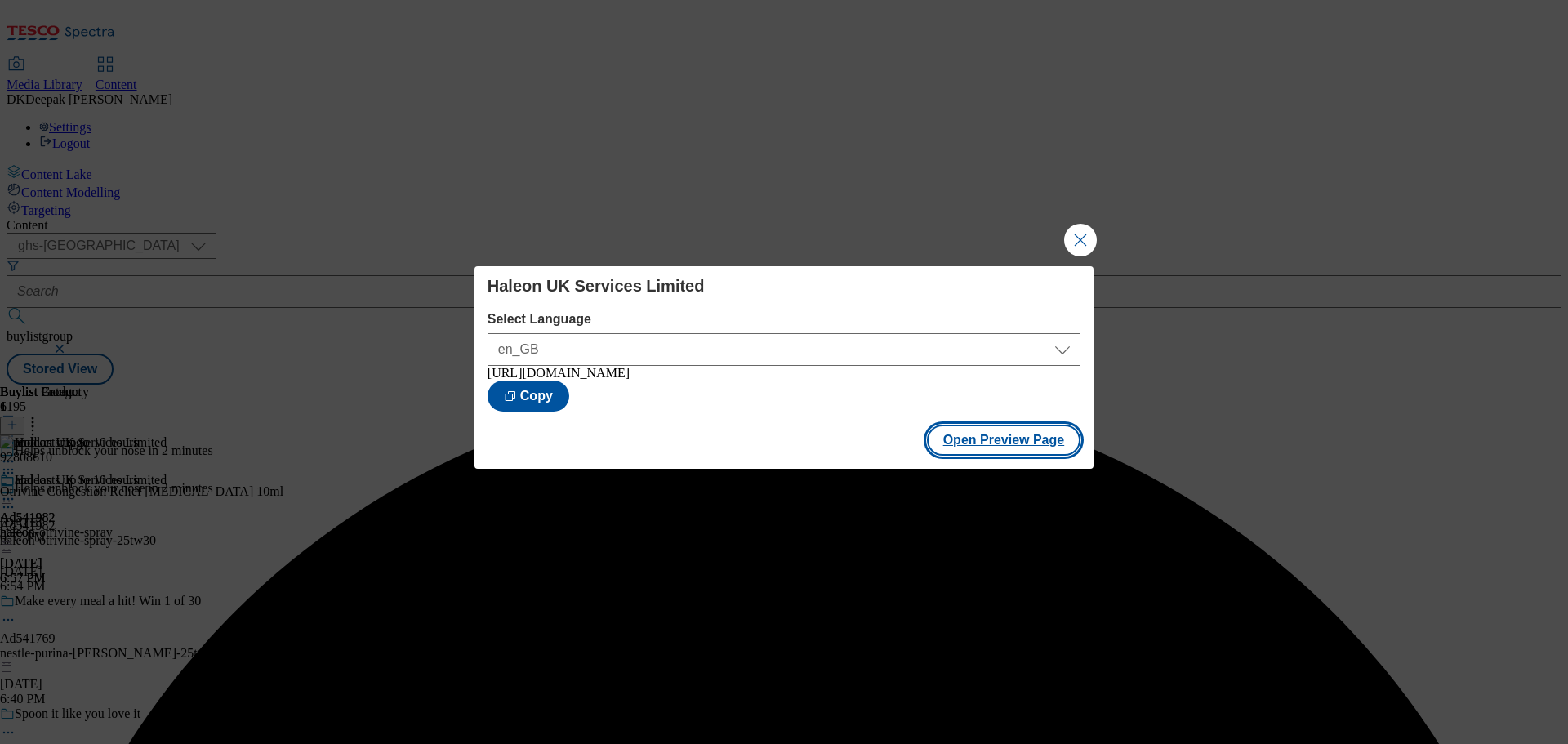
click at [1035, 441] on button "Open Preview Page" at bounding box center [1003, 439] width 155 height 31
click at [1075, 234] on button "Close Modal" at bounding box center [1080, 240] width 33 height 33
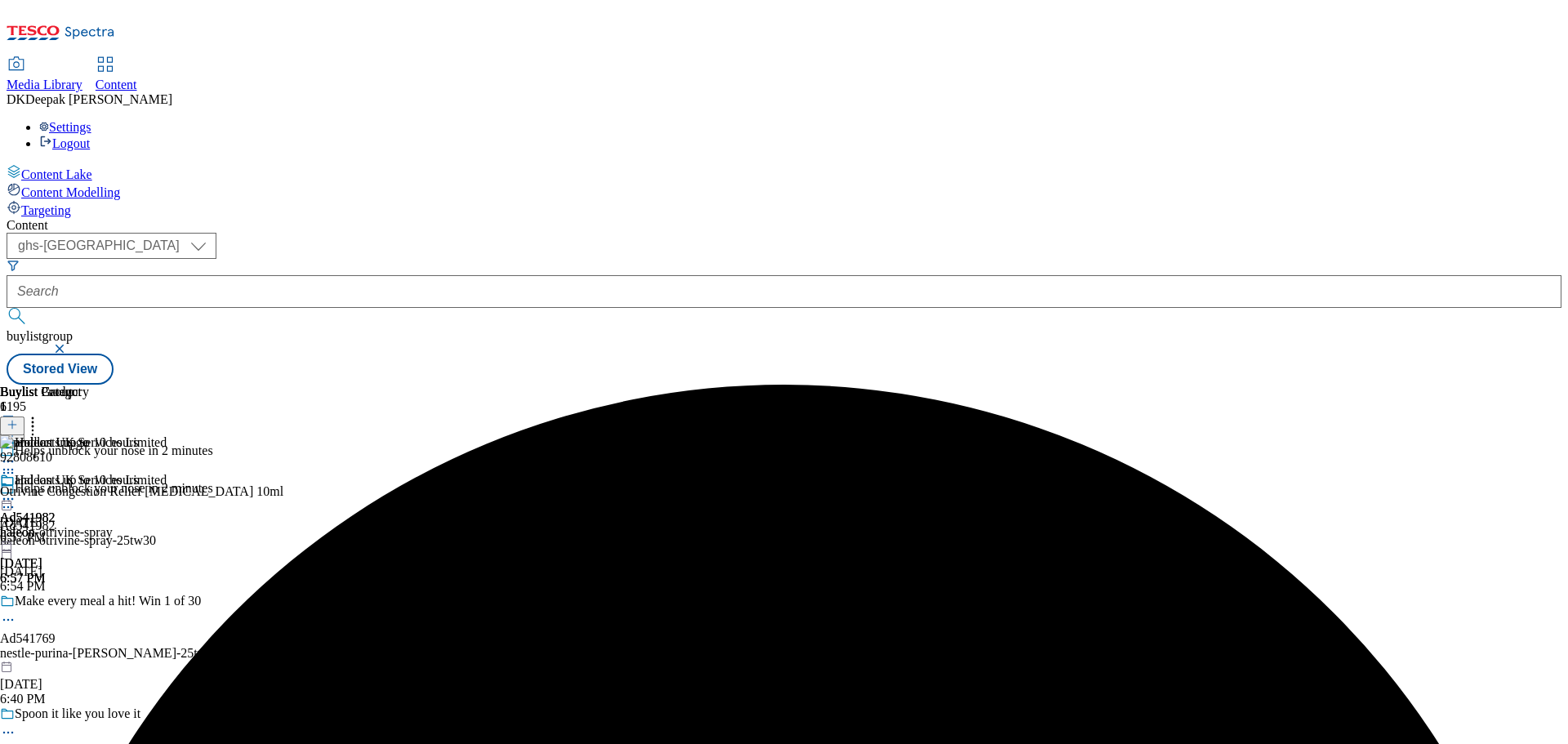
click at [166, 490] on div at bounding box center [83, 499] width 166 height 19
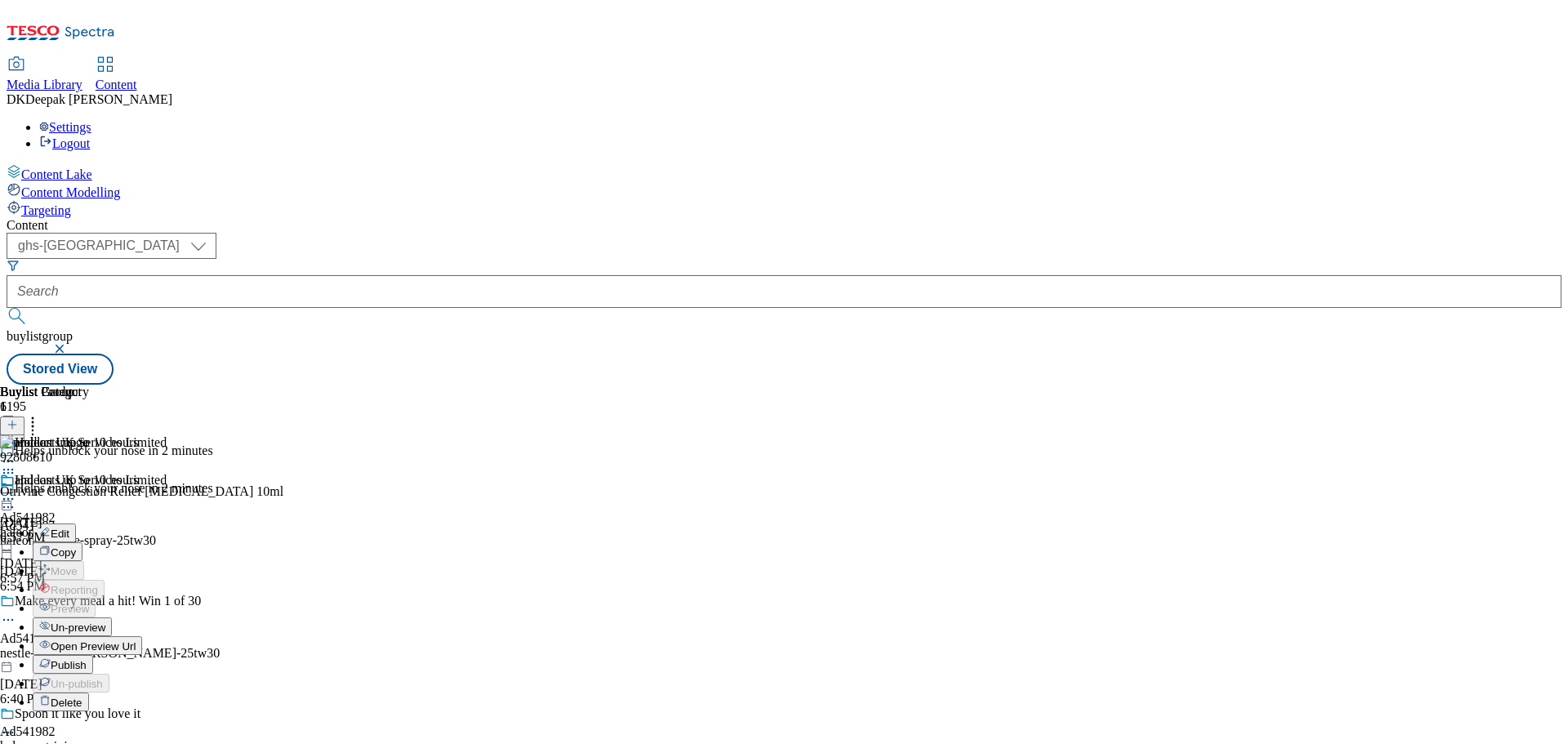
click at [69, 527] on span "Edit" at bounding box center [60, 533] width 18 height 13
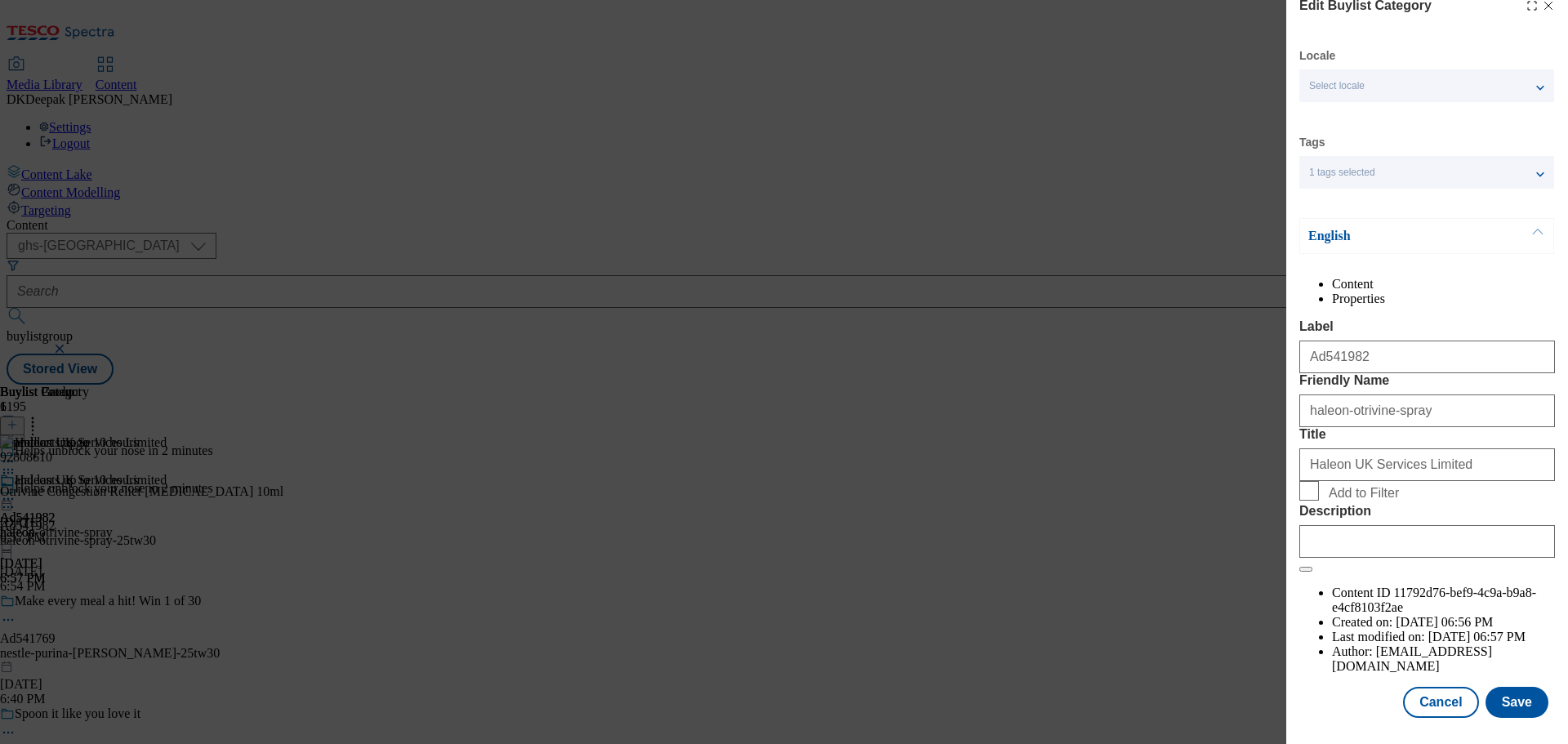
scroll to position [59, 0]
click at [1383, 558] on input "Description" at bounding box center [1427, 541] width 256 height 33
click at [1384, 558] on input "Description" at bounding box center [1427, 541] width 256 height 33
paste input "Otrivine Congestion Relief 0.1% Nasal Spray 10ml"
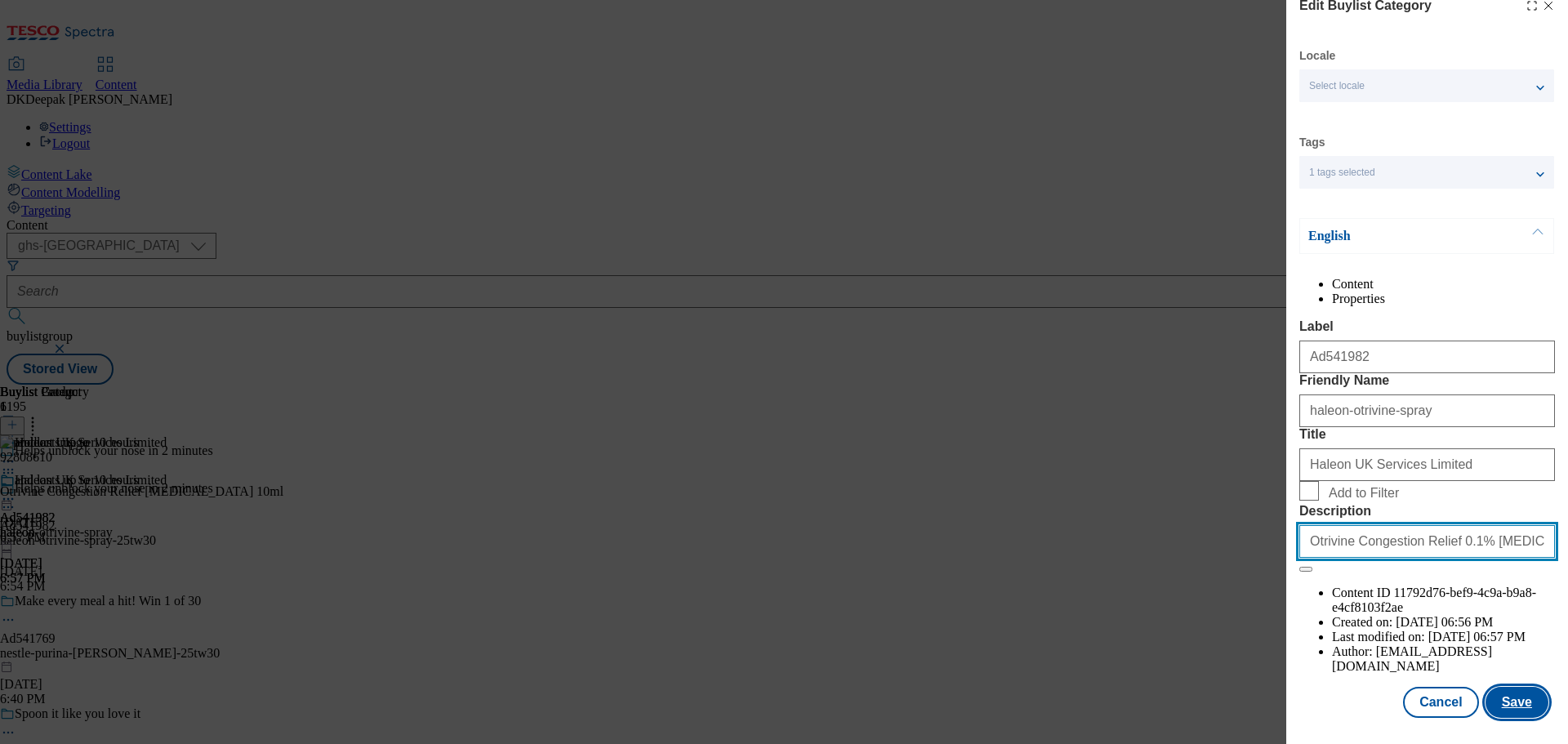
type input "Otrivine Congestion Relief 0.1% Nasal Spray 10ml"
click at [1493, 703] on button "Save" at bounding box center [1516, 701] width 63 height 31
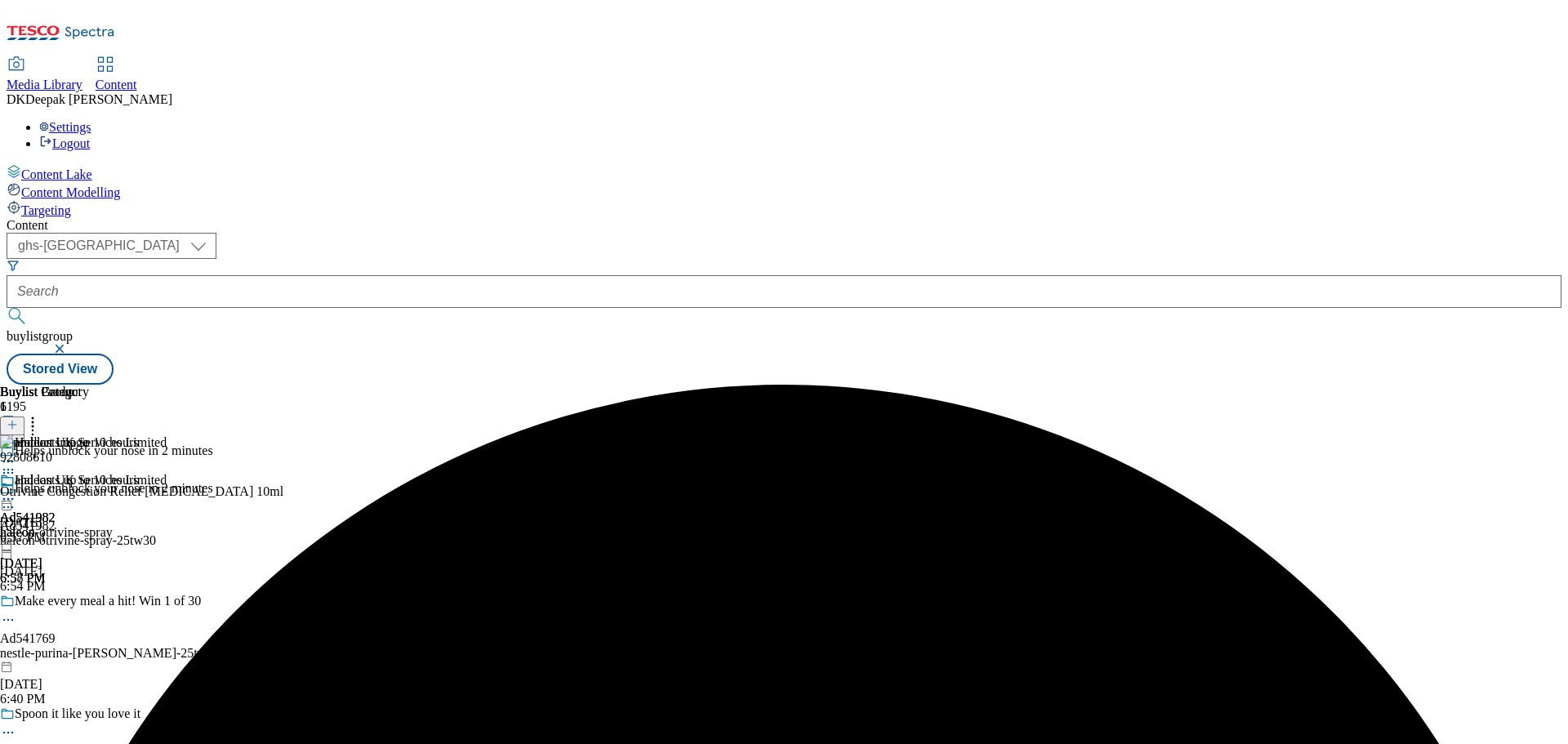
click at [17, 490] on icon at bounding box center [8, 499] width 17 height 17
click at [76, 524] on button "Edit" at bounding box center [54, 533] width 43 height 18
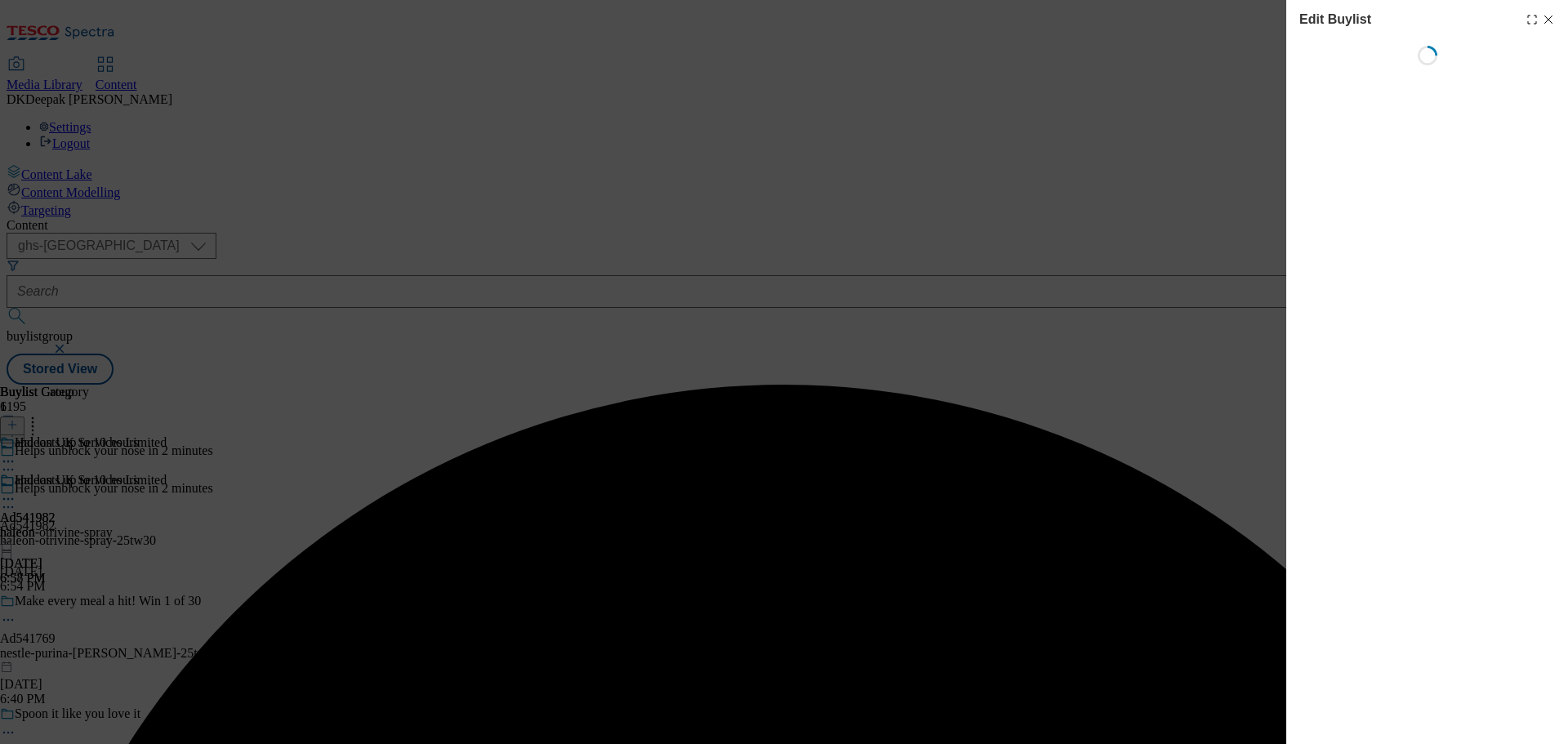
select select "tactical"
select select "supplier funded short term 1-3 weeks"
select select "dunnhumby"
select select "Banner"
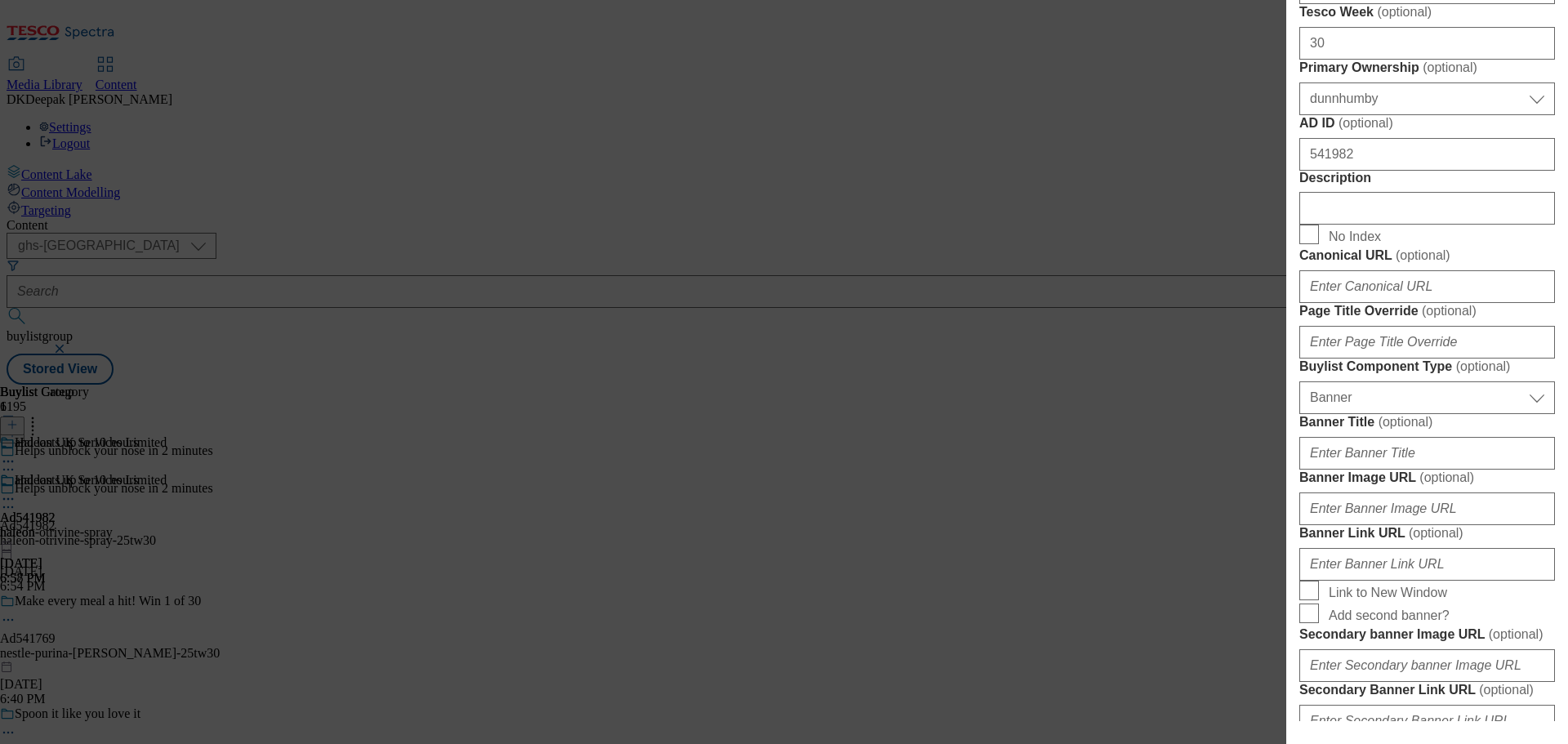
scroll to position [816, 0]
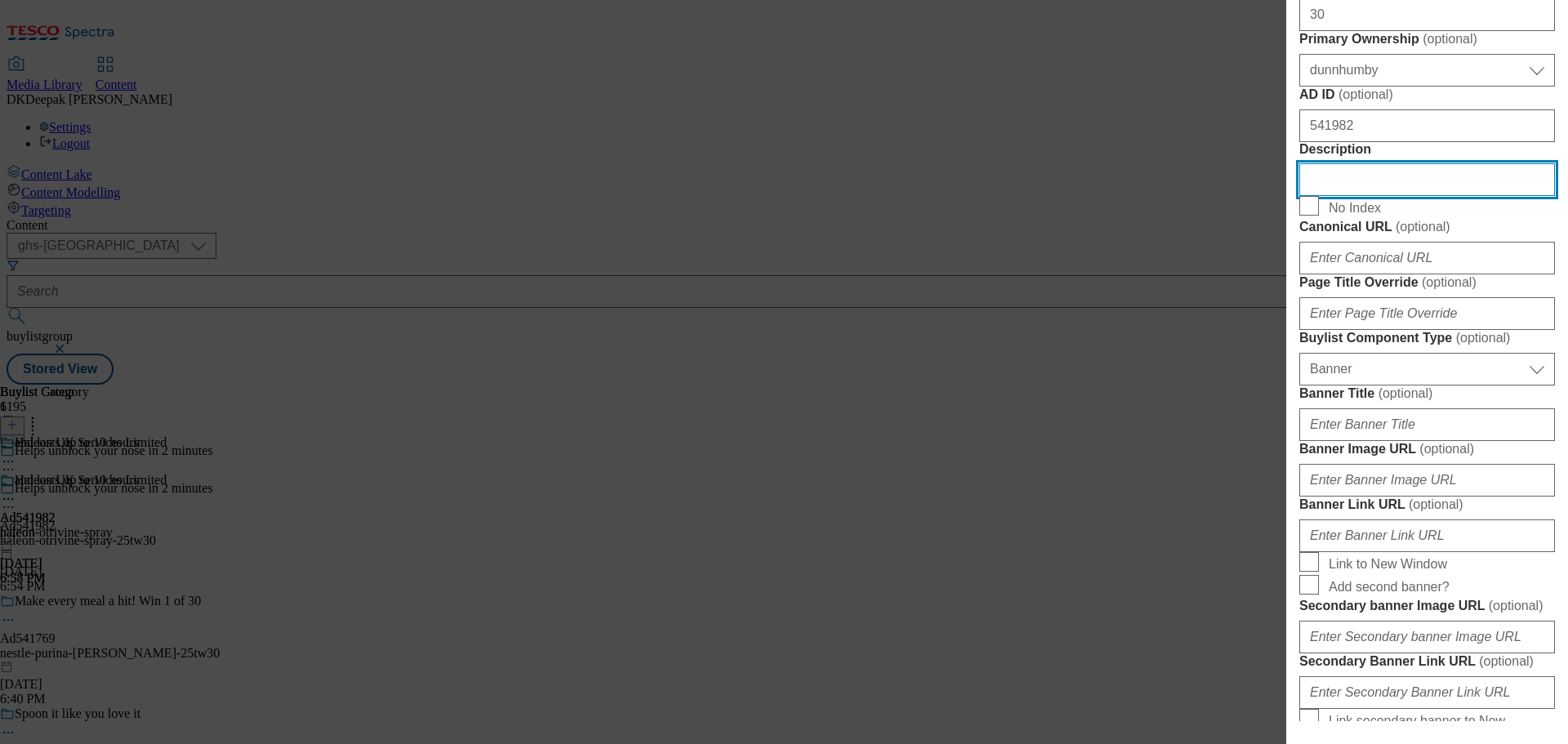
click at [1377, 196] on input "Description" at bounding box center [1427, 179] width 256 height 33
paste input "Otrivine Congestion Relief 0.1% Nasal Spray 10ml"
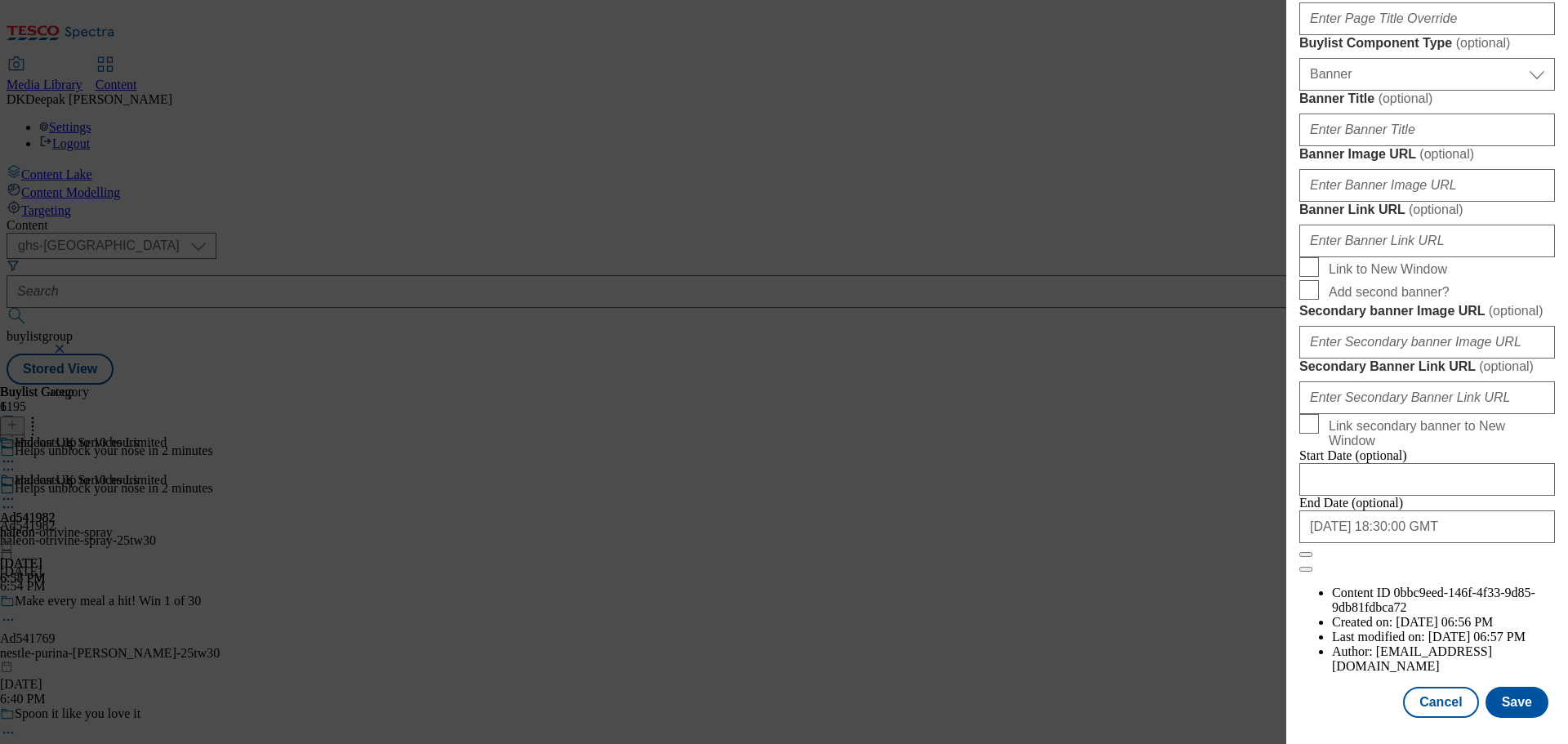
scroll to position [1718, 0]
type input "Otrivine Congestion Relief 0.1% Nasal Spray 10ml"
click at [1510, 702] on button "Save" at bounding box center [1516, 701] width 63 height 31
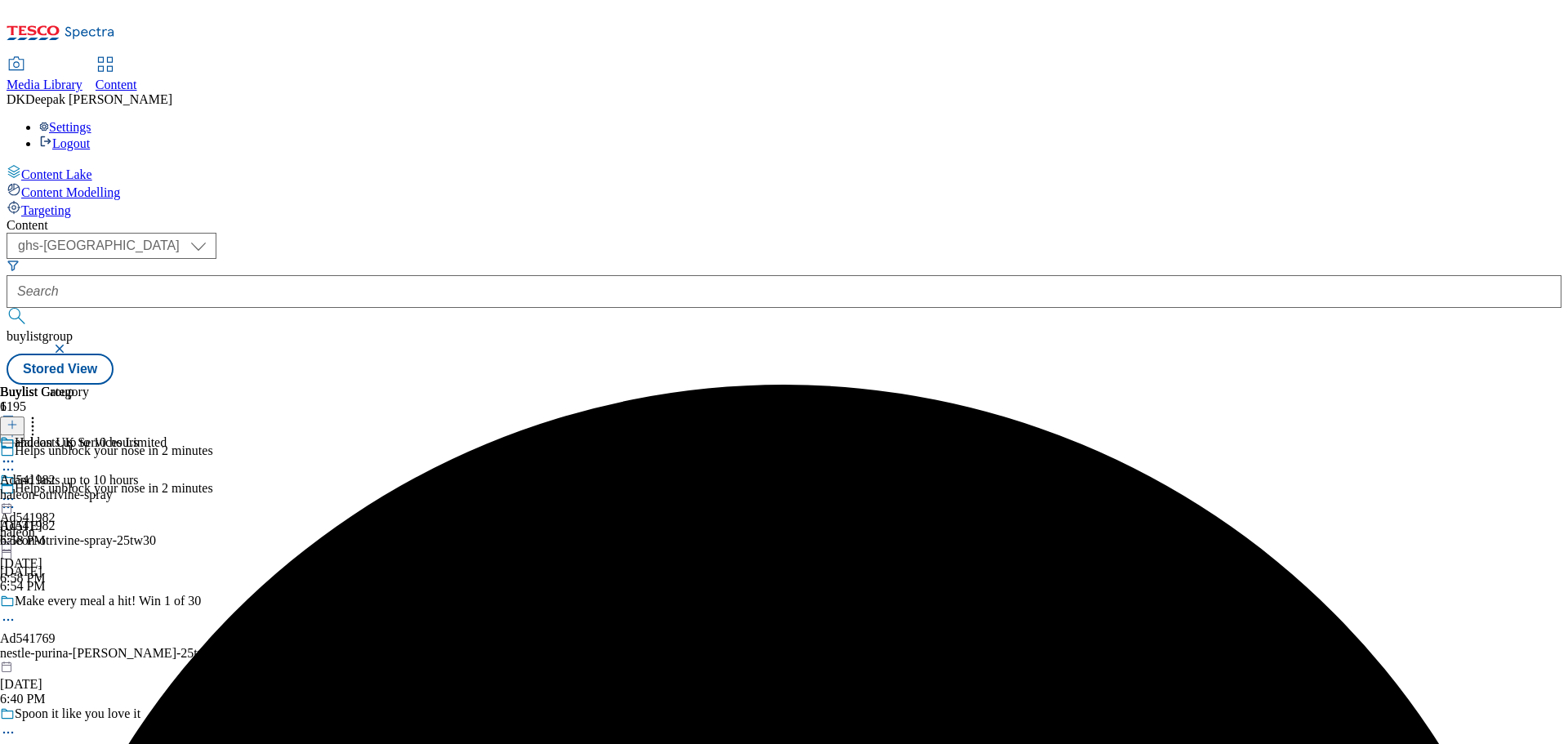
click at [17, 499] on icon at bounding box center [8, 507] width 17 height 17
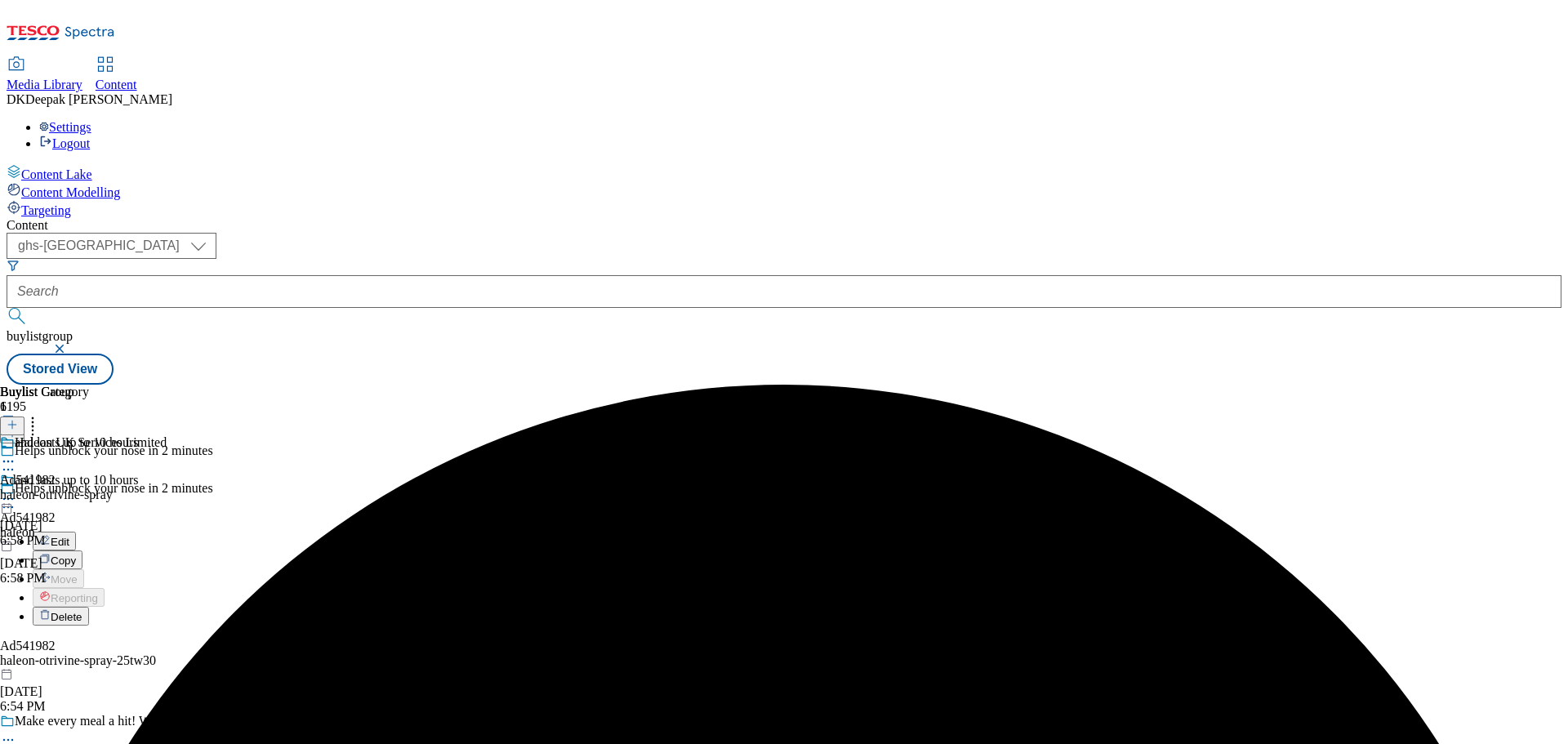
click at [76, 531] on button "Edit" at bounding box center [54, 540] width 43 height 18
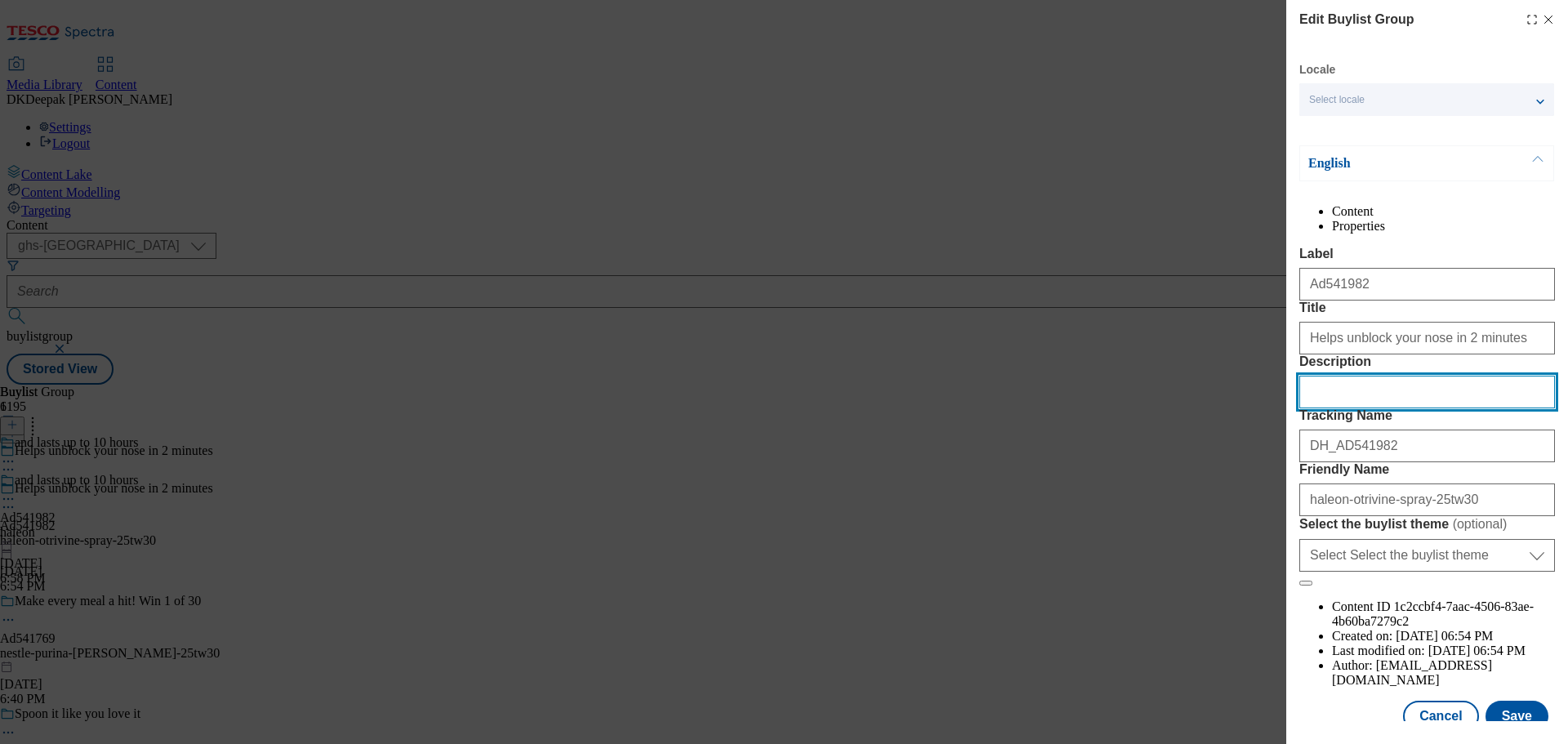
click at [1369, 408] on input "Description" at bounding box center [1427, 392] width 256 height 33
paste input "Otrivine Congestion Relief 0.1% Nasal Spray 10ml"
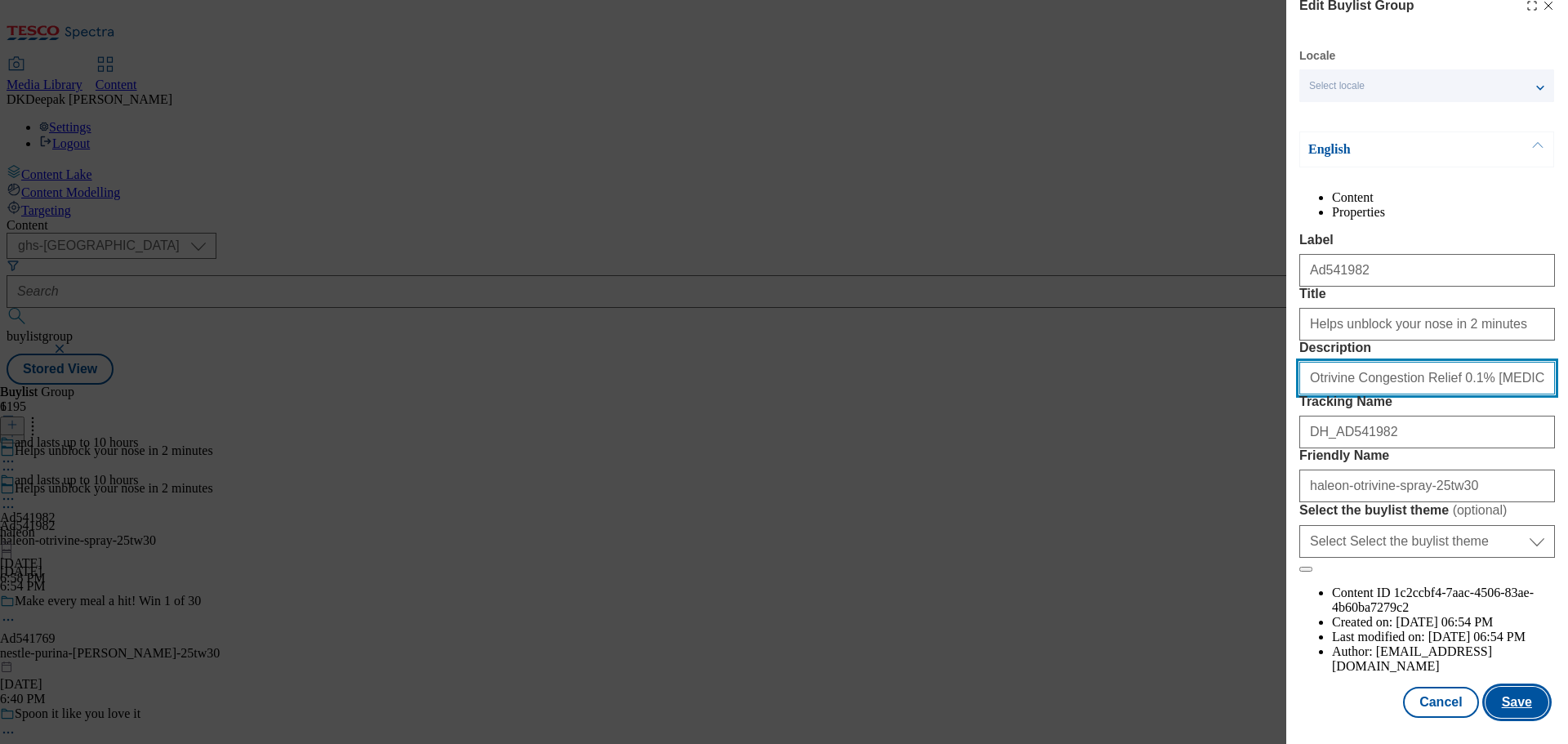
type input "Otrivine Congestion Relief 0.1% Nasal Spray 10ml"
click at [1502, 697] on button "Save" at bounding box center [1516, 701] width 63 height 31
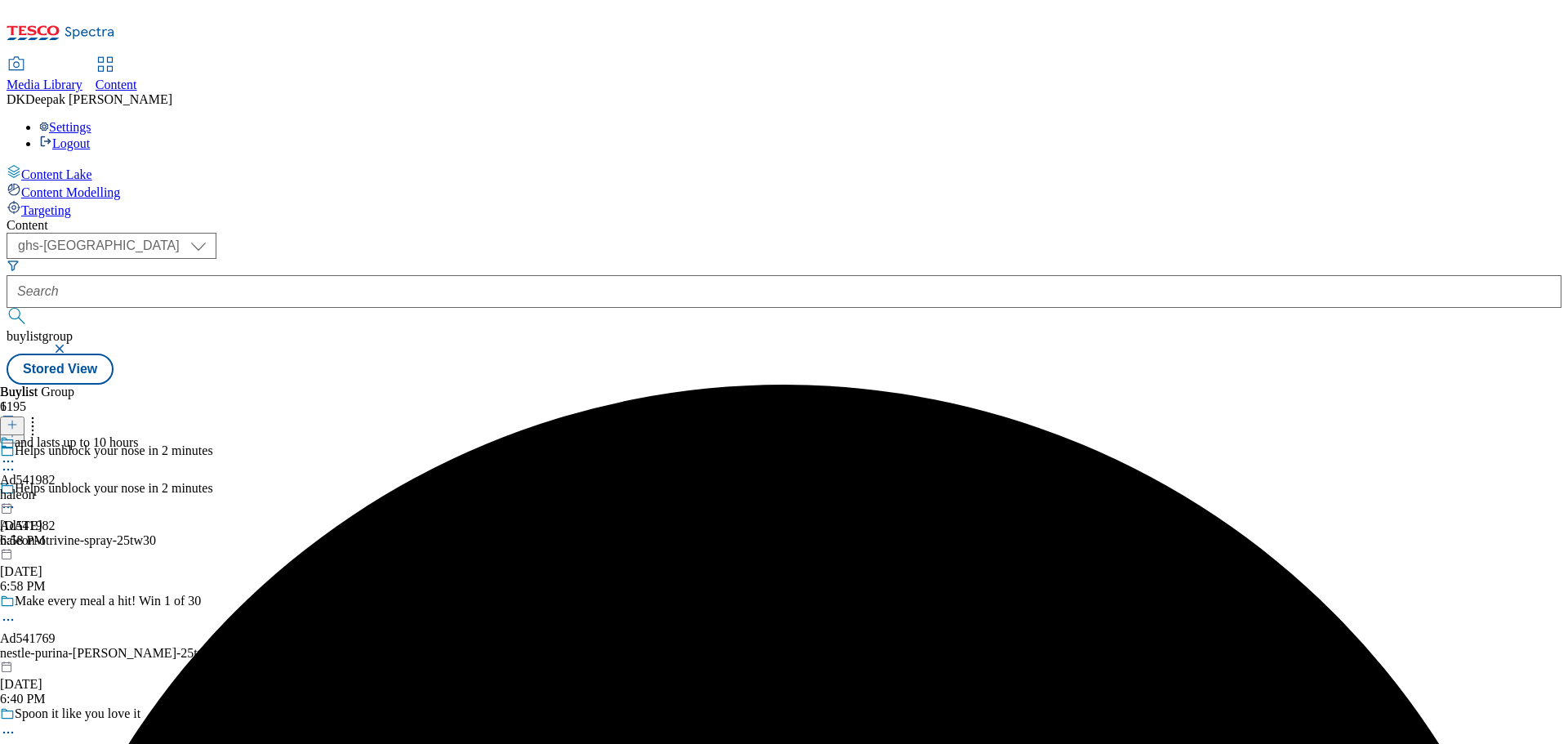
click at [139, 488] on div "haleon" at bounding box center [69, 495] width 139 height 15
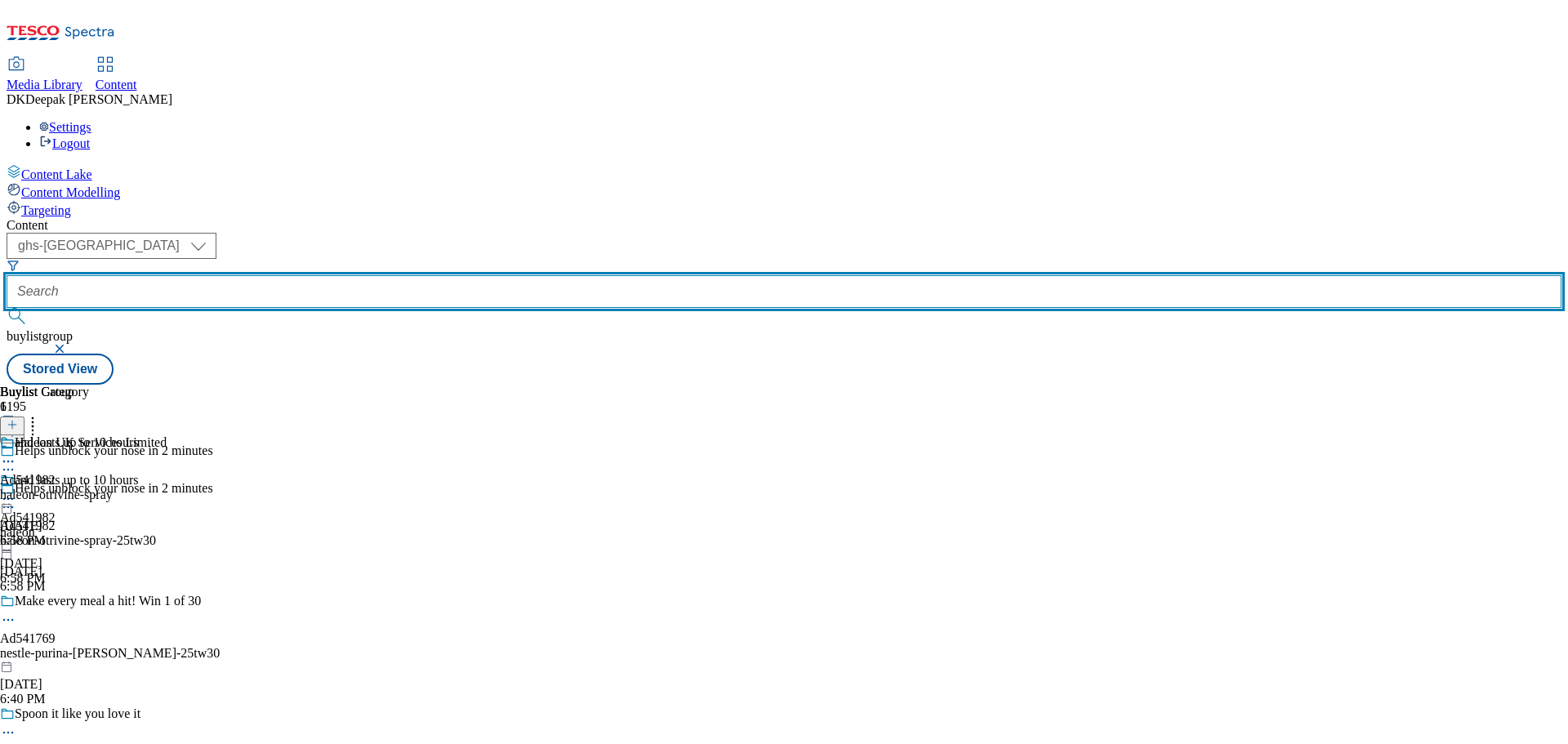
click at [372, 275] on input "text" at bounding box center [784, 291] width 1555 height 33
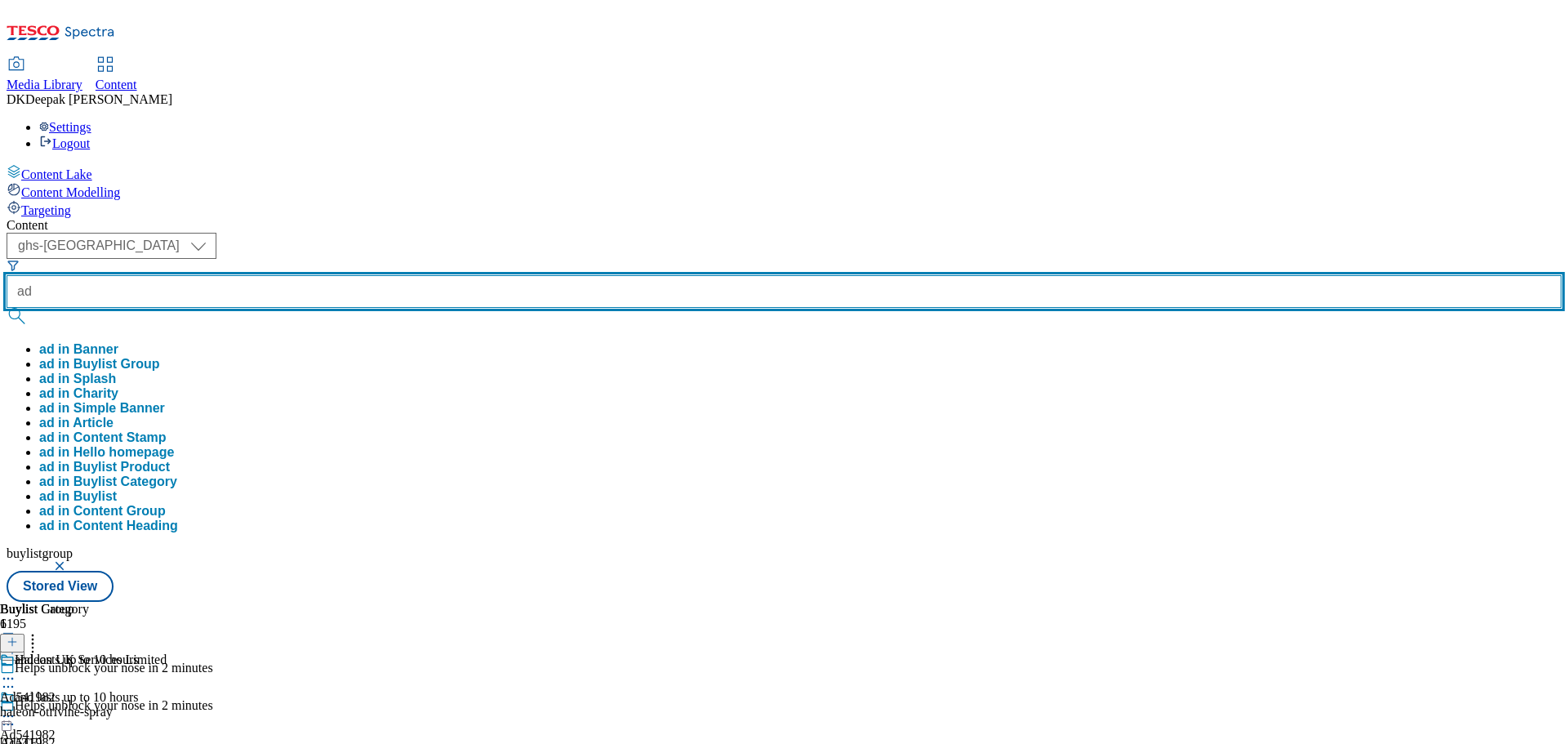
paste input "541765"
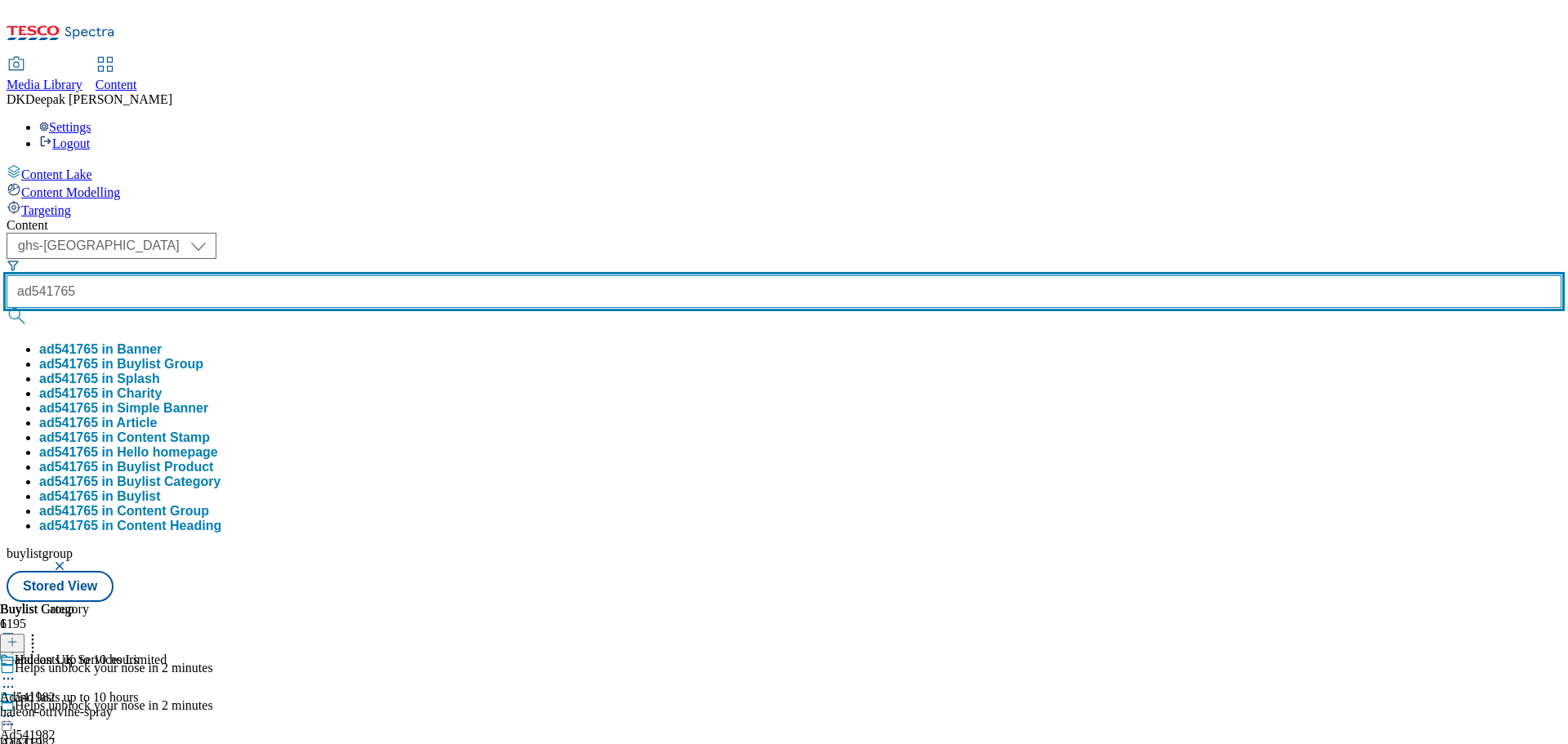
type input "ad541765"
click at [7, 308] on button "submit" at bounding box center [18, 316] width 23 height 17
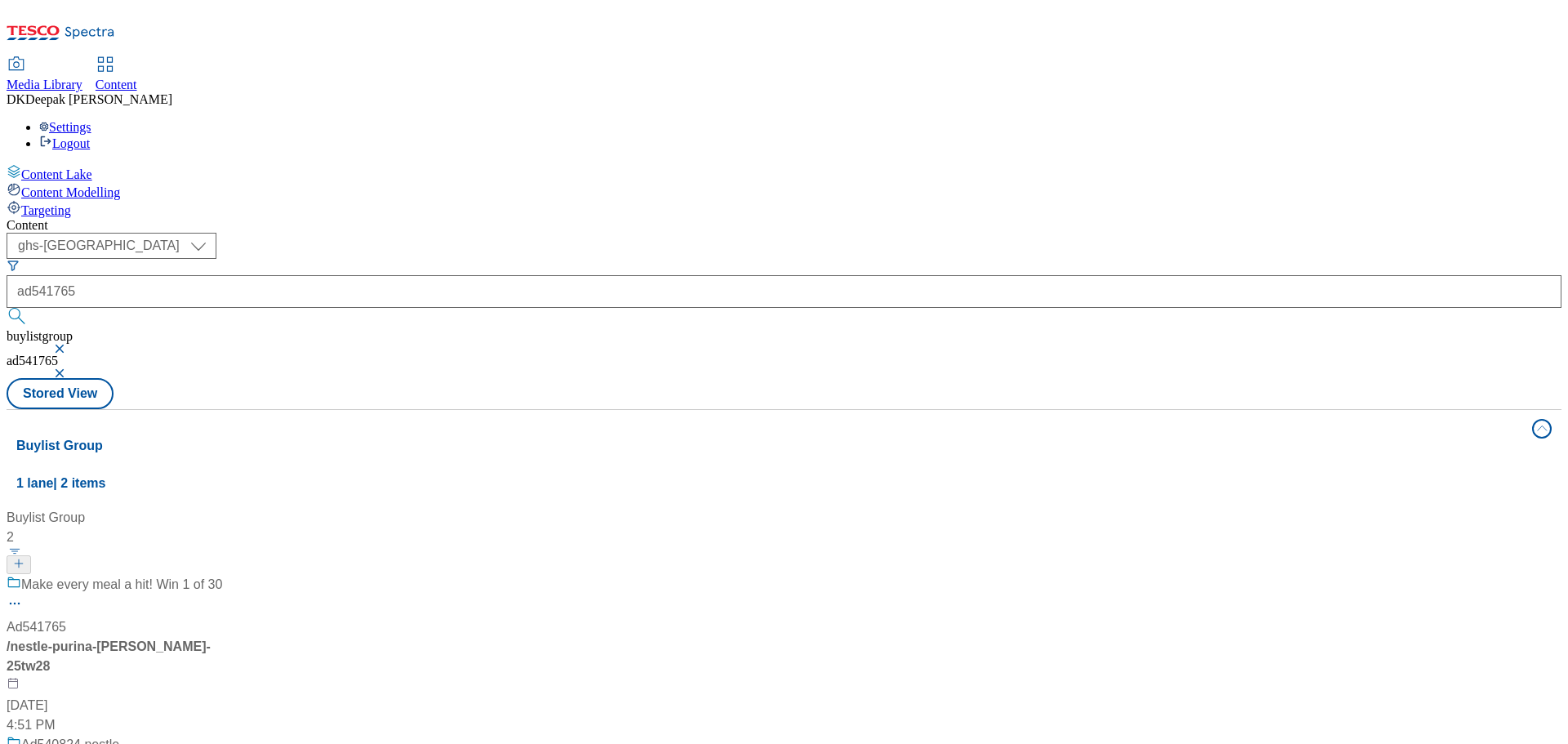
click at [211, 636] on div "/ nestle-purina-felix-25tw28" at bounding box center [109, 655] width 204 height 39
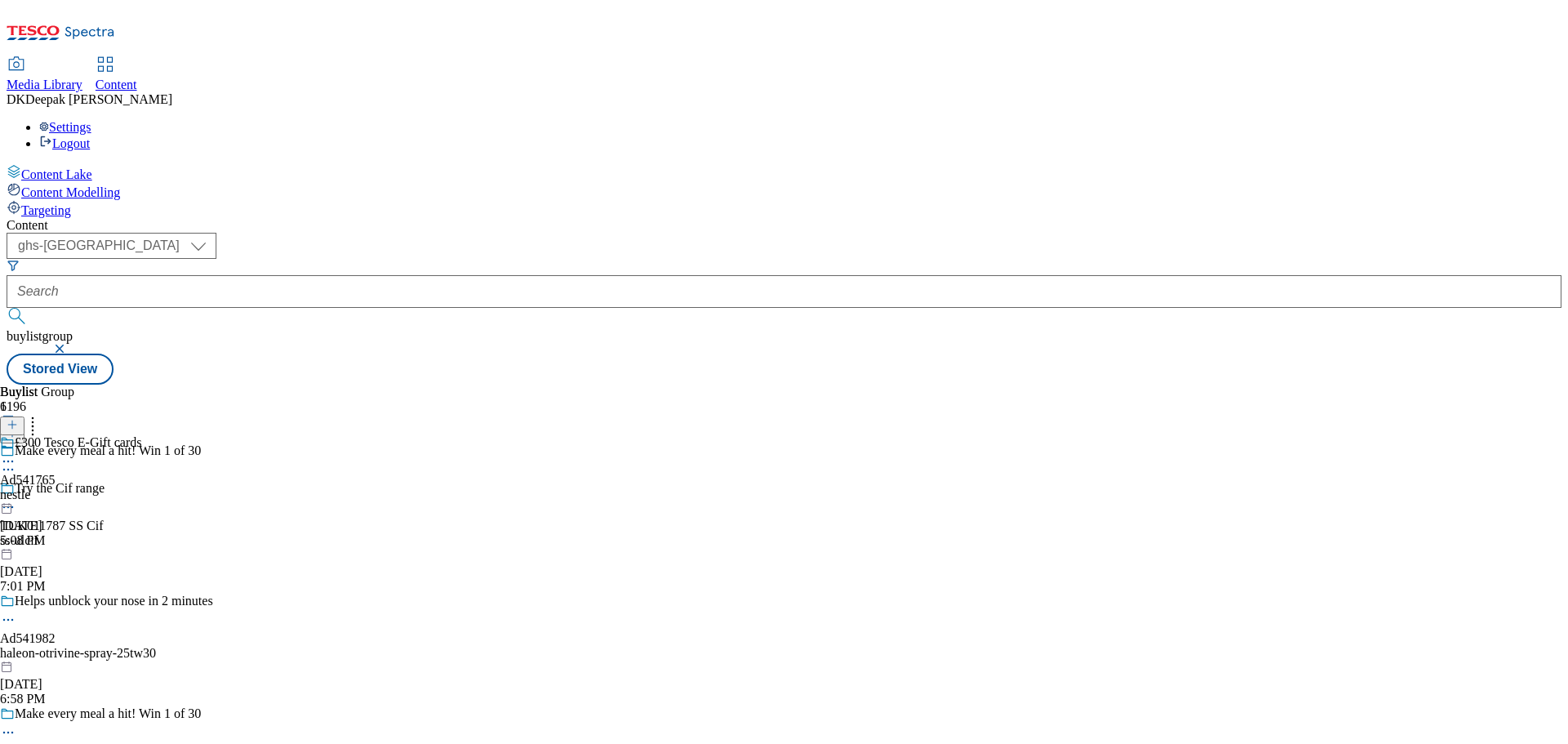
click at [141, 488] on div "nestle" at bounding box center [70, 495] width 141 height 15
click at [6, 468] on circle at bounding box center [4, 469] width 3 height 3
click at [141, 479] on div "£300 Tesco E-Gift cards Ad541765 nestle Sep 1, 2025 5:08 PM" at bounding box center [70, 529] width 141 height 113
click at [10, 731] on circle at bounding box center [8, 732] width 3 height 3
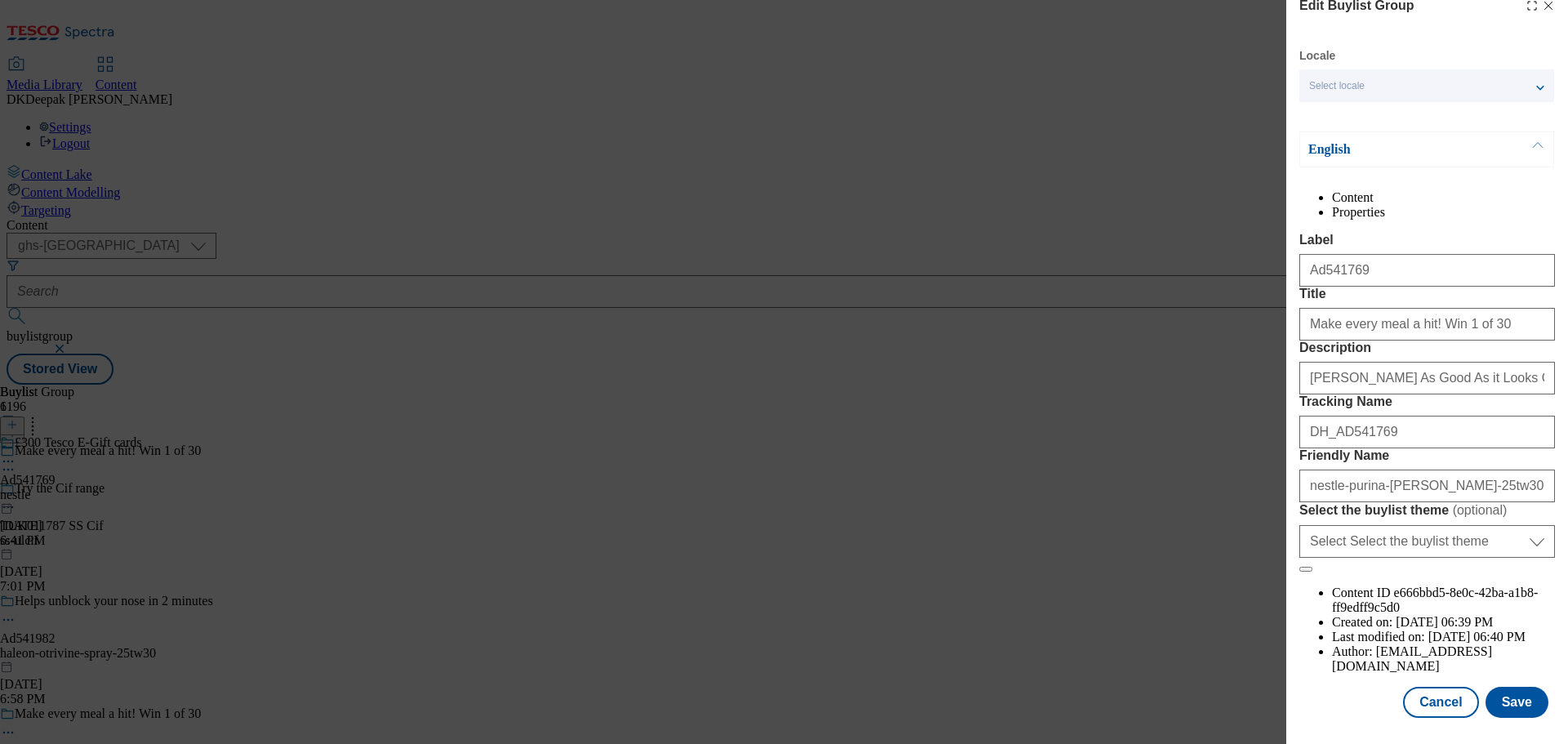
scroll to position [91, 0]
click at [1423, 699] on button "Cancel" at bounding box center [1440, 701] width 75 height 31
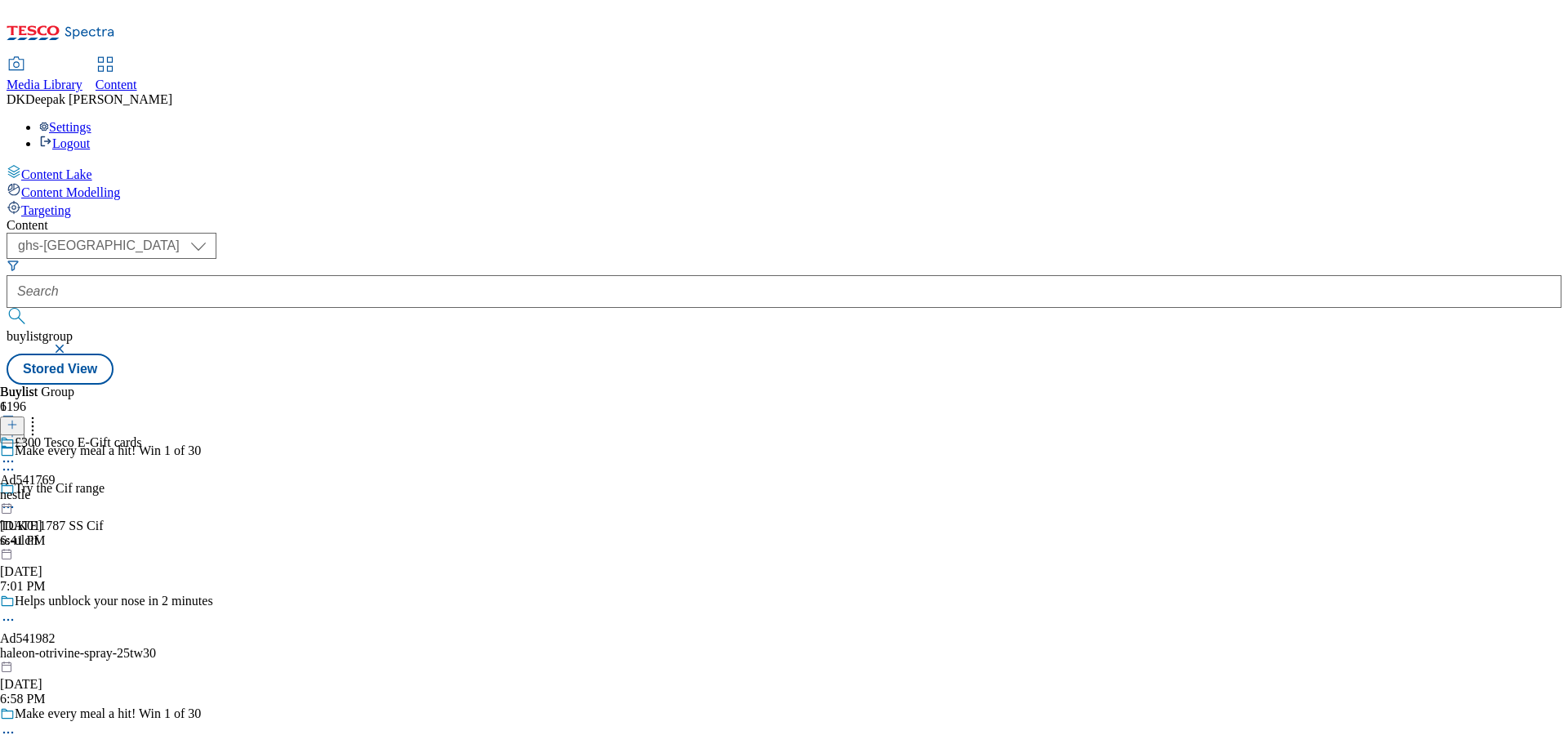
click at [141, 488] on div "nestle" at bounding box center [70, 495] width 141 height 15
click at [17, 490] on icon at bounding box center [8, 499] width 17 height 17
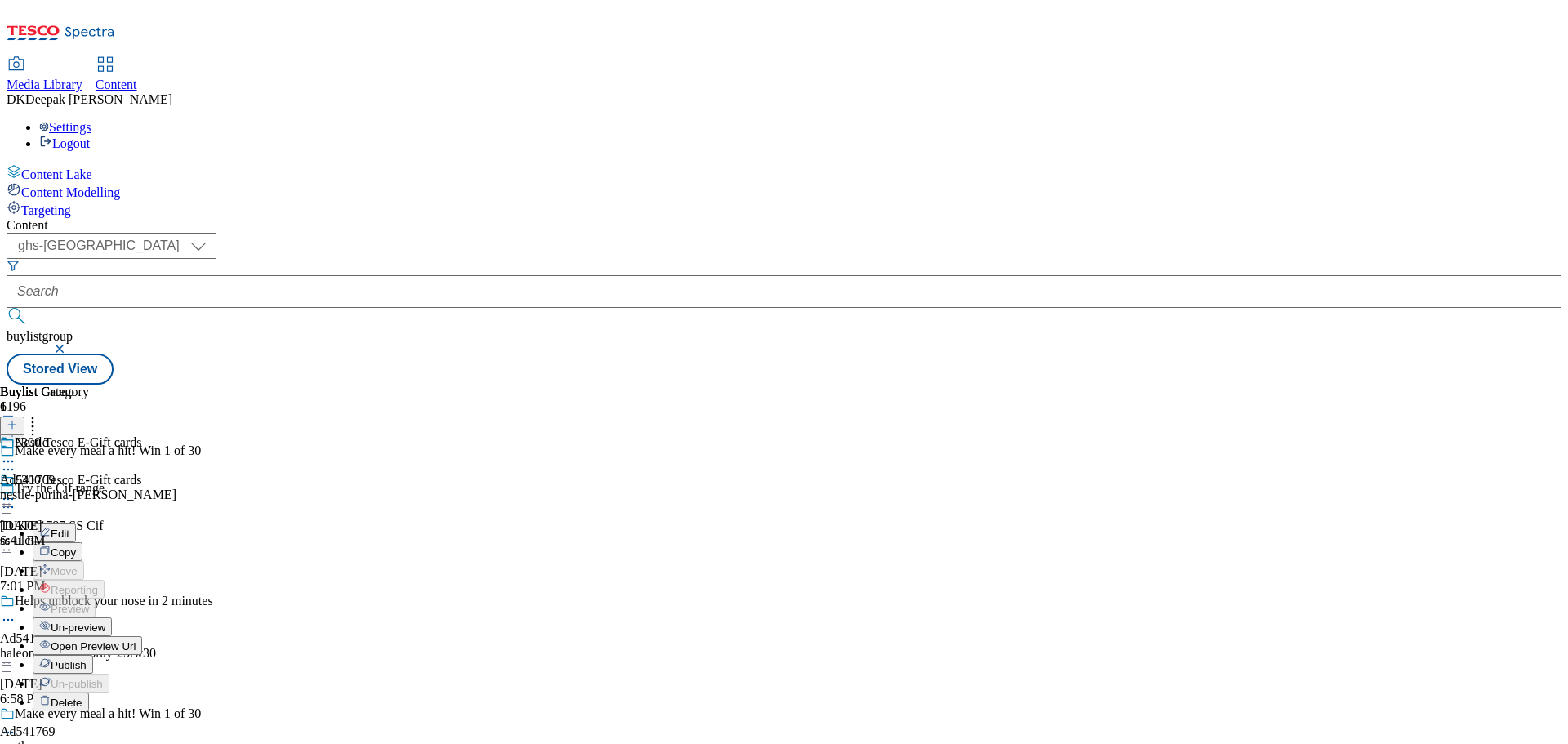
click at [76, 524] on button "Edit" at bounding box center [54, 533] width 43 height 18
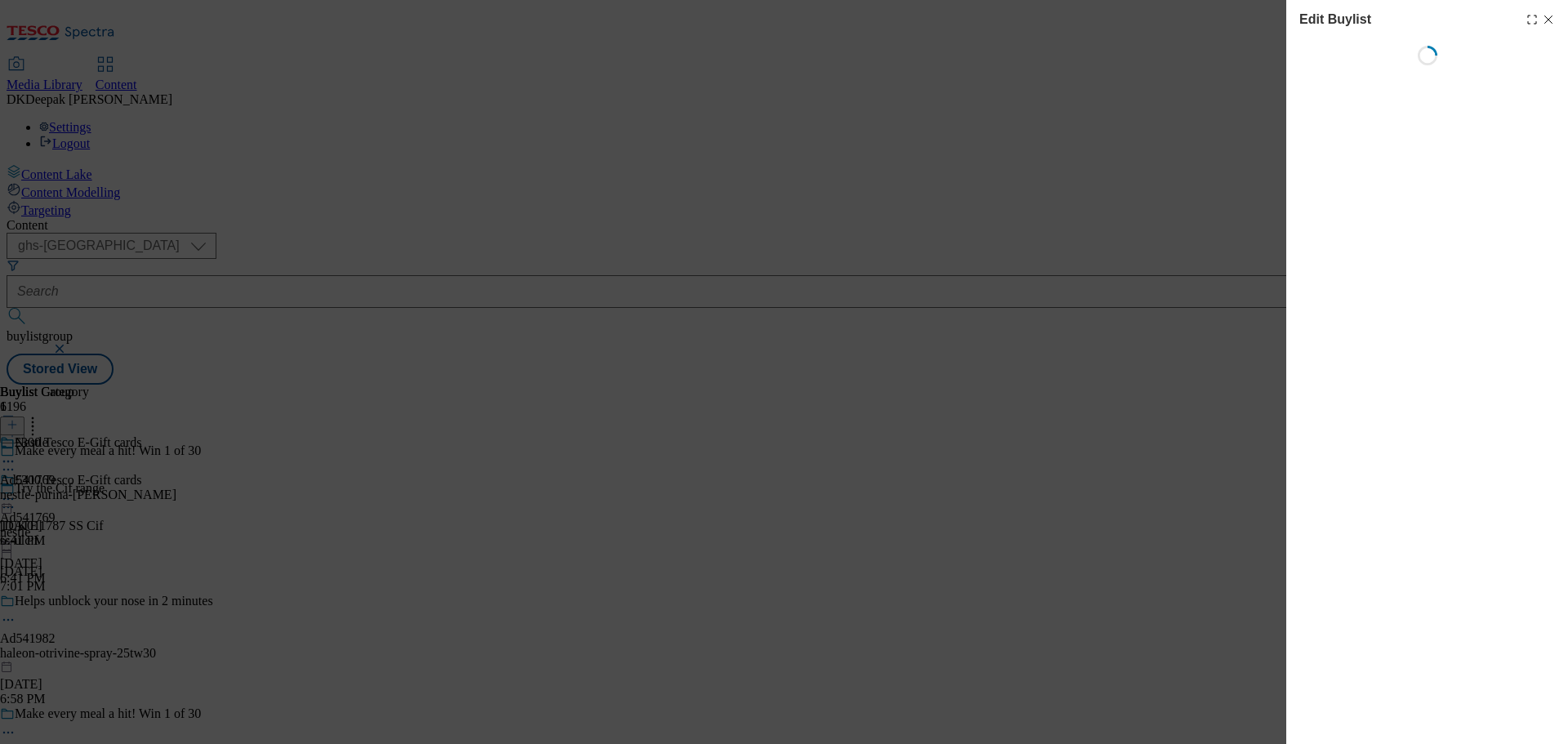
select select "tactical"
select select "supplier funded short term 1-3 weeks"
select select "Banner"
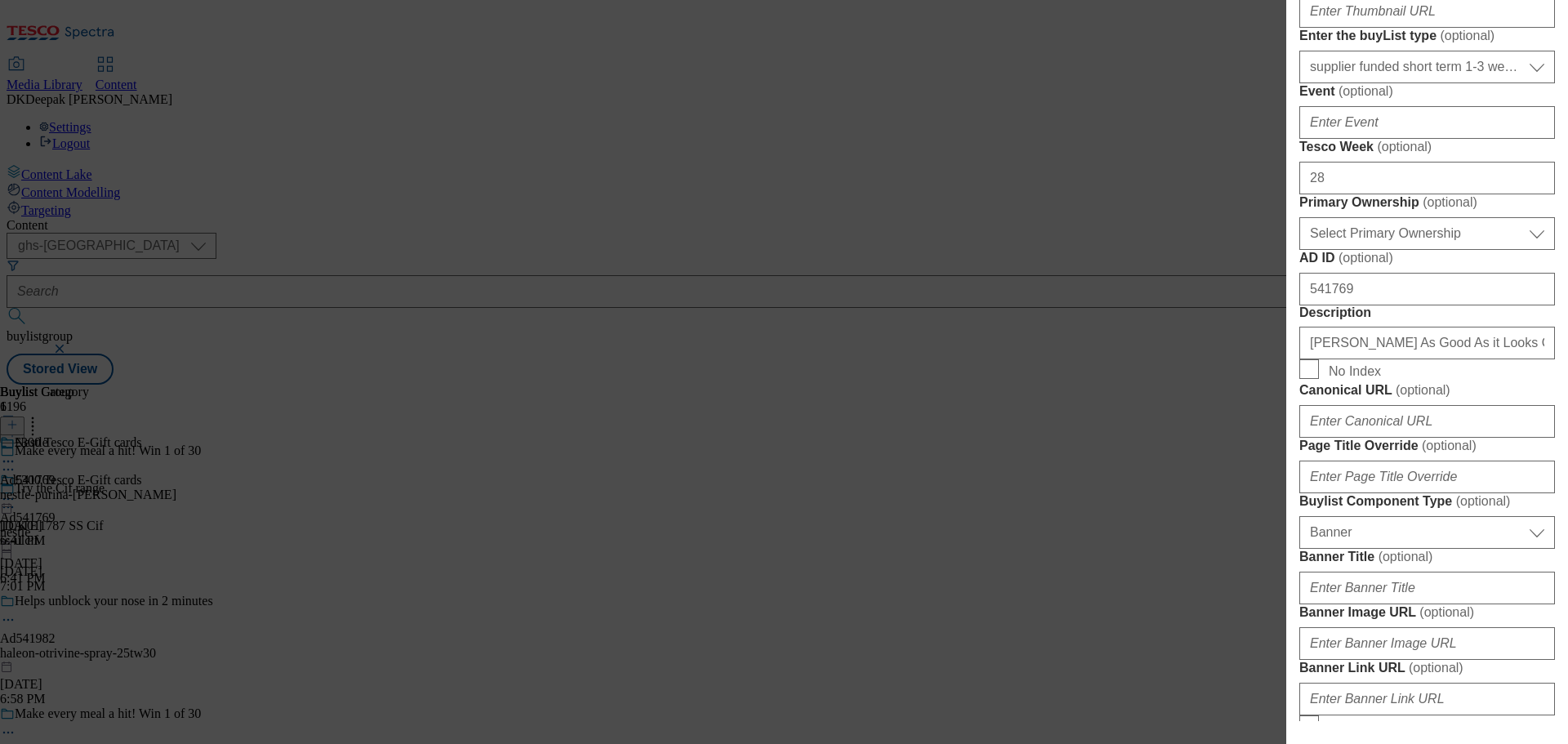
scroll to position [735, 0]
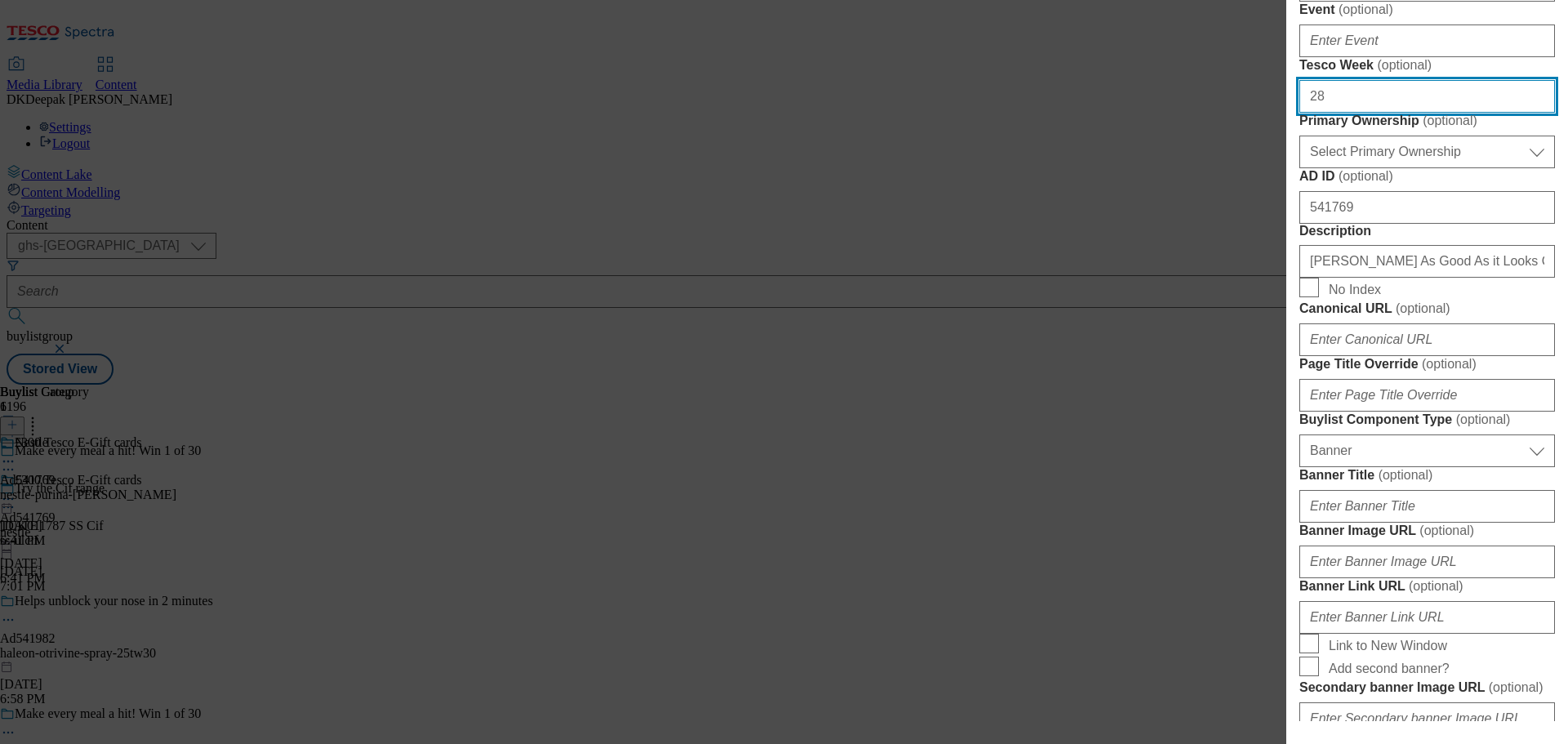
drag, startPoint x: 1342, startPoint y: 367, endPoint x: 1276, endPoint y: 359, distance: 66.5
click at [1276, 359] on div "Edit Buylist Locale Select locale English Welsh Tags 1 tags selected fnf market…" at bounding box center [784, 372] width 1568 height 744
type input "30"
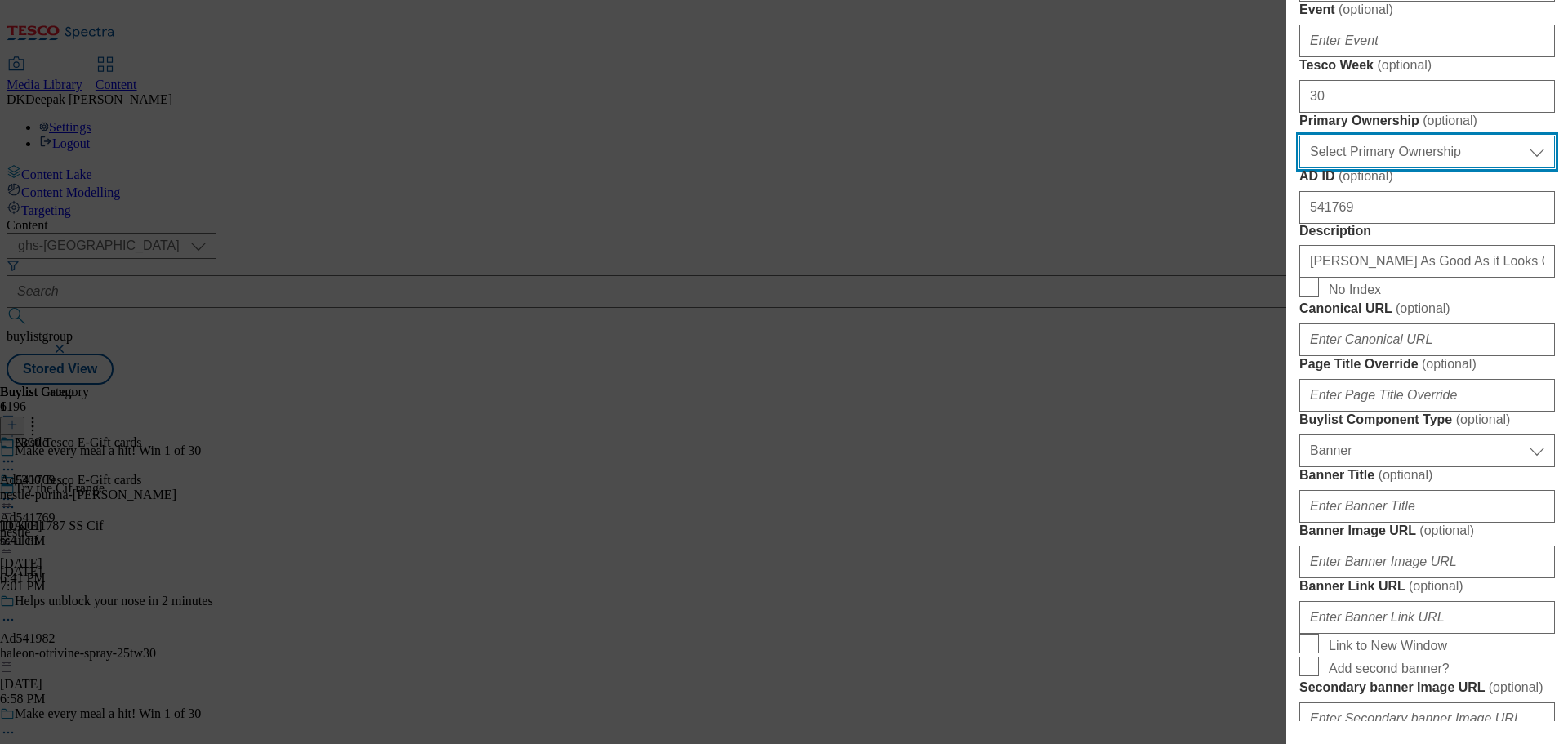
click at [1434, 168] on select "Select Primary Ownership tesco dunnhumby" at bounding box center [1427, 151] width 256 height 33
select select "dunnhumby"
click at [1299, 168] on select "Select Primary Ownership tesco dunnhumby" at bounding box center [1427, 151] width 256 height 33
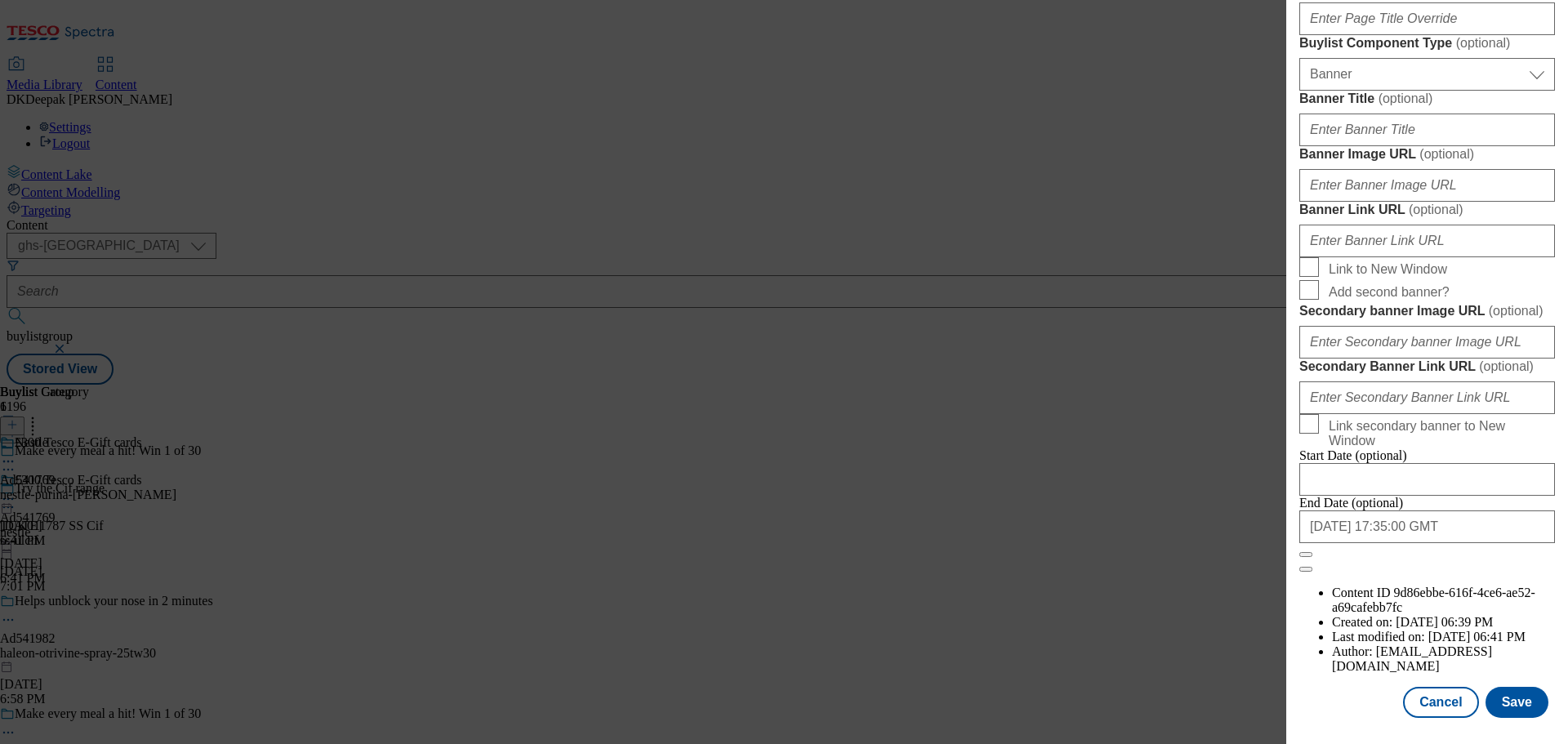
scroll to position [1718, 0]
click at [1490, 691] on button "Save" at bounding box center [1516, 701] width 63 height 31
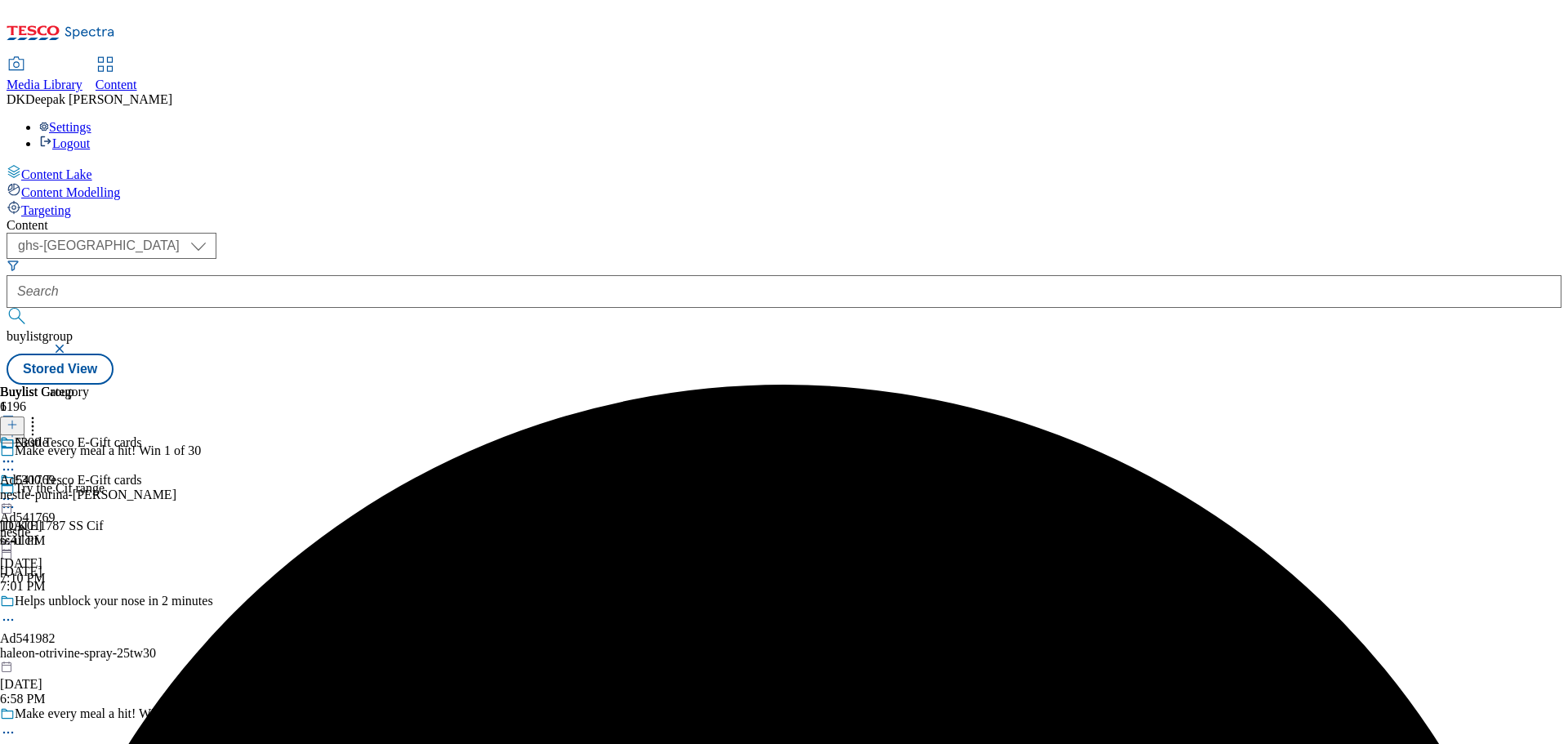
click at [176, 488] on div "nestle-purina-felix" at bounding box center [88, 495] width 176 height 15
click at [17, 490] on icon at bounding box center [8, 499] width 17 height 17
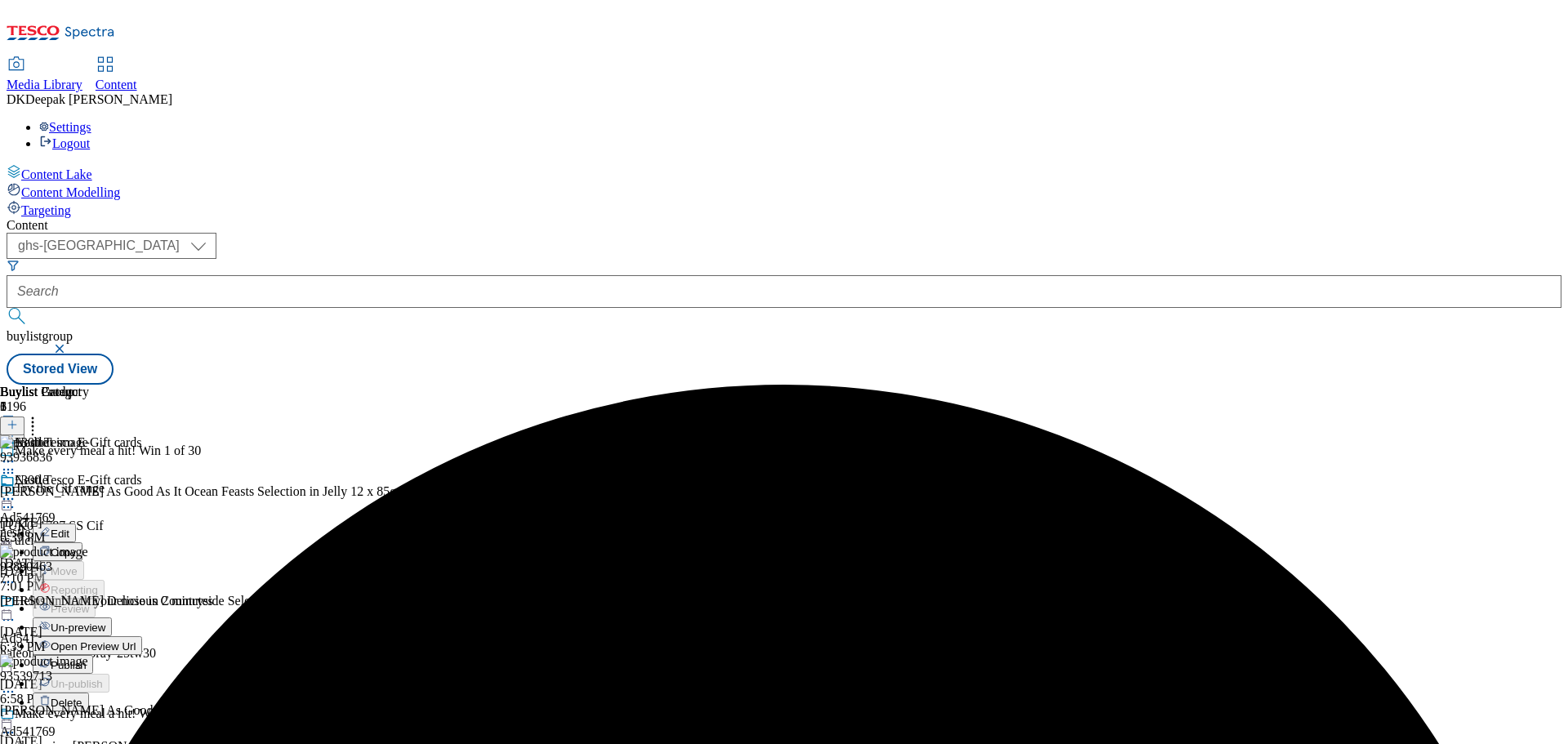
click at [76, 524] on button "Edit" at bounding box center [54, 533] width 43 height 18
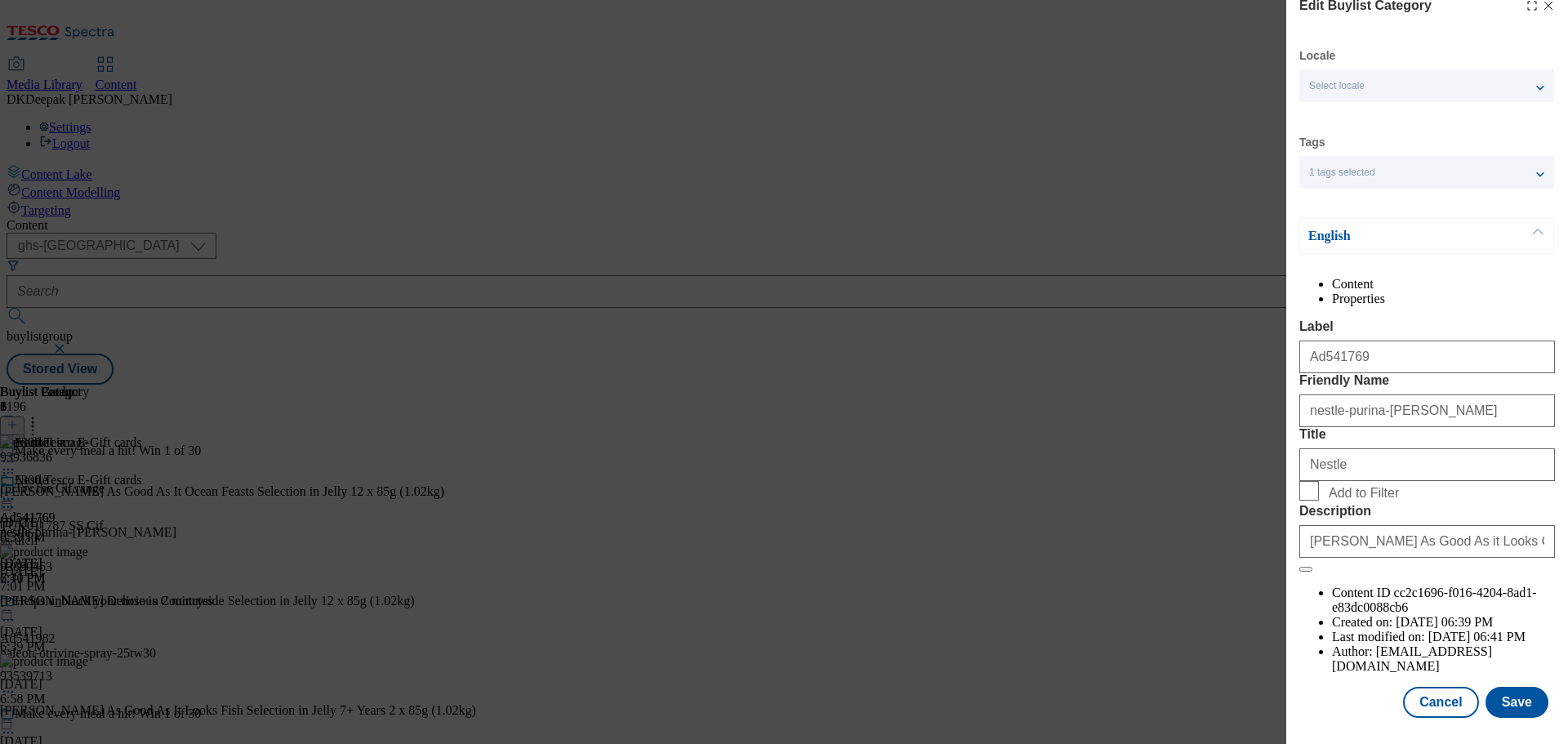
scroll to position [59, 0]
click at [1438, 701] on button "Cancel" at bounding box center [1440, 701] width 75 height 31
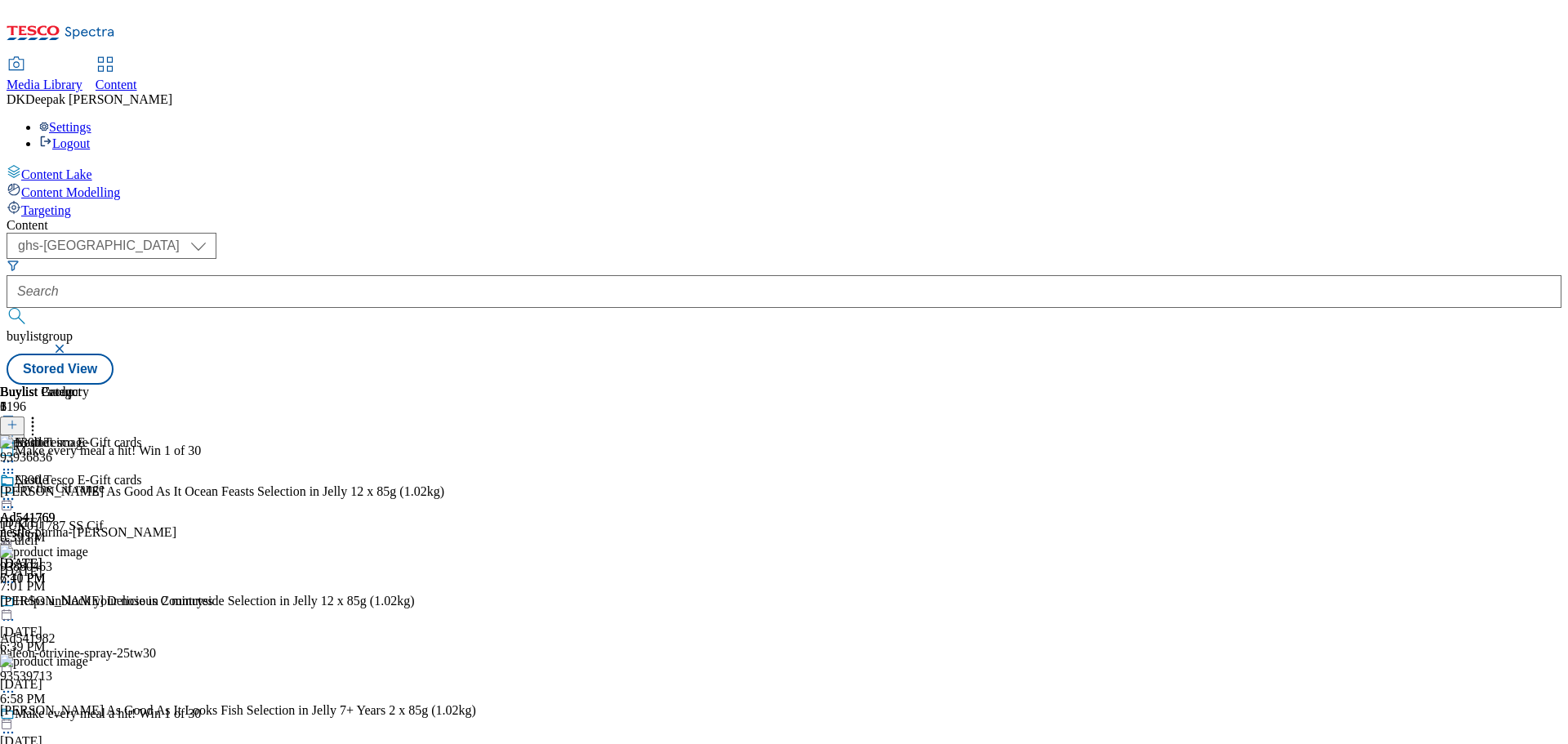
click at [17, 490] on icon at bounding box center [8, 499] width 17 height 17
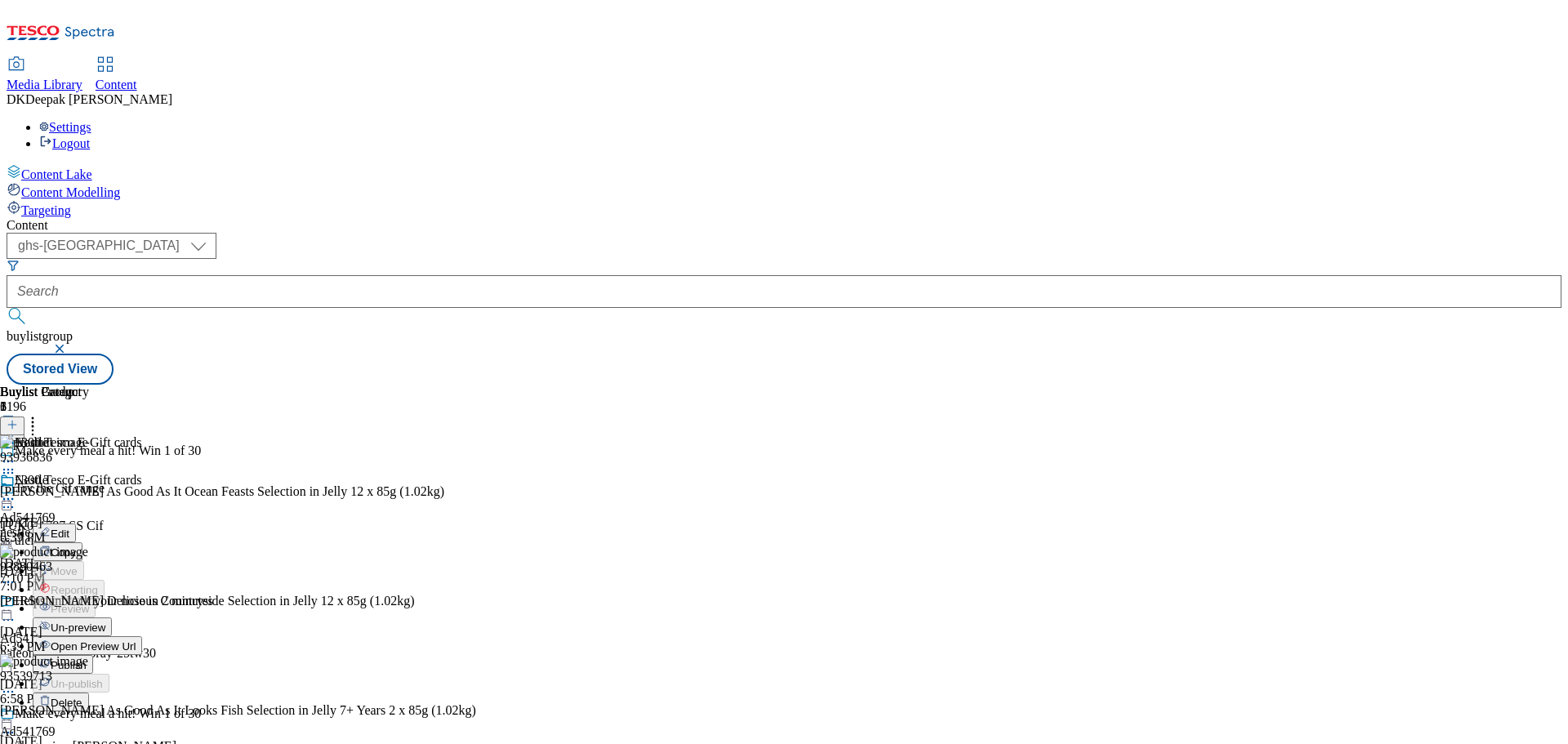
click at [105, 621] on span "Un-preview" at bounding box center [78, 627] width 54 height 13
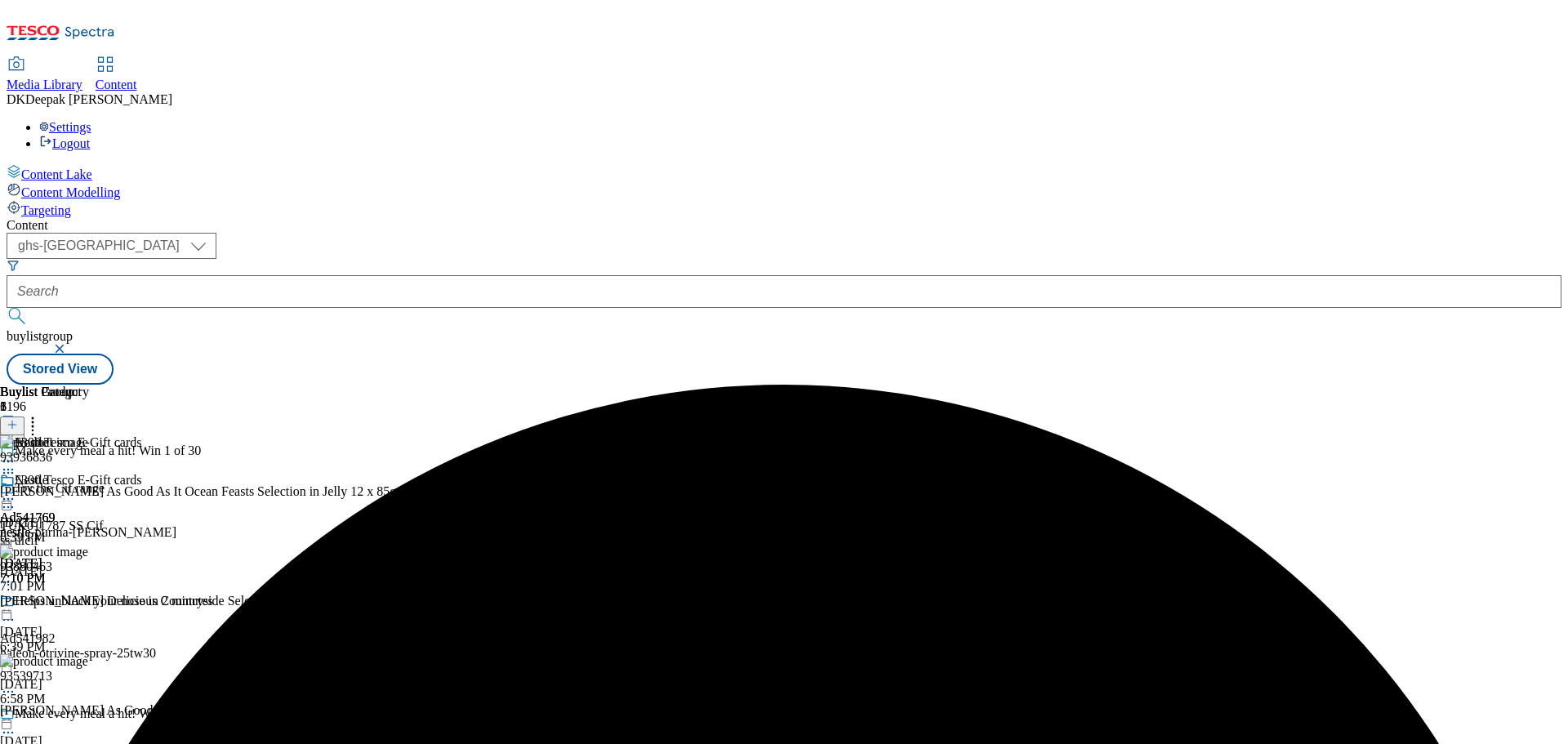
click at [10, 498] on circle at bounding box center [8, 499] width 3 height 3
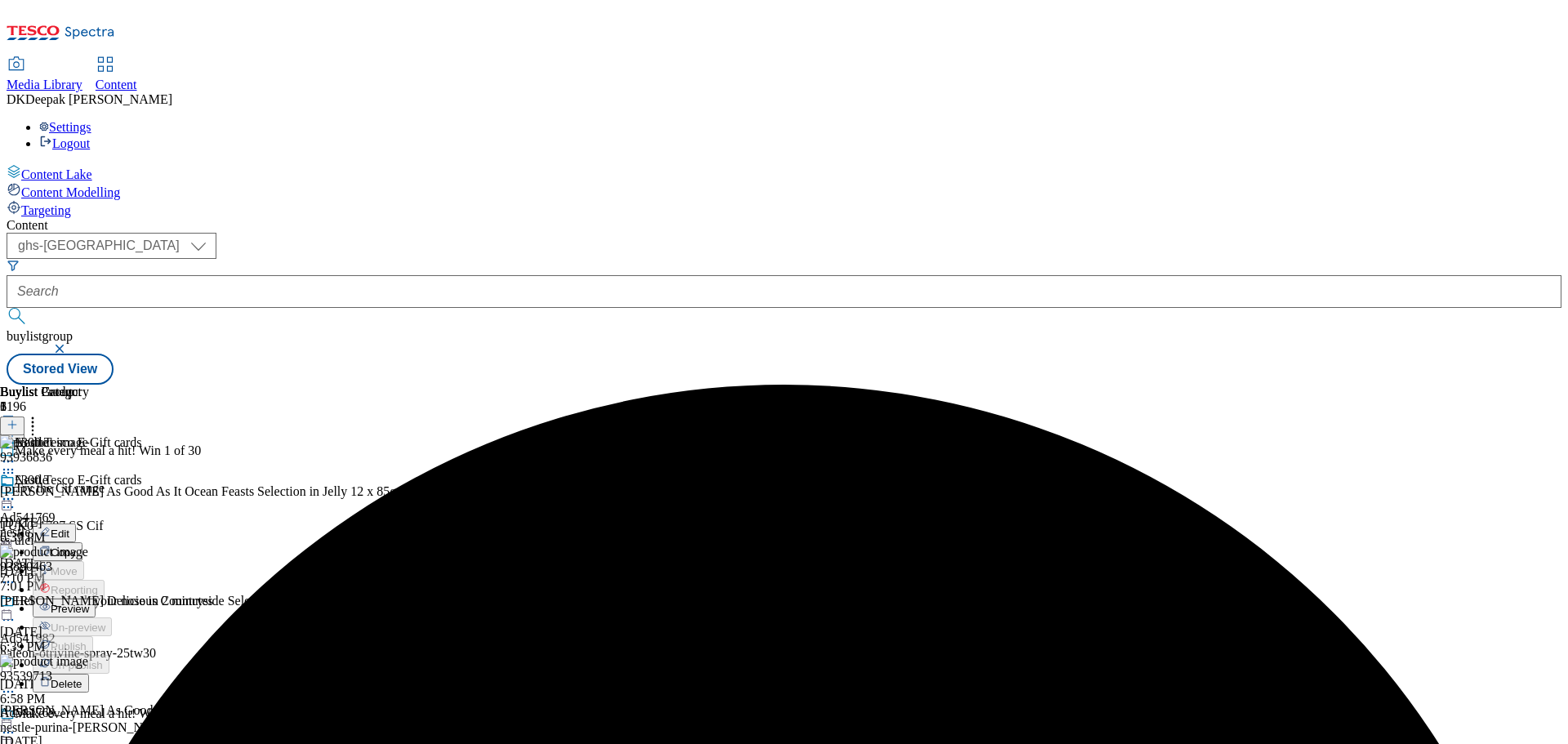
click at [89, 602] on span "Preview" at bounding box center [70, 608] width 38 height 13
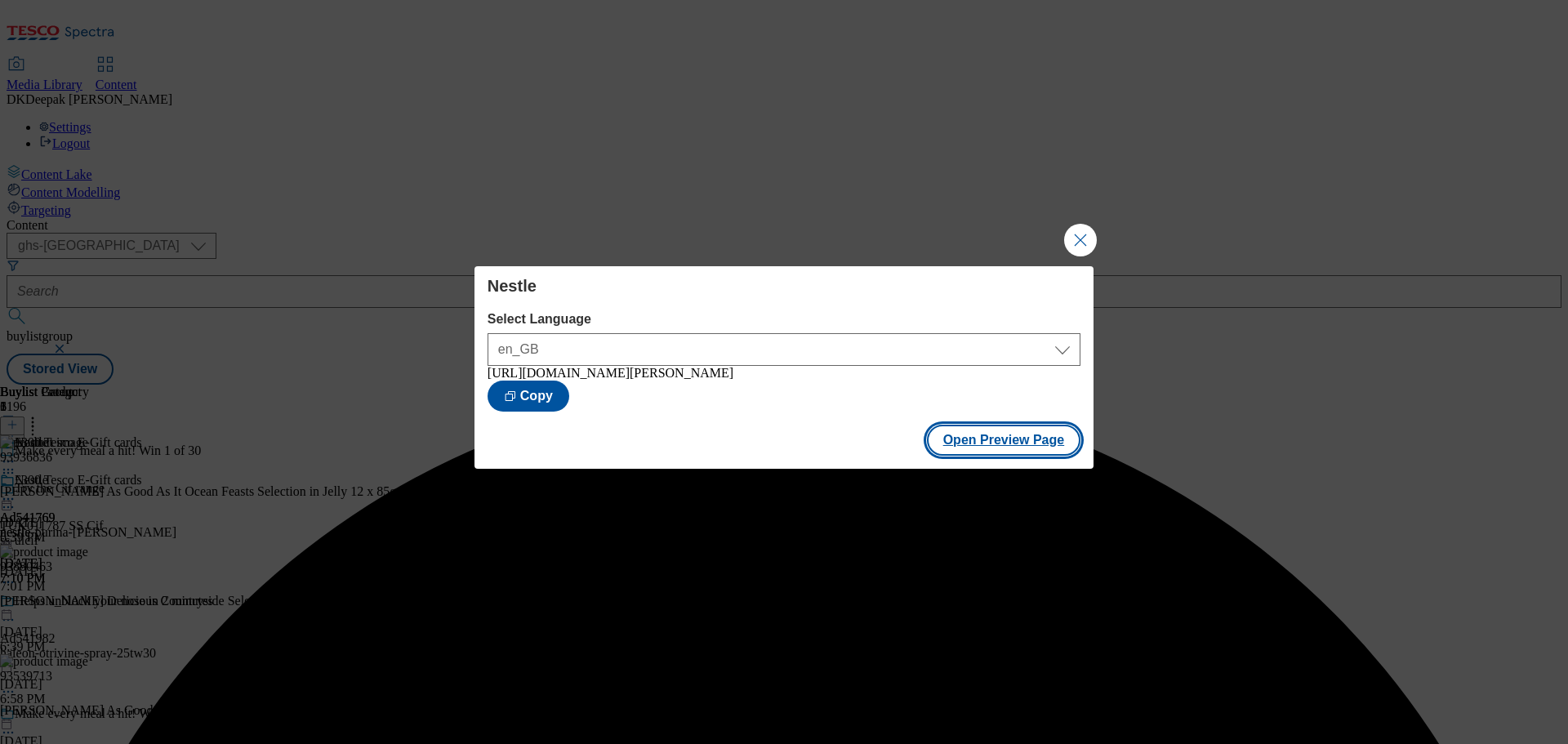
click at [1011, 438] on button "Open Preview Page" at bounding box center [1003, 439] width 155 height 31
click at [1082, 228] on button "Close Modal" at bounding box center [1080, 240] width 33 height 33
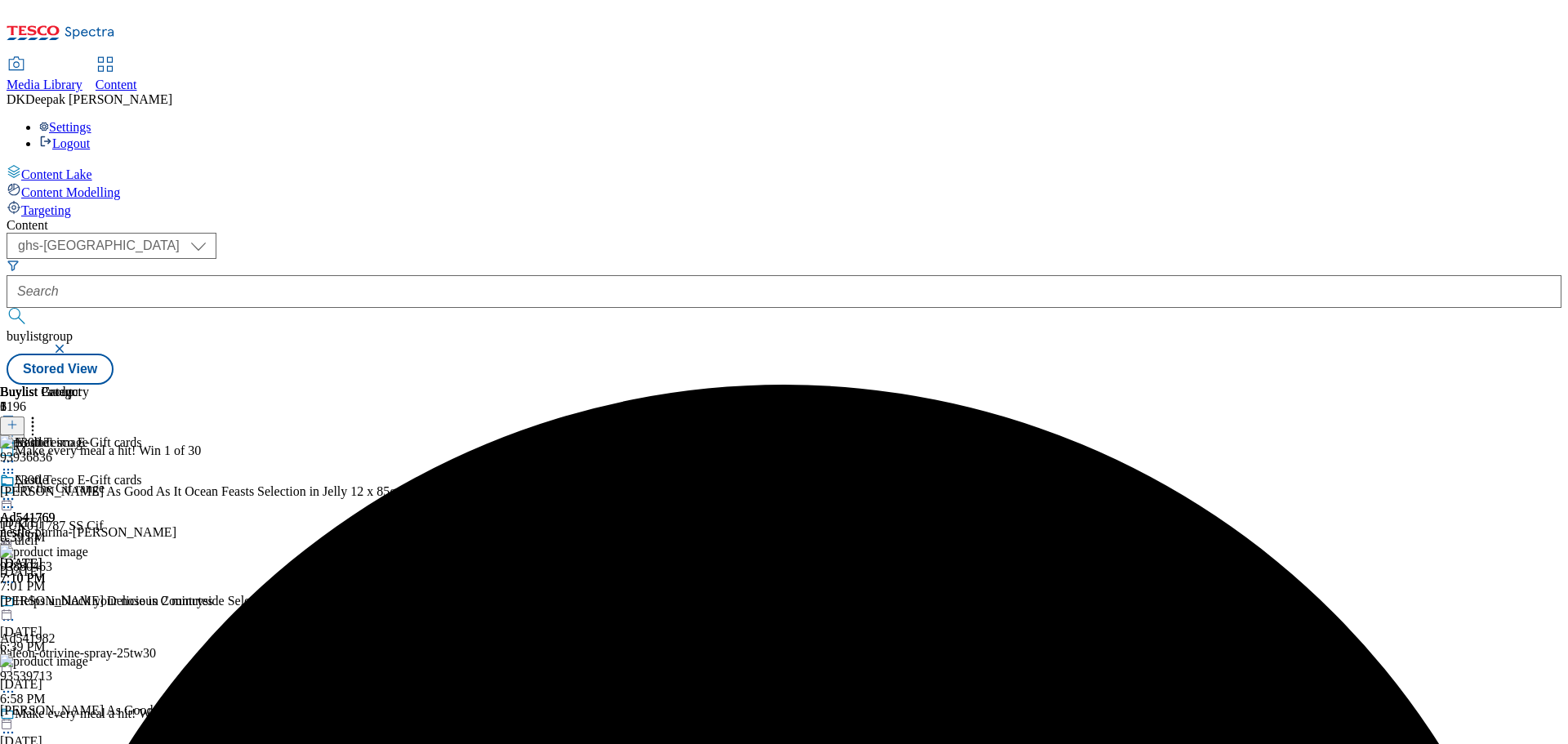
click at [176, 473] on div "Nestle Ad541769 nestle-purina-felix Sep 9, 2025 7:10 PM" at bounding box center [88, 529] width 176 height 113
click at [17, 490] on icon at bounding box center [8, 499] width 17 height 17
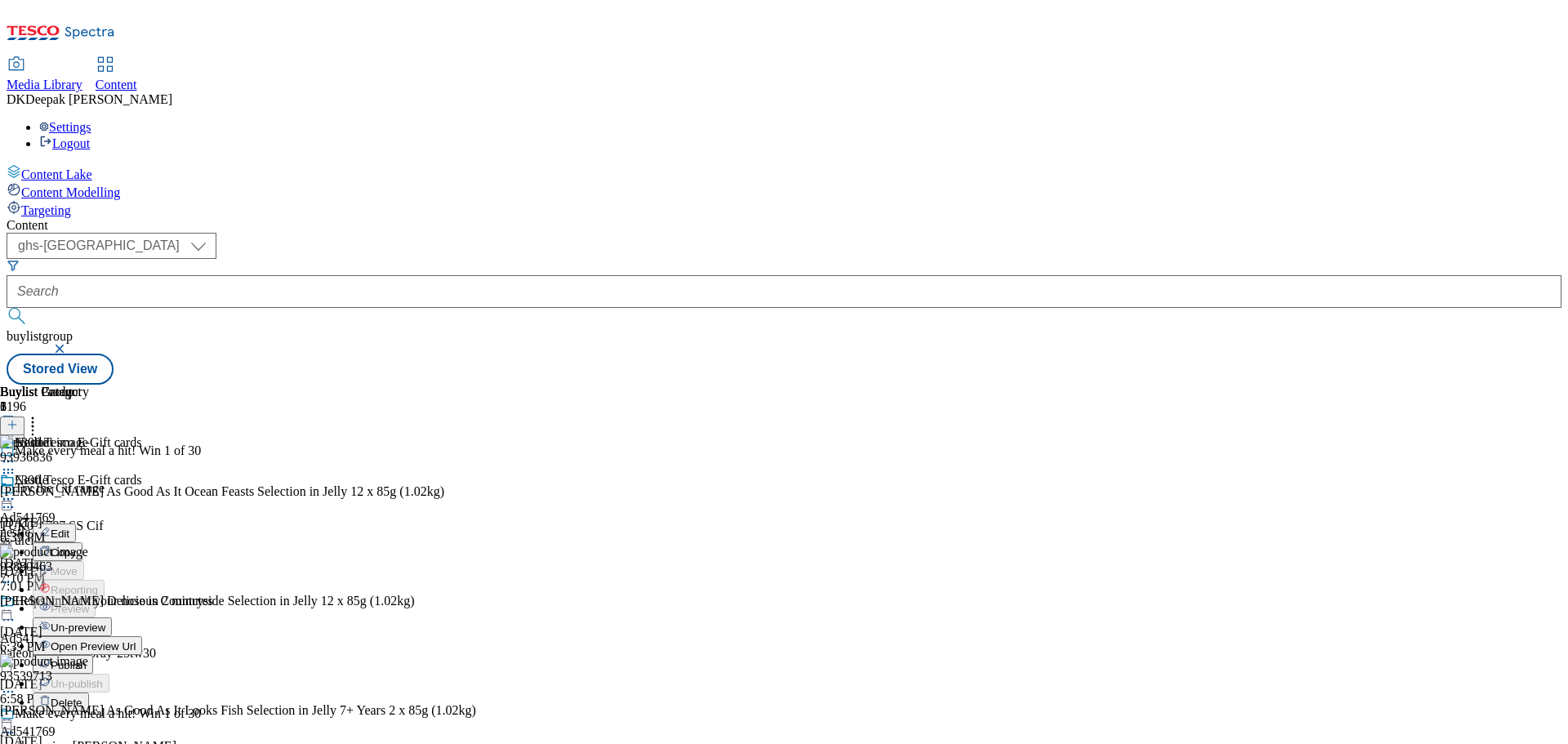
click at [87, 659] on span "Publish" at bounding box center [69, 665] width 36 height 13
